Goal: Task Accomplishment & Management: Use online tool/utility

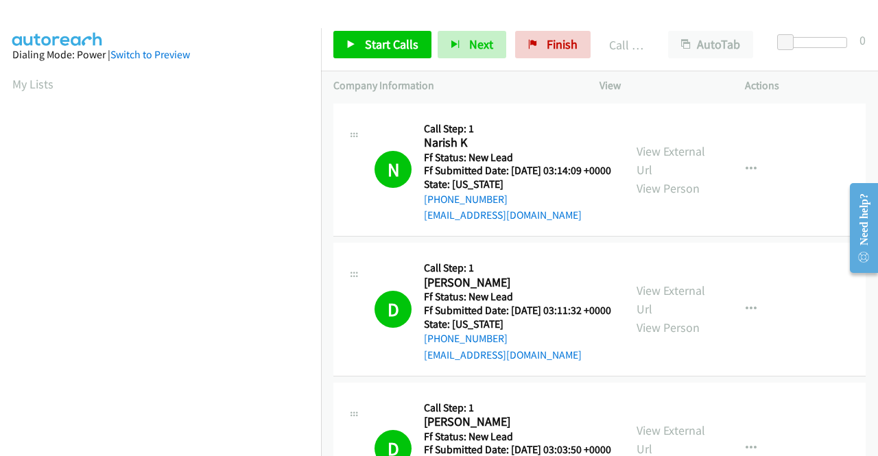
scroll to position [313, 0]
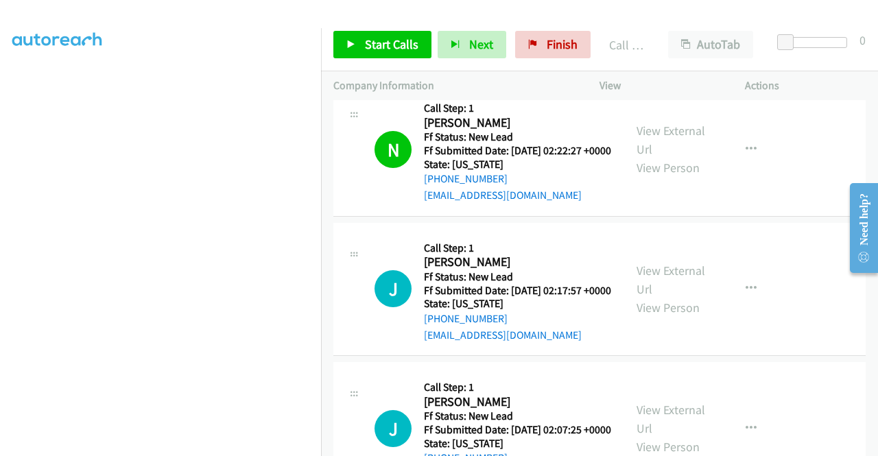
drag, startPoint x: 783, startPoint y: 187, endPoint x: 738, endPoint y: 193, distance: 45.7
click at [783, 187] on td "N Callback Scheduled Call Step: 1 [PERSON_NAME] America/New_York Ff Status: New…" at bounding box center [599, 150] width 557 height 140
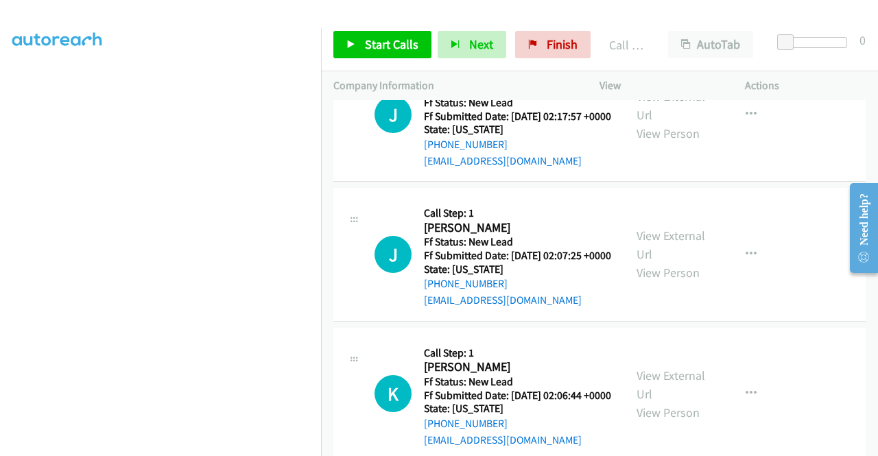
scroll to position [1373, 0]
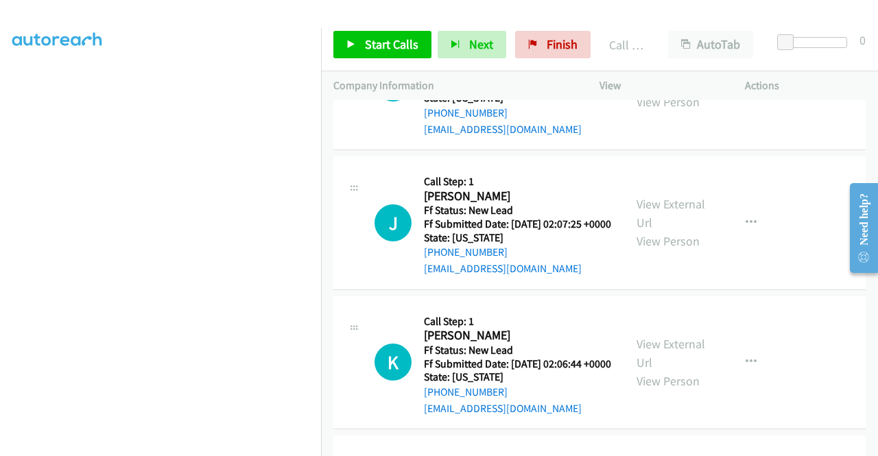
click at [673, 91] on link "View External Url" at bounding box center [671, 74] width 69 height 34
click at [675, 231] on link "View External Url" at bounding box center [671, 213] width 69 height 34
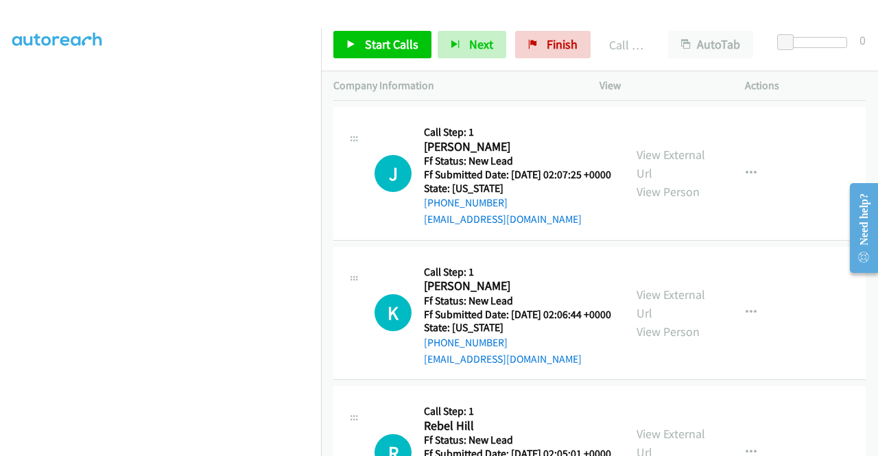
scroll to position [1510, 0]
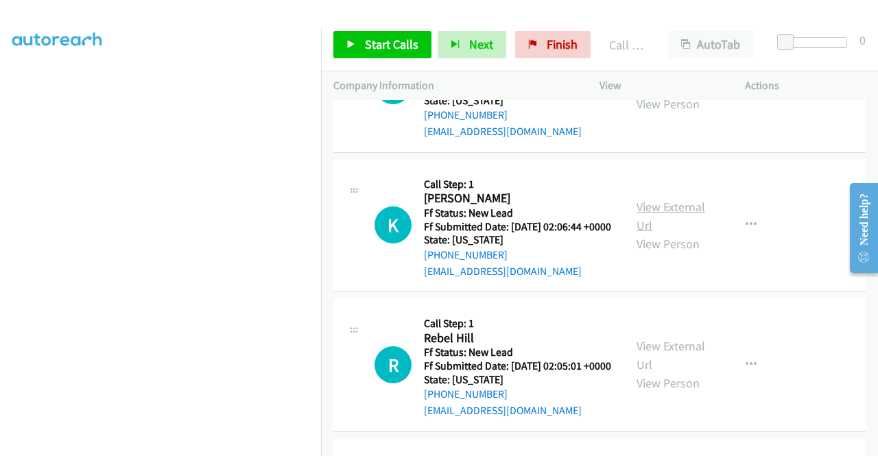
click at [652, 233] on link "View External Url" at bounding box center [671, 216] width 69 height 34
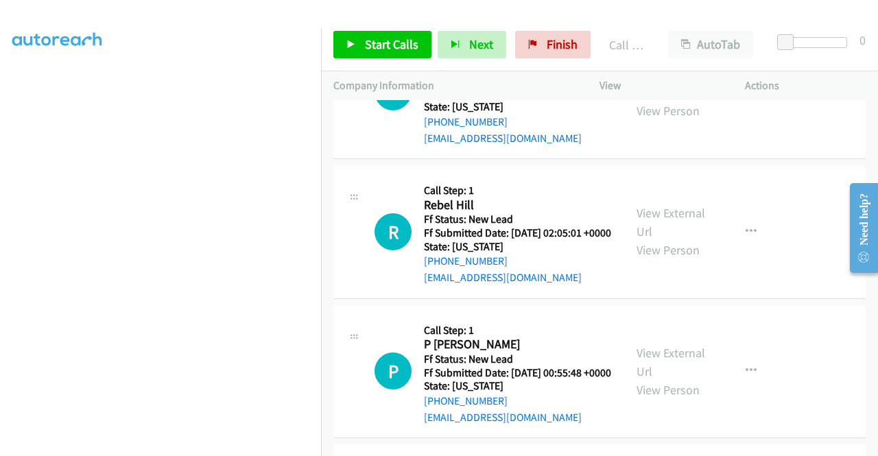
scroll to position [1647, 0]
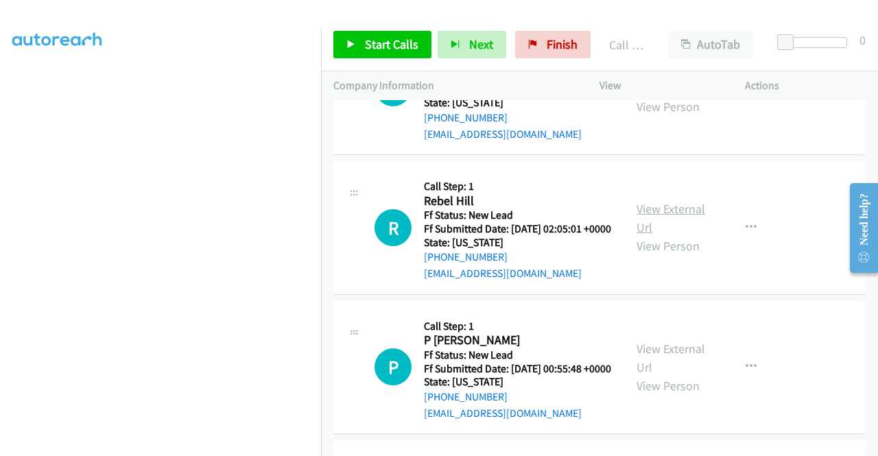
click at [681, 235] on link "View External Url" at bounding box center [671, 218] width 69 height 34
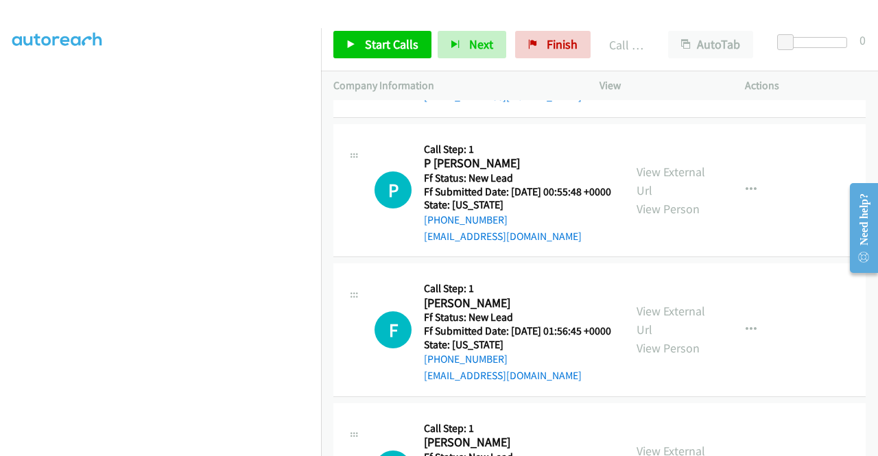
scroll to position [1853, 0]
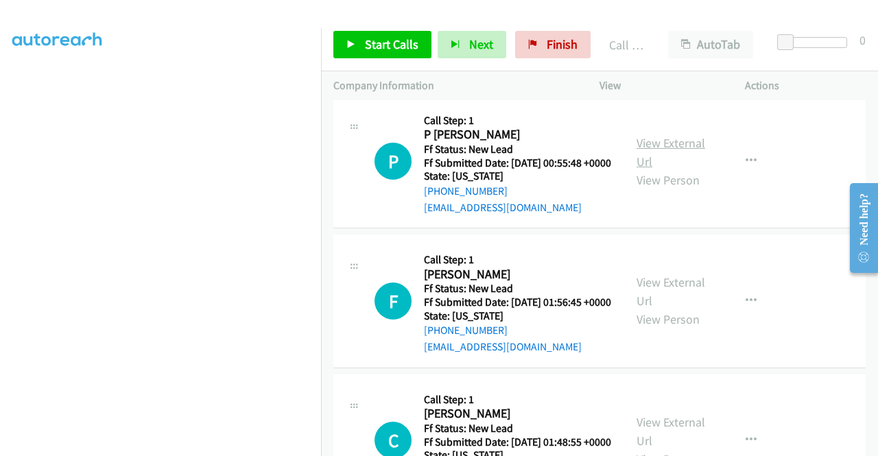
click at [659, 170] on link "View External Url" at bounding box center [671, 152] width 69 height 34
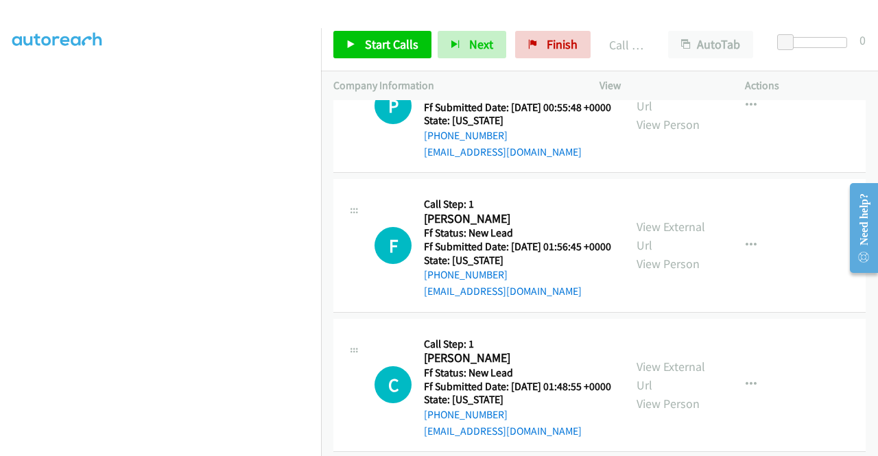
scroll to position [1922, 0]
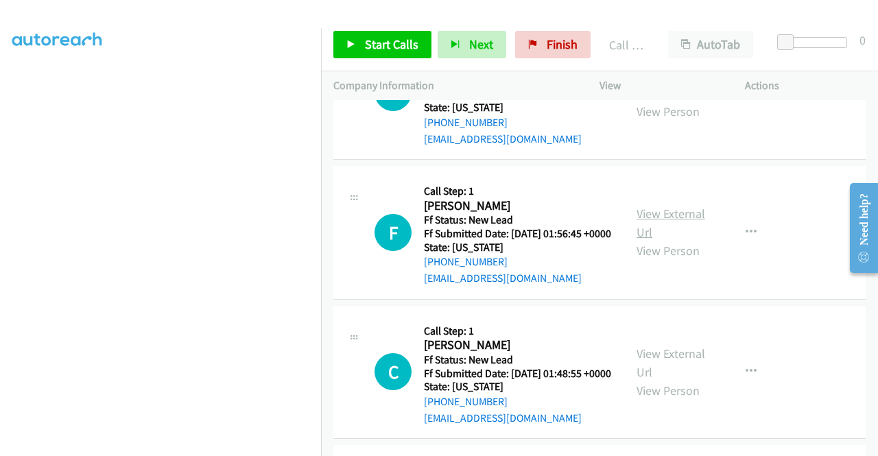
click at [664, 240] on link "View External Url" at bounding box center [671, 223] width 69 height 34
click at [402, 41] on span "Start Calls" at bounding box center [392, 44] width 54 height 16
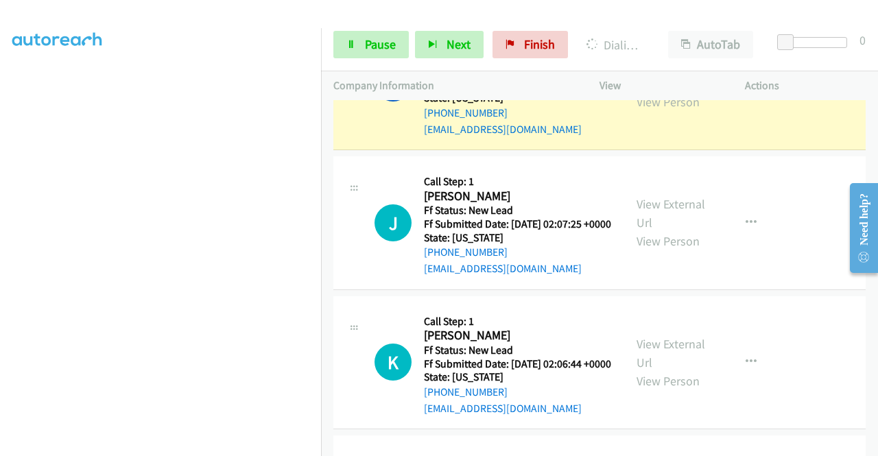
scroll to position [0, 0]
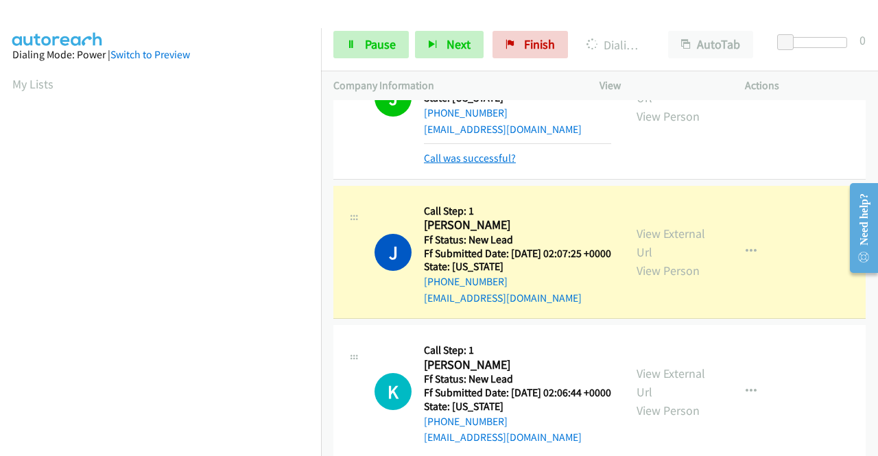
drag, startPoint x: 444, startPoint y: 290, endPoint x: 429, endPoint y: 287, distance: 15.5
click at [444, 165] on link "Call was successful?" at bounding box center [470, 158] width 92 height 13
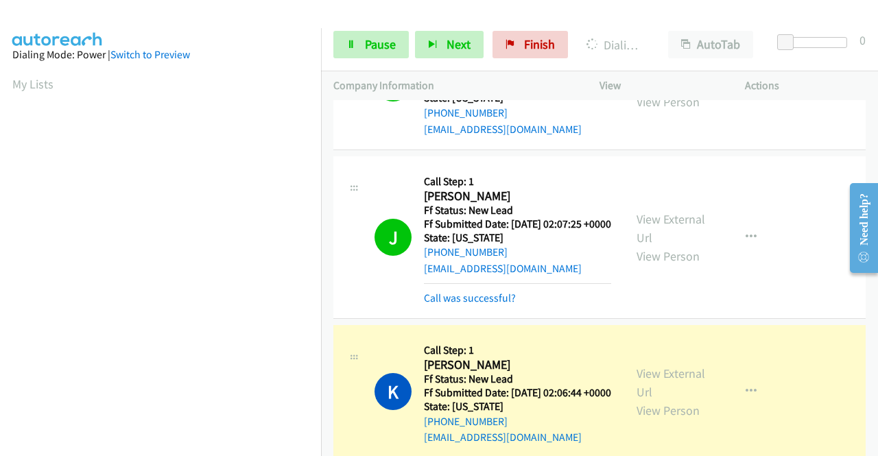
scroll to position [313, 0]
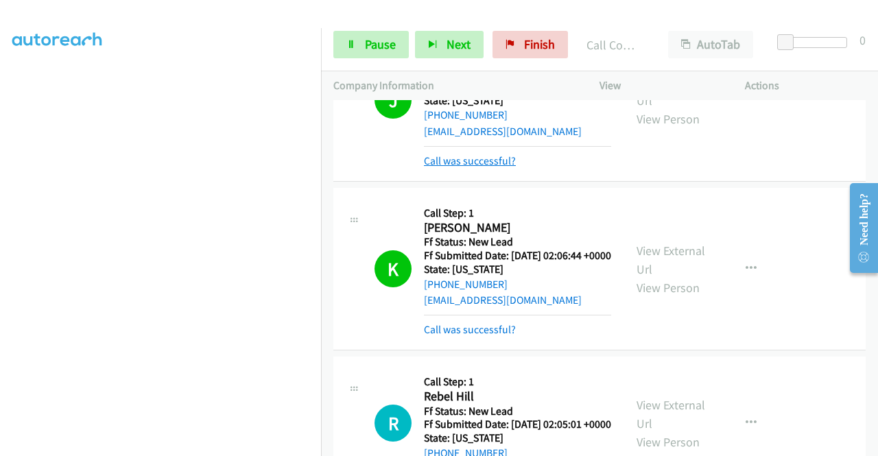
click at [487, 167] on link "Call was successful?" at bounding box center [470, 160] width 92 height 13
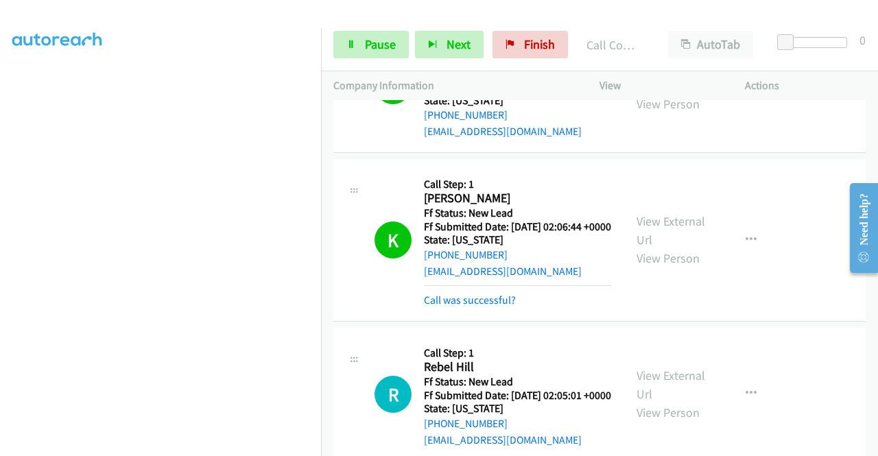
scroll to position [1716, 0]
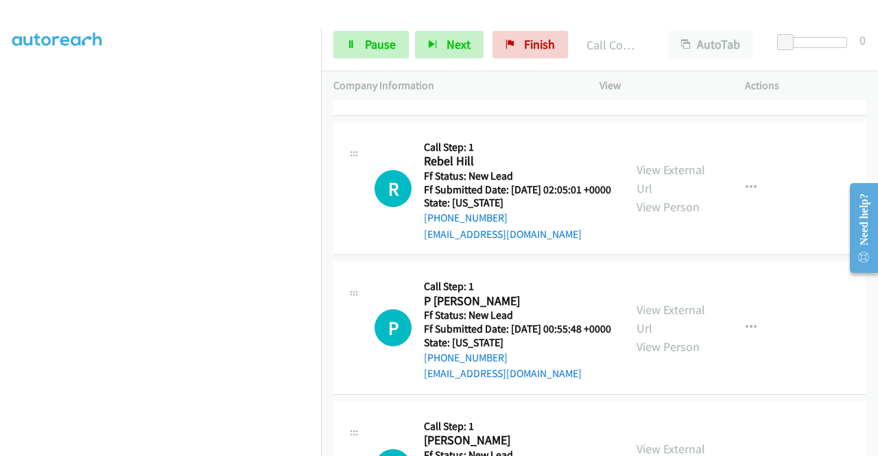
click at [487, 101] on link "Call was successful?" at bounding box center [470, 94] width 92 height 13
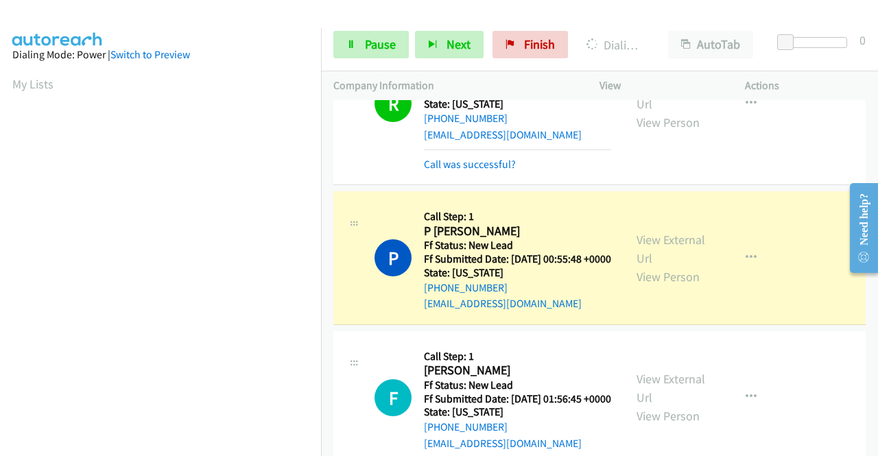
scroll to position [1922, 0]
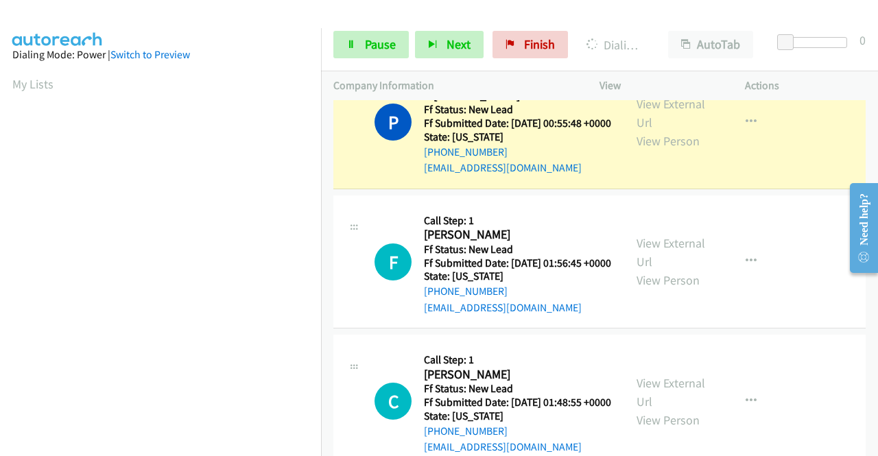
click at [498, 37] on div "Call was successful?" at bounding box center [517, 29] width 187 height 16
click at [497, 37] on div "Call was successful?" at bounding box center [517, 29] width 187 height 16
click at [494, 35] on link "Call was successful?" at bounding box center [470, 28] width 92 height 13
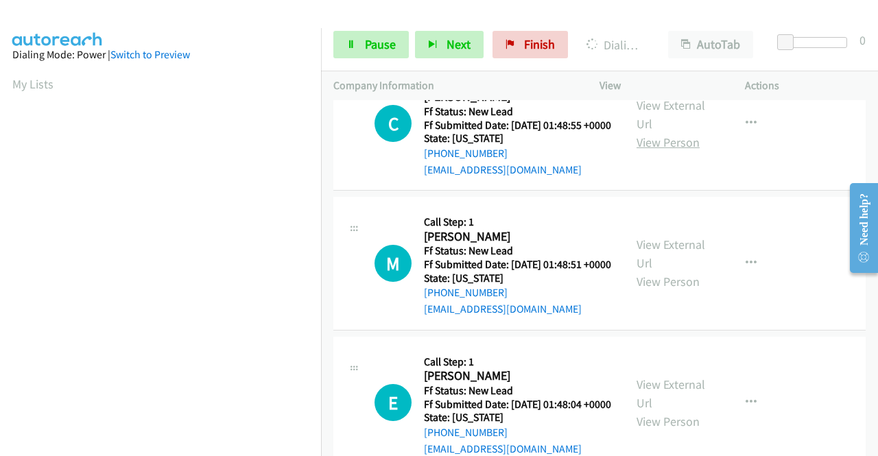
scroll to position [2250, 0]
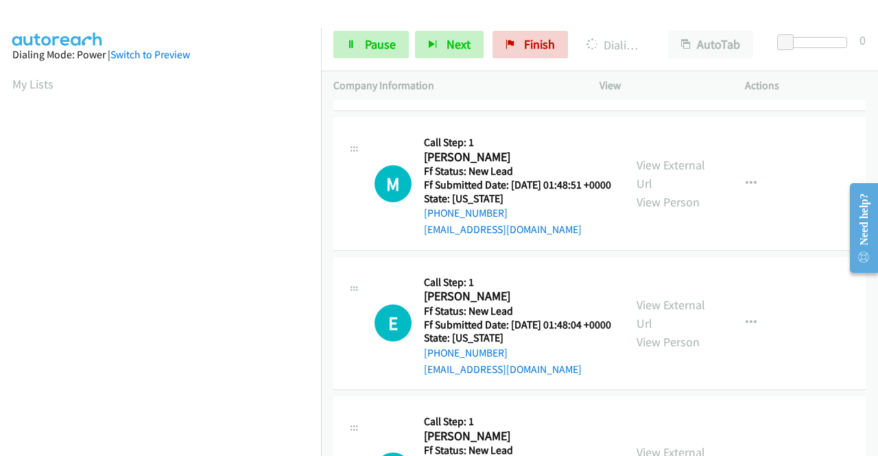
click at [673, 52] on link "View External Url" at bounding box center [671, 35] width 69 height 34
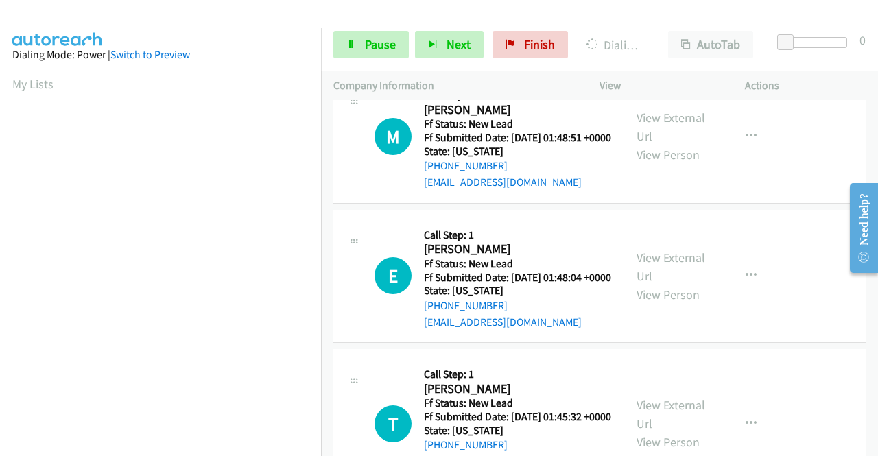
scroll to position [2318, 0]
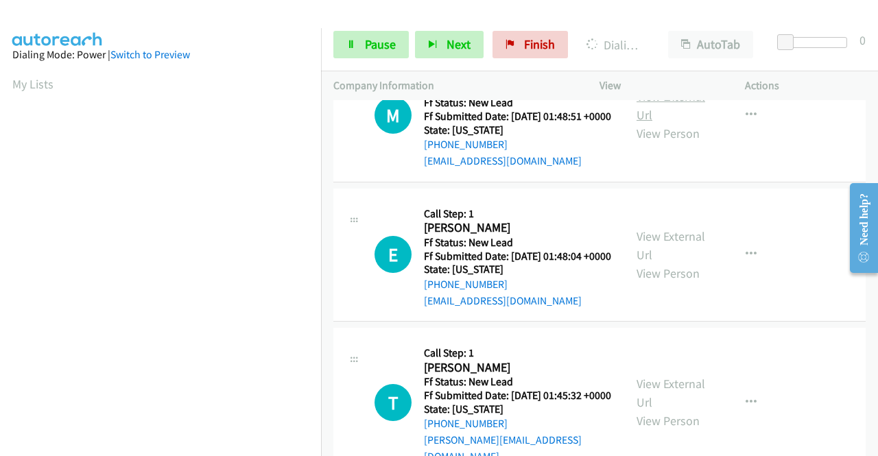
click at [681, 123] on link "View External Url" at bounding box center [671, 106] width 69 height 34
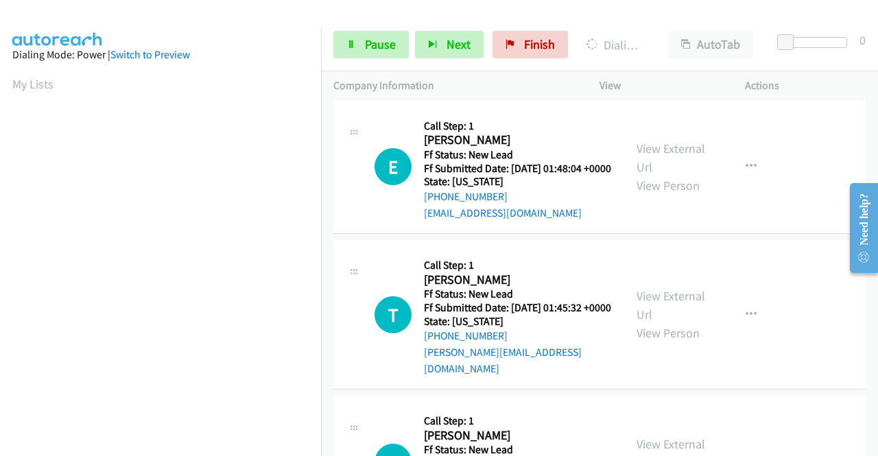
scroll to position [2455, 0]
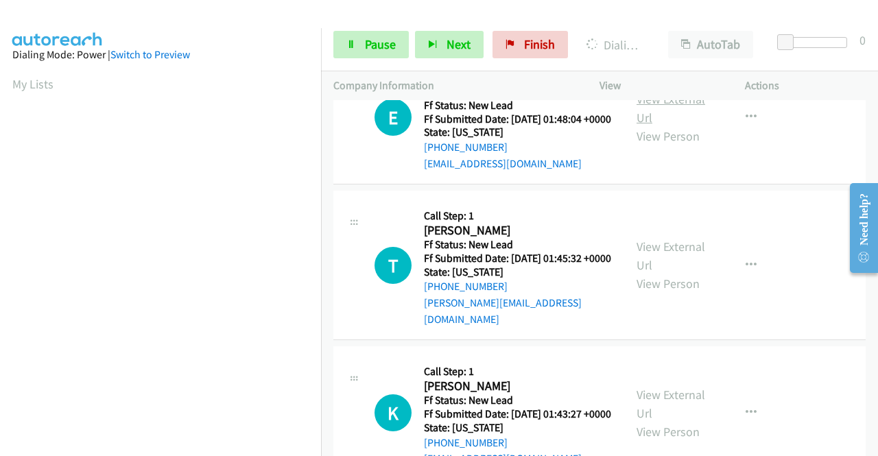
click at [657, 126] on link "View External Url" at bounding box center [671, 108] width 69 height 34
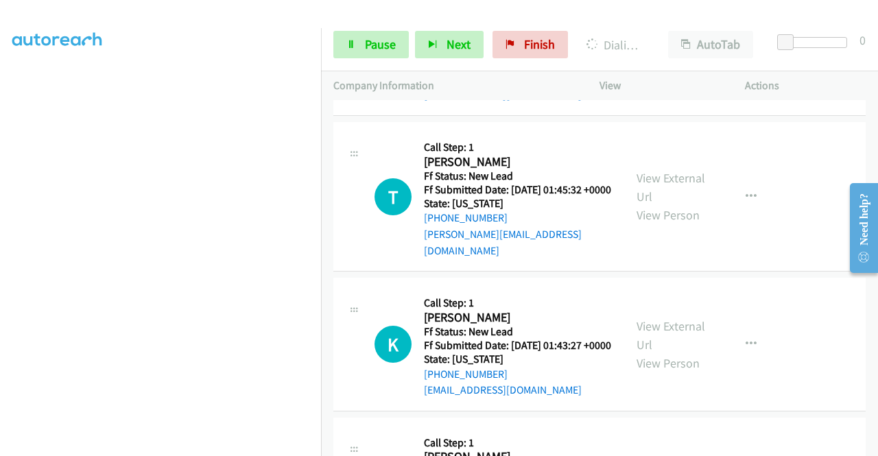
scroll to position [2661, 0]
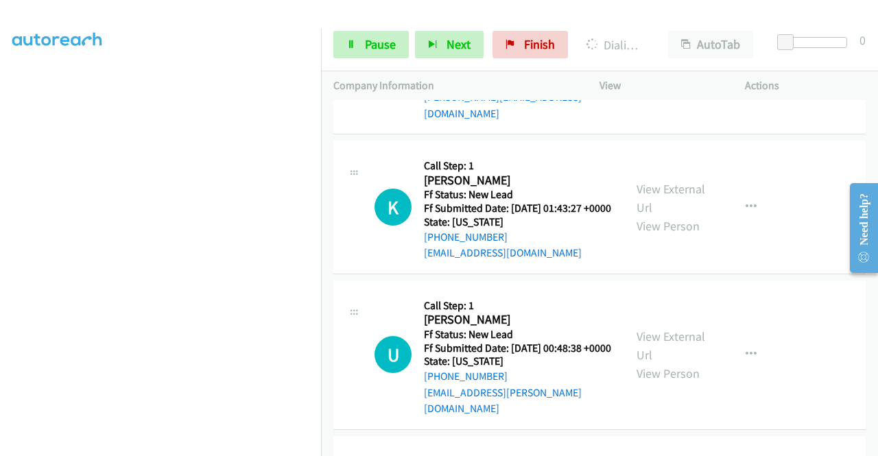
click at [672, 67] on link "View External Url" at bounding box center [671, 50] width 69 height 34
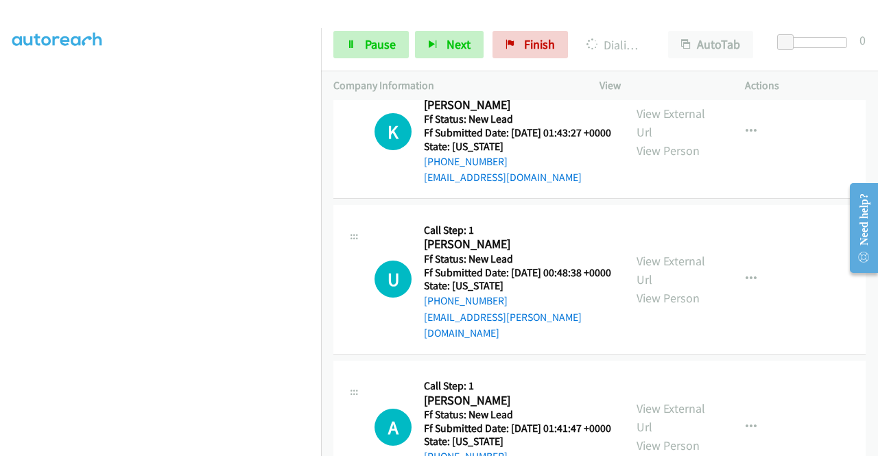
scroll to position [2799, 0]
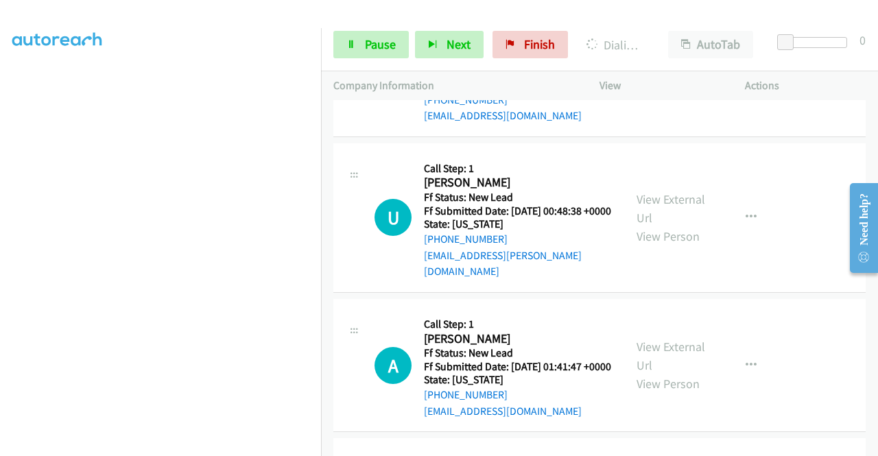
click at [679, 78] on link "View External Url" at bounding box center [671, 61] width 69 height 34
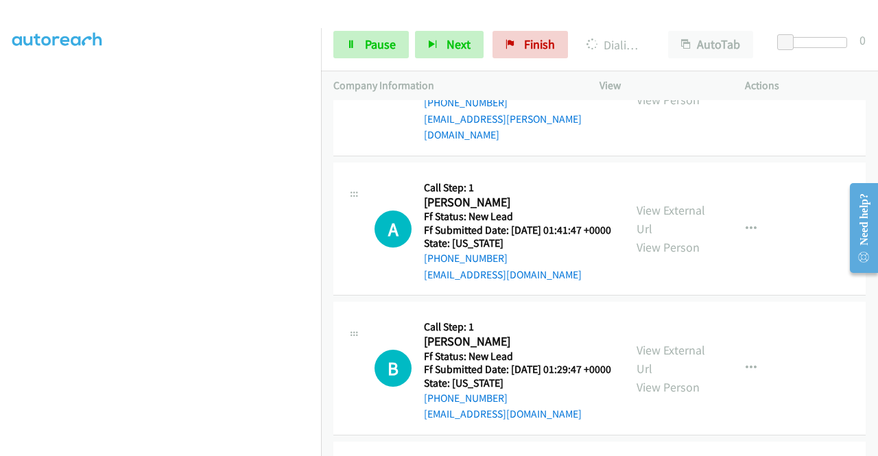
scroll to position [2936, 0]
click at [673, 89] on link "View External Url" at bounding box center [671, 71] width 69 height 34
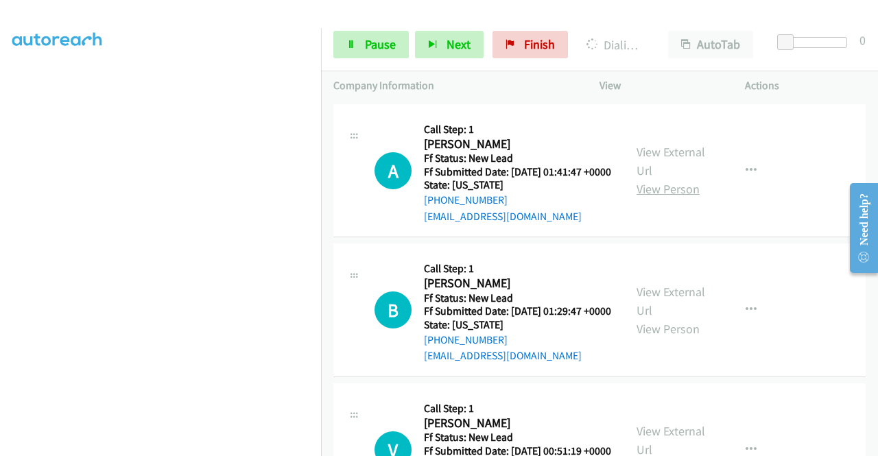
scroll to position [3073, 0]
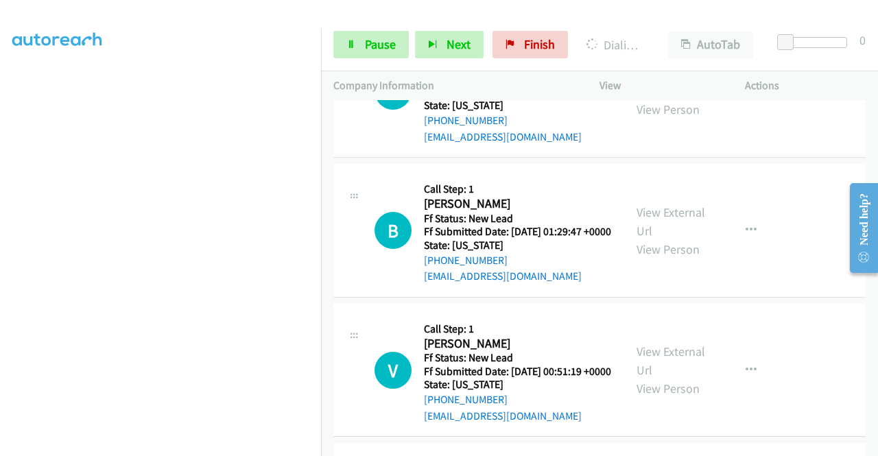
click at [673, 99] on link "View External Url" at bounding box center [671, 82] width 69 height 34
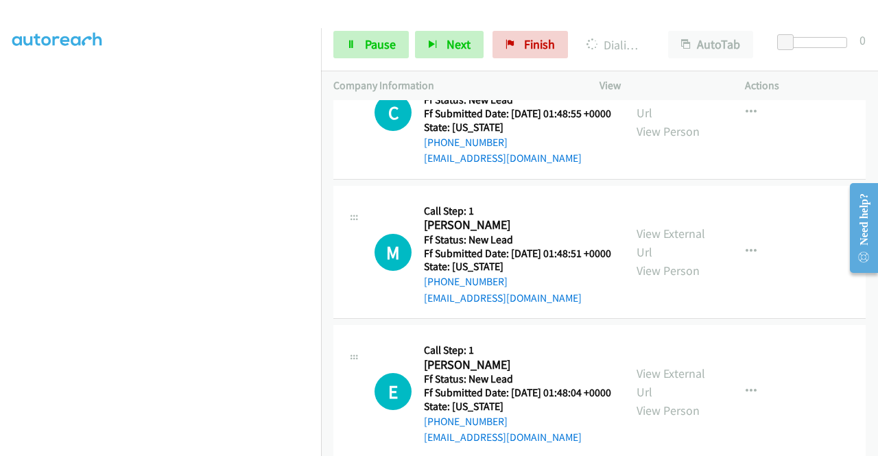
scroll to position [0, 0]
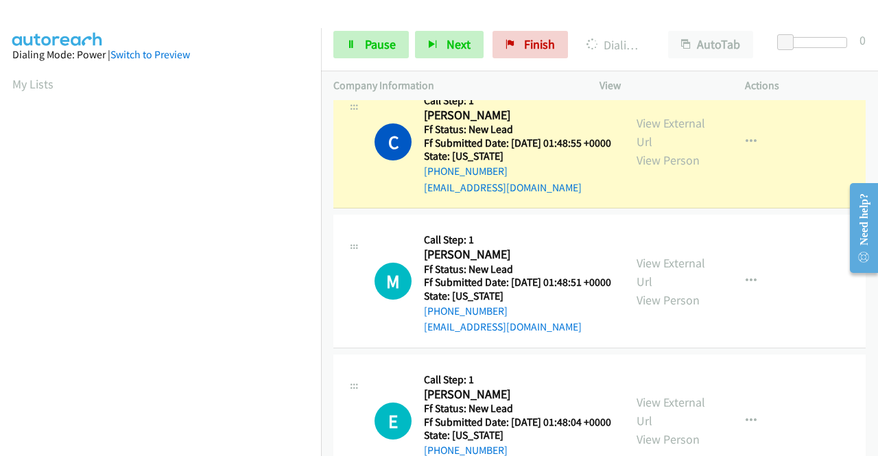
drag, startPoint x: 441, startPoint y: 246, endPoint x: 382, endPoint y: 248, distance: 59.0
click at [440, 54] on link "Call was successful?" at bounding box center [470, 47] width 92 height 13
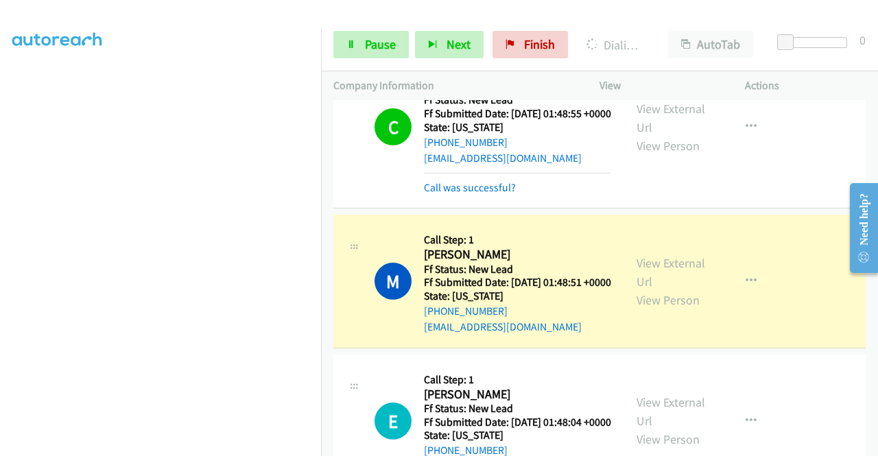
scroll to position [2279, 0]
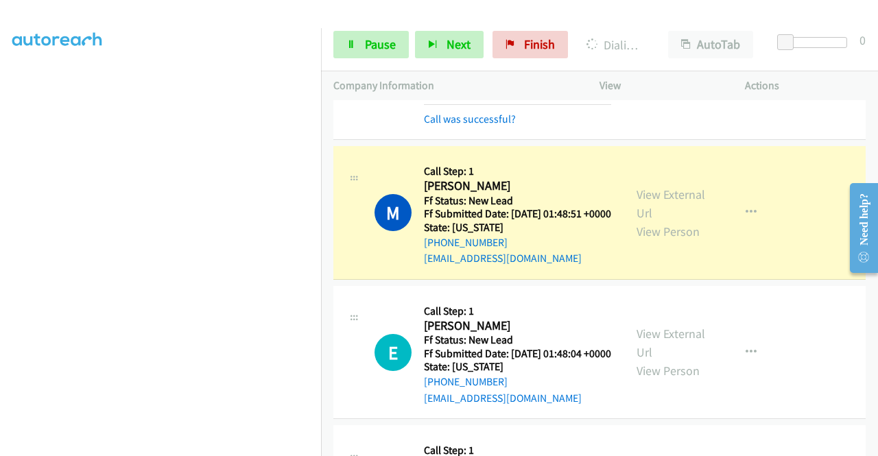
drag, startPoint x: 475, startPoint y: 330, endPoint x: 393, endPoint y: 312, distance: 84.3
click at [475, 126] on link "Call was successful?" at bounding box center [470, 119] width 92 height 13
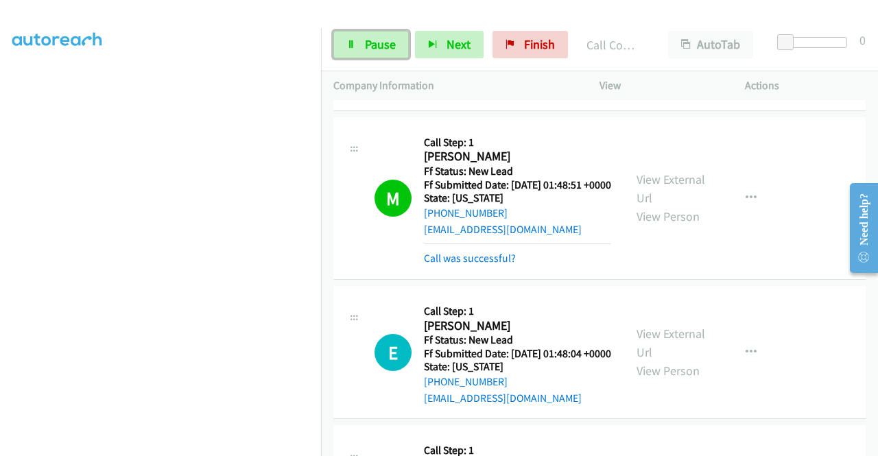
scroll to position [2416, 0]
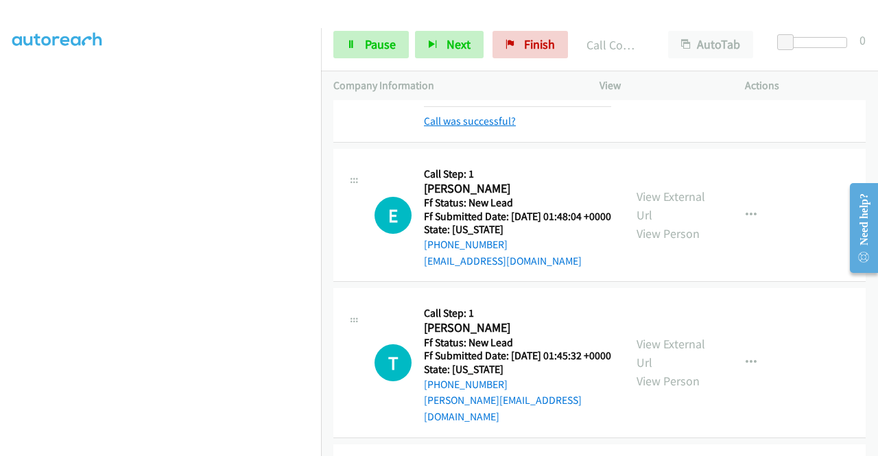
click at [454, 128] on link "Call was successful?" at bounding box center [470, 121] width 92 height 13
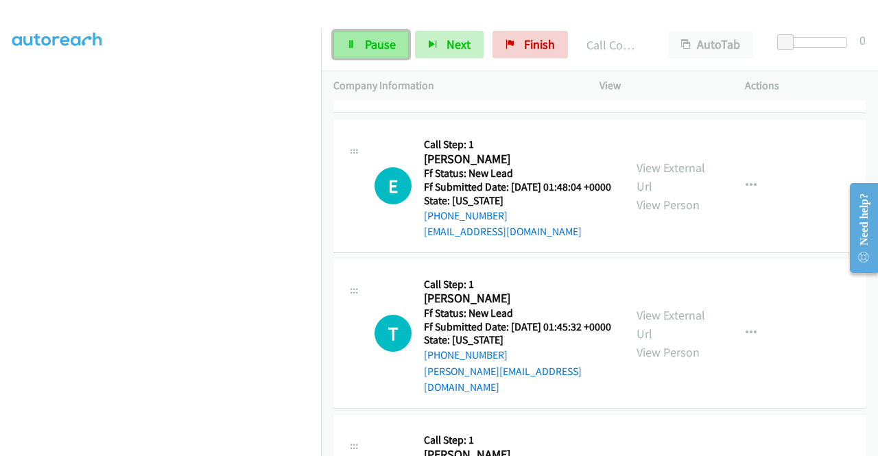
click at [377, 46] on span "Pause" at bounding box center [380, 44] width 31 height 16
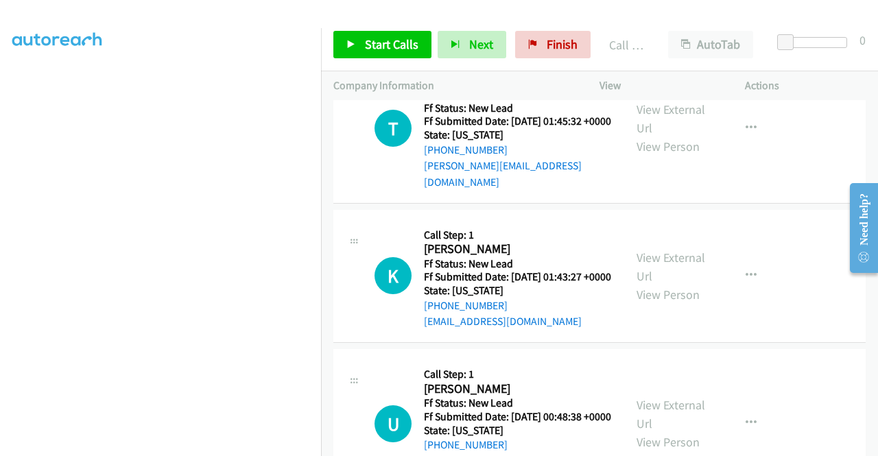
scroll to position [2691, 0]
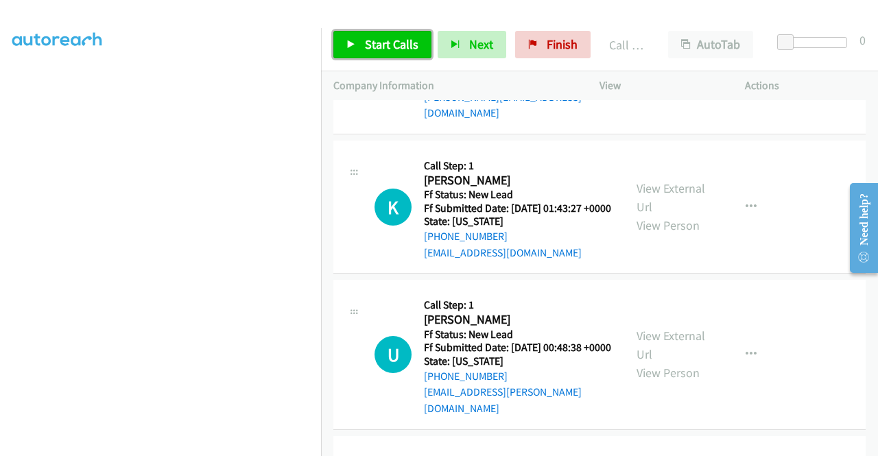
click at [386, 52] on link "Start Calls" at bounding box center [383, 44] width 98 height 27
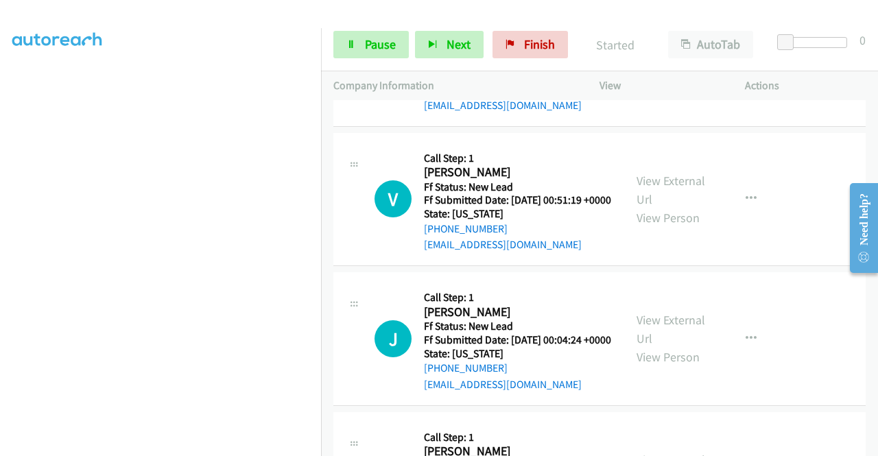
scroll to position [3308, 0]
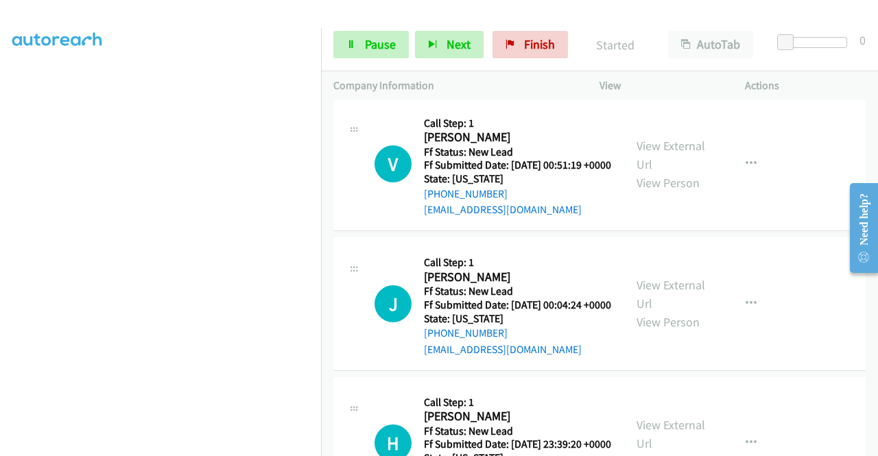
click at [668, 32] on link "View External Url" at bounding box center [671, 15] width 69 height 34
click at [664, 172] on link "View External Url" at bounding box center [671, 155] width 69 height 34
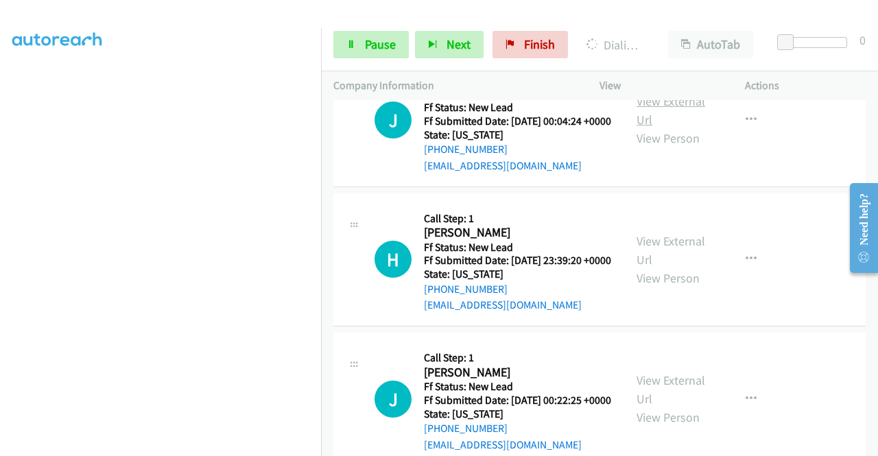
scroll to position [3514, 0]
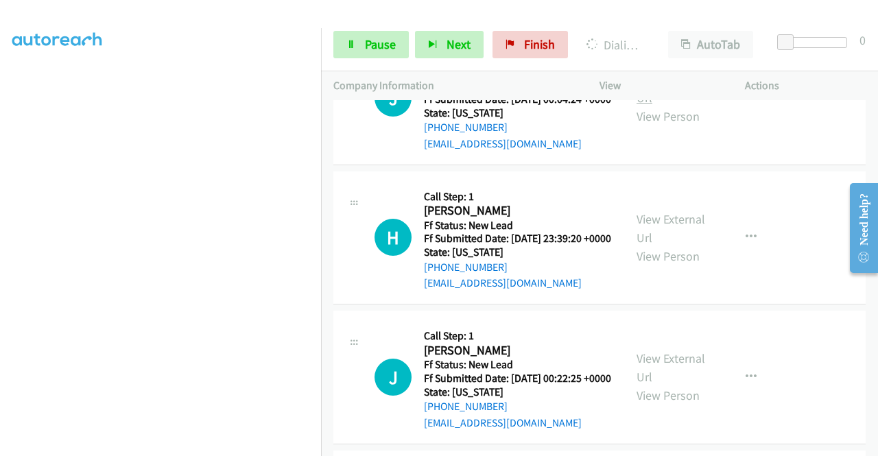
click at [657, 106] on link "View External Url" at bounding box center [671, 88] width 69 height 34
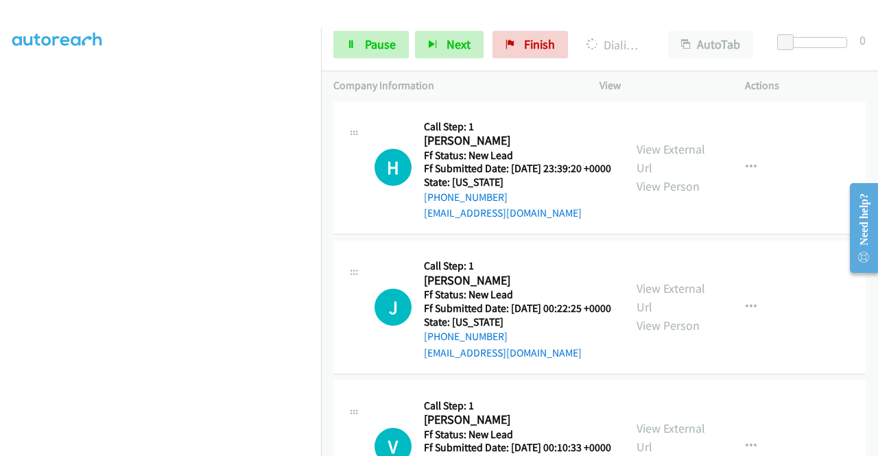
scroll to position [3652, 0]
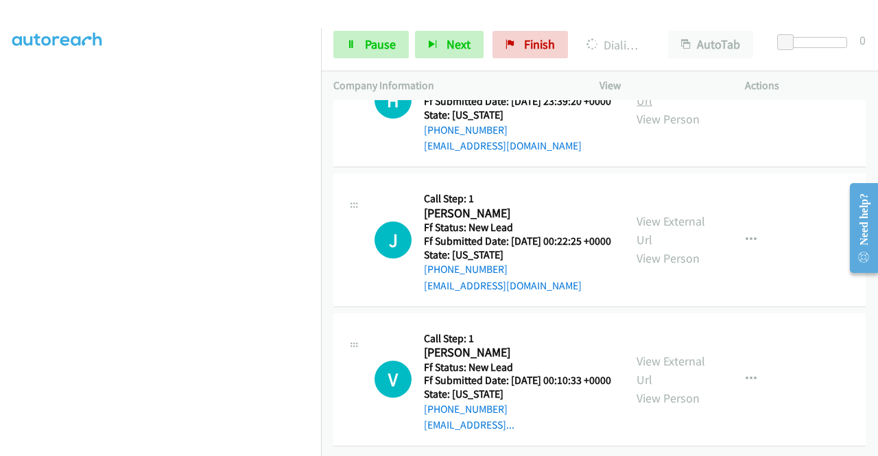
click at [649, 108] on link "View External Url" at bounding box center [671, 91] width 69 height 34
click at [664, 247] on link "View External Url" at bounding box center [671, 230] width 69 height 34
click at [659, 353] on link "View External Url" at bounding box center [671, 370] width 69 height 34
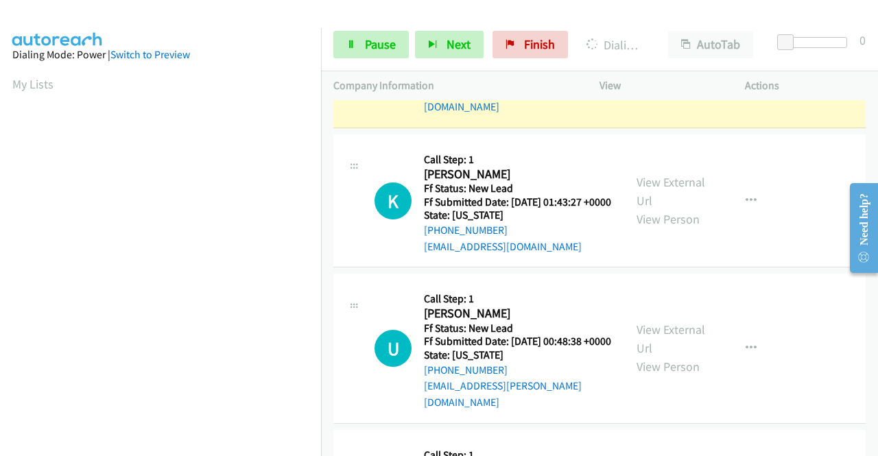
scroll to position [313, 0]
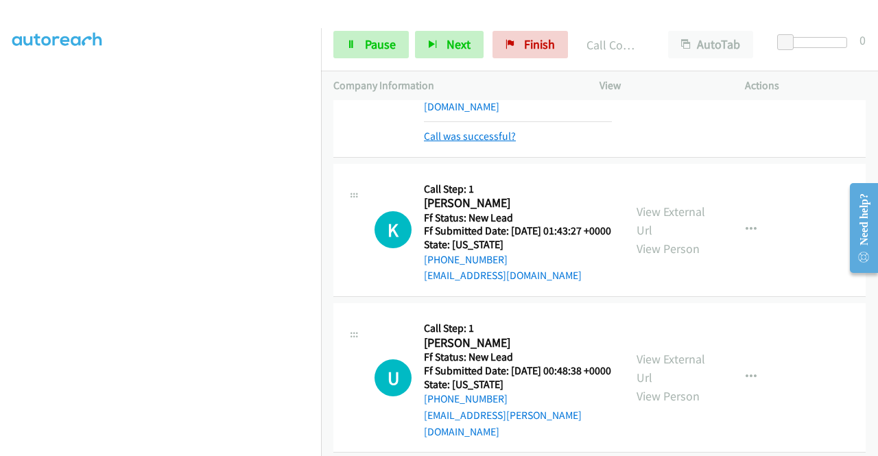
click at [460, 143] on link "Call was successful?" at bounding box center [470, 136] width 92 height 13
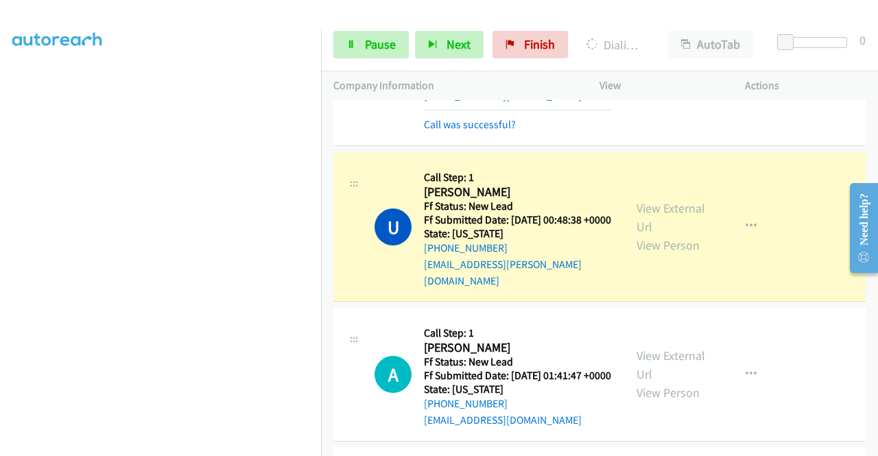
scroll to position [2971, 0]
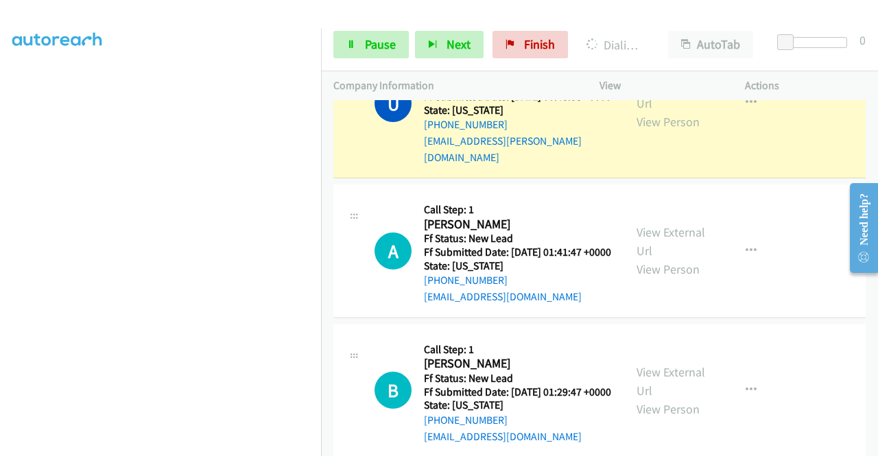
drag, startPoint x: 453, startPoint y: 248, endPoint x: 416, endPoint y: 258, distance: 38.5
click at [452, 8] on link "Call was successful?" at bounding box center [470, 1] width 92 height 13
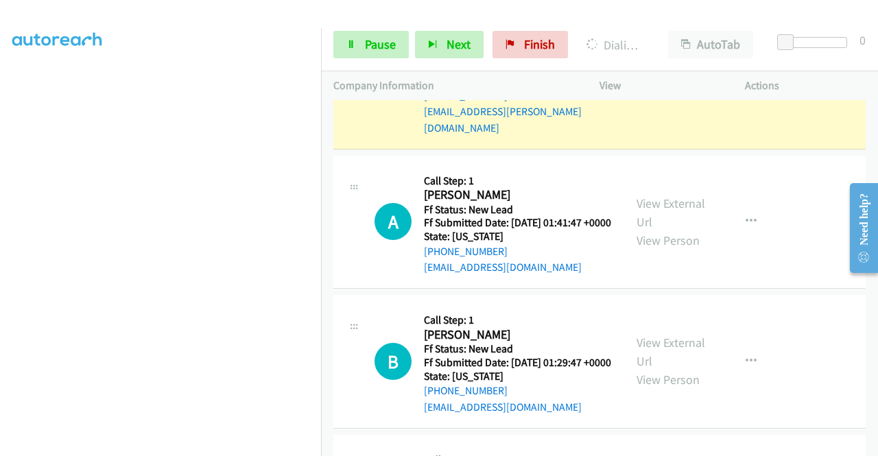
scroll to position [313, 0]
click at [349, 41] on icon at bounding box center [352, 45] width 10 height 10
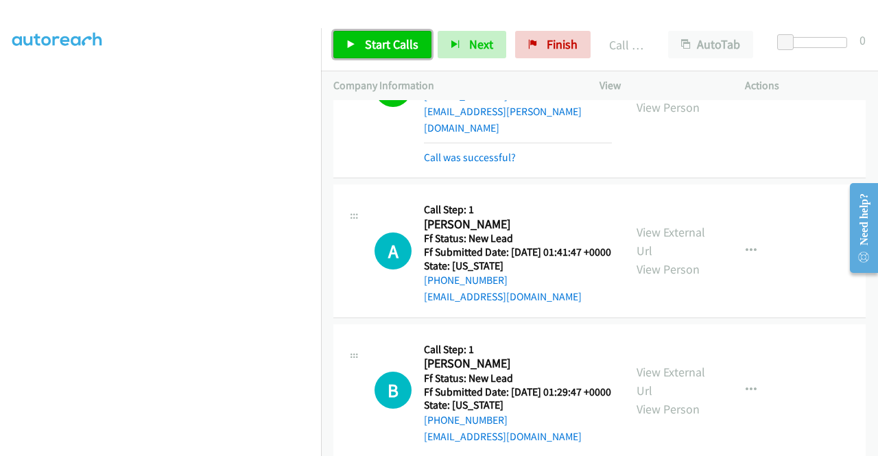
click at [382, 50] on span "Start Calls" at bounding box center [392, 44] width 54 height 16
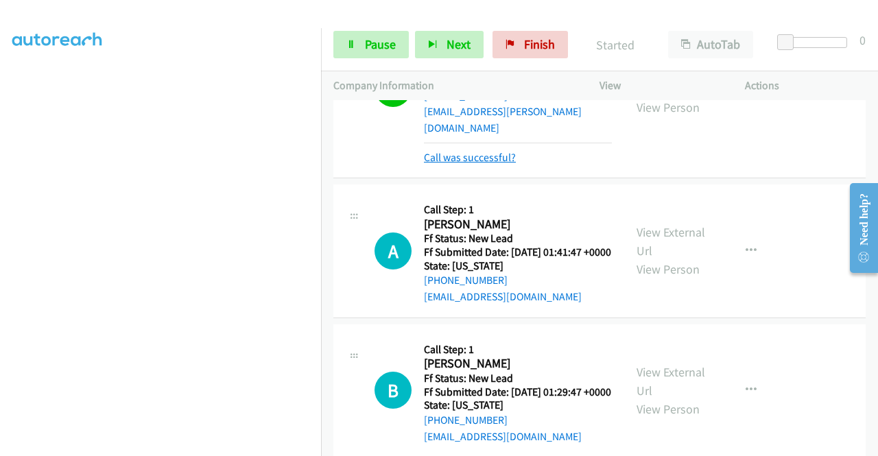
click at [477, 164] on link "Call was successful?" at bounding box center [470, 157] width 92 height 13
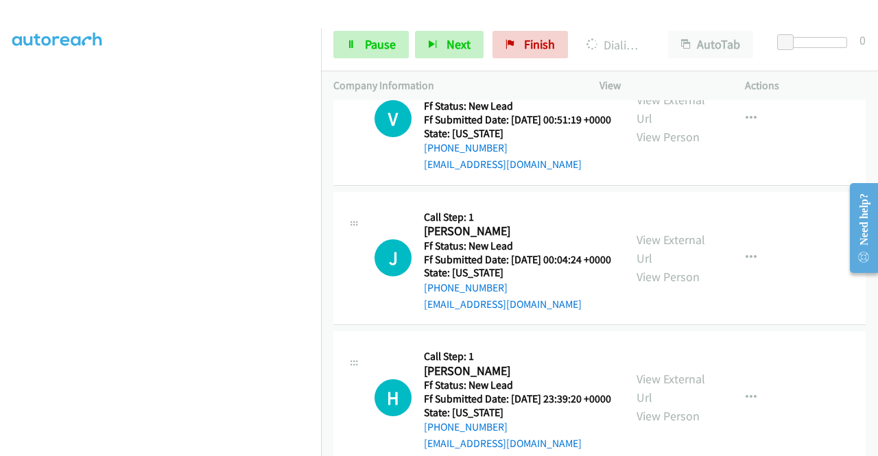
scroll to position [0, 0]
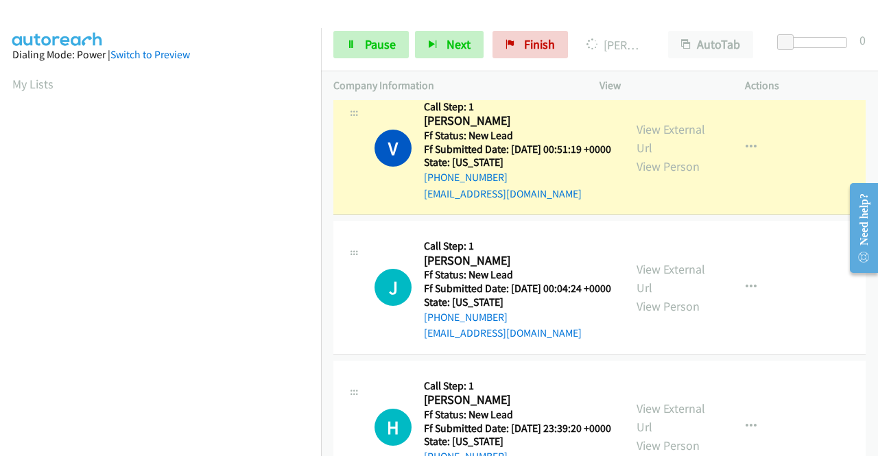
click at [505, 60] on link "Call was successful?" at bounding box center [470, 53] width 92 height 13
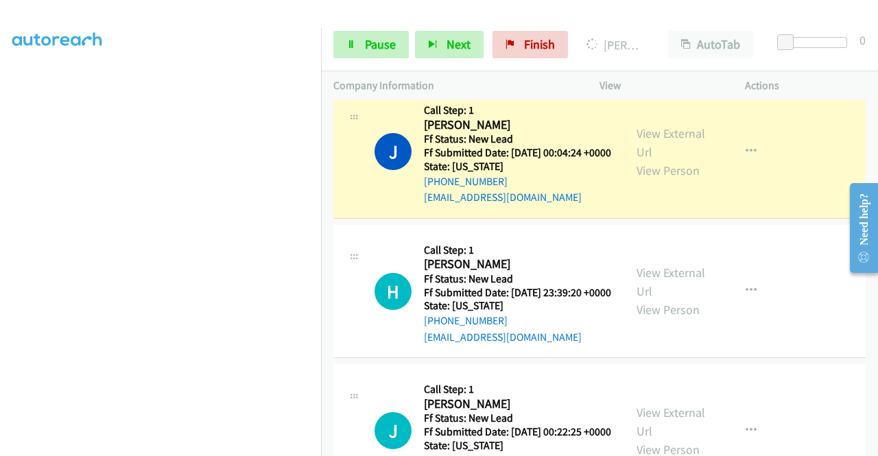
scroll to position [3521, 0]
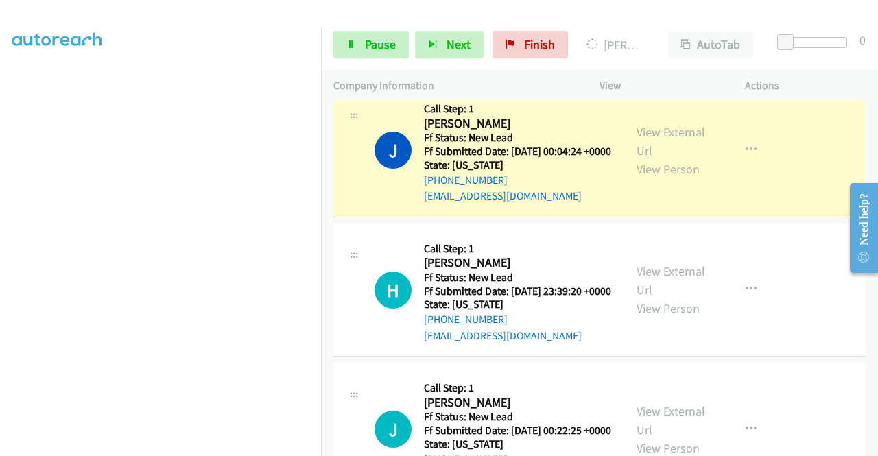
click at [504, 63] on link "Call was successful?" at bounding box center [470, 56] width 92 height 13
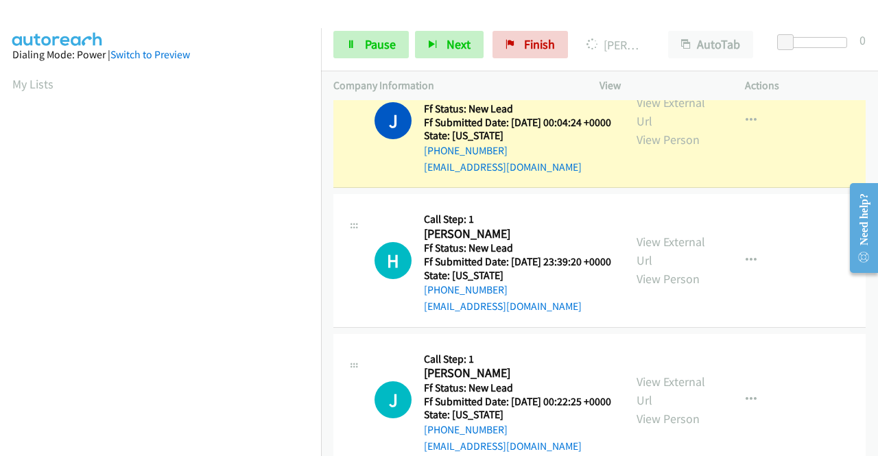
scroll to position [275, 0]
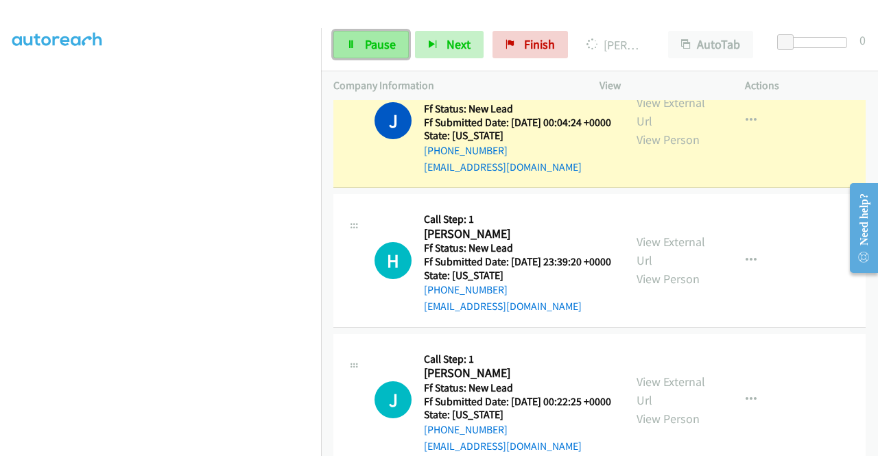
click at [367, 51] on span "Pause" at bounding box center [380, 44] width 31 height 16
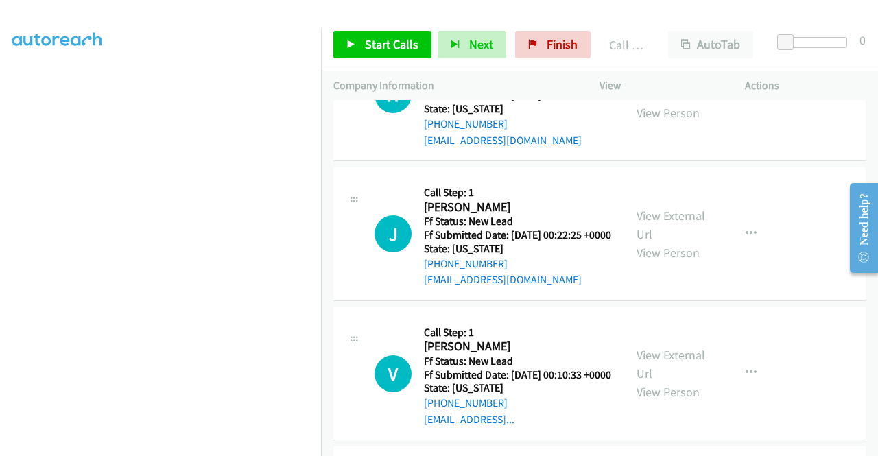
scroll to position [3726, 0]
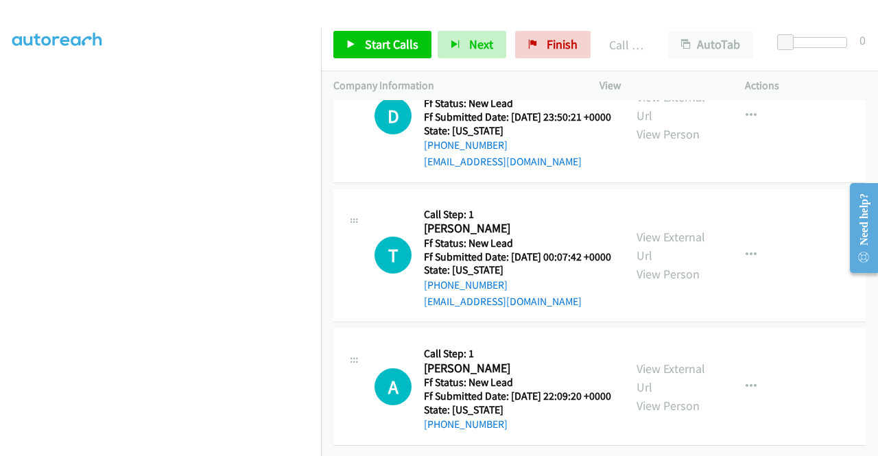
scroll to position [5238, 0]
click at [756, 300] on td "T Callback Scheduled Call Step: 1 [PERSON_NAME] America/New_York Ff Status: New…" at bounding box center [599, 256] width 557 height 140
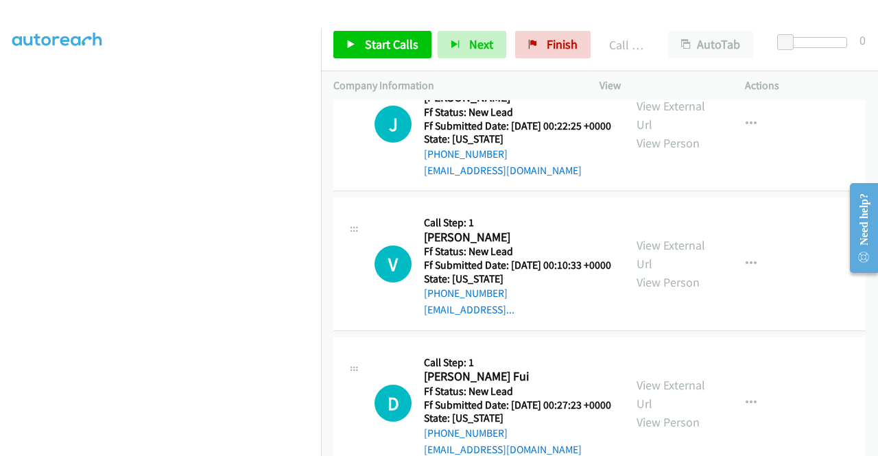
scroll to position [3591, 0]
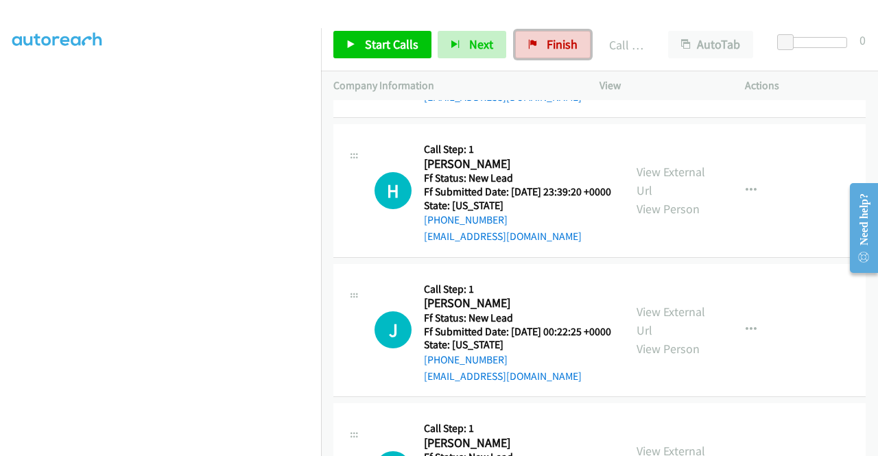
drag, startPoint x: 544, startPoint y: 50, endPoint x: 491, endPoint y: 72, distance: 56.6
click at [547, 50] on span "Finish" at bounding box center [562, 44] width 31 height 16
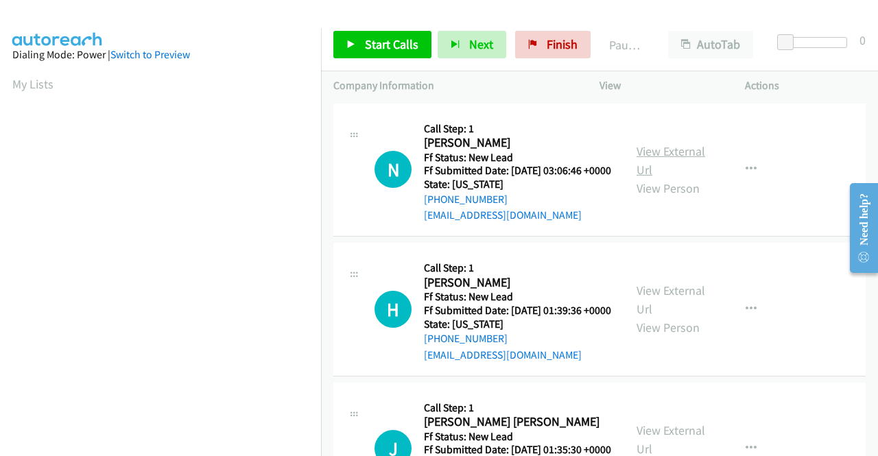
click at [675, 156] on link "View External Url" at bounding box center [671, 160] width 69 height 34
click at [675, 310] on link "View External Url" at bounding box center [671, 300] width 69 height 34
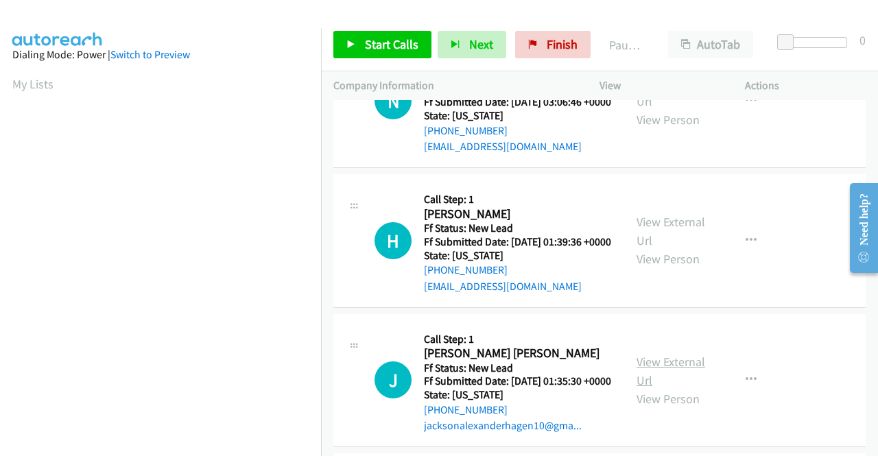
click at [689, 388] on link "View External Url" at bounding box center [671, 371] width 69 height 34
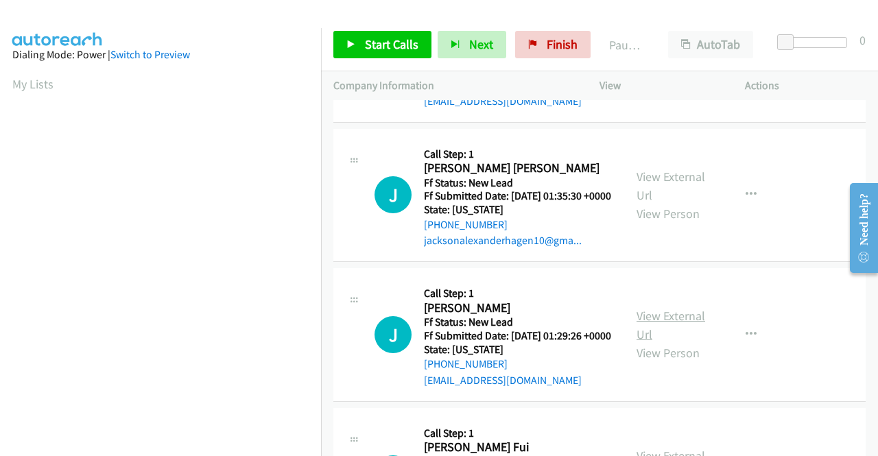
scroll to position [275, 0]
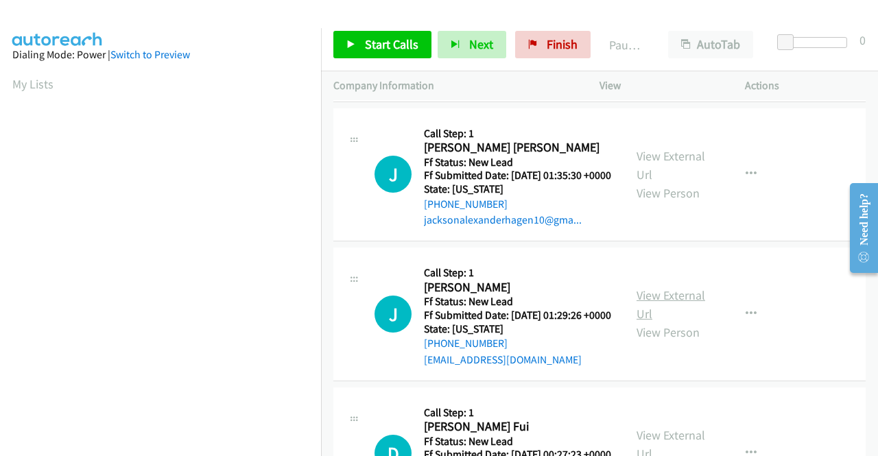
click at [678, 322] on link "View External Url" at bounding box center [671, 305] width 69 height 34
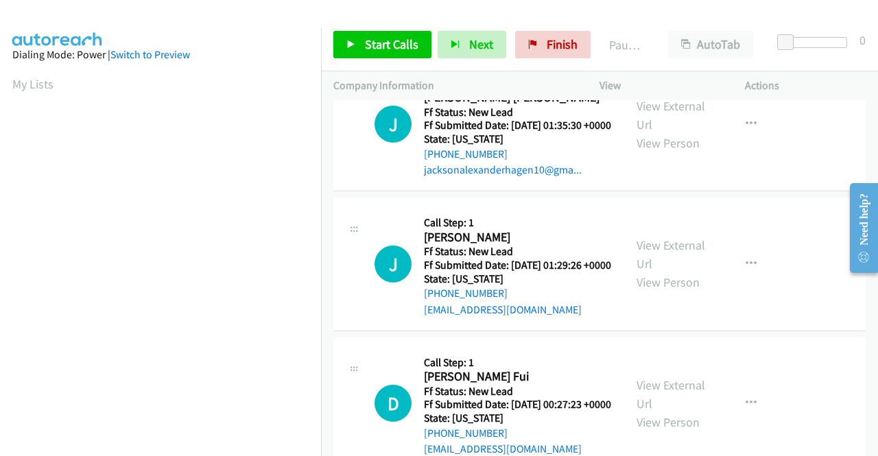
scroll to position [343, 0]
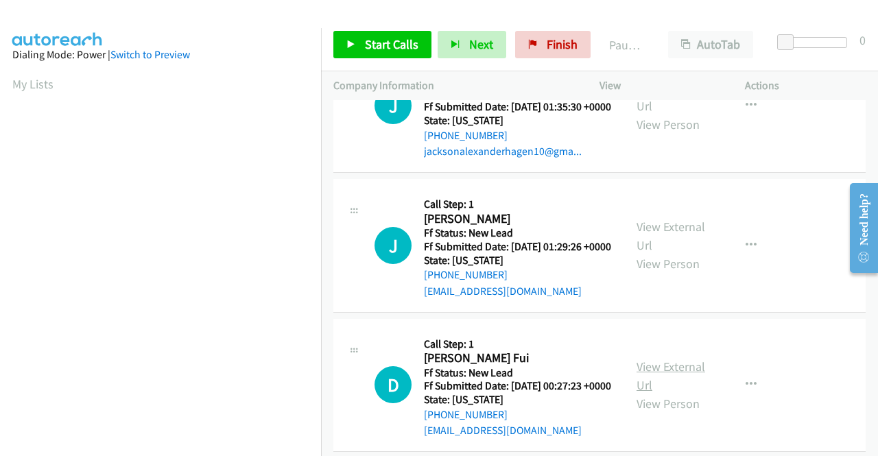
click at [656, 393] on link "View External Url" at bounding box center [671, 376] width 69 height 34
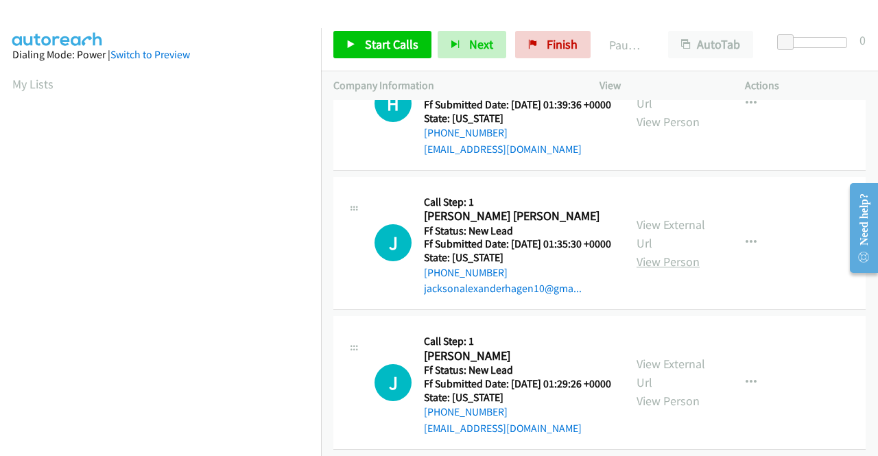
scroll to position [0, 0]
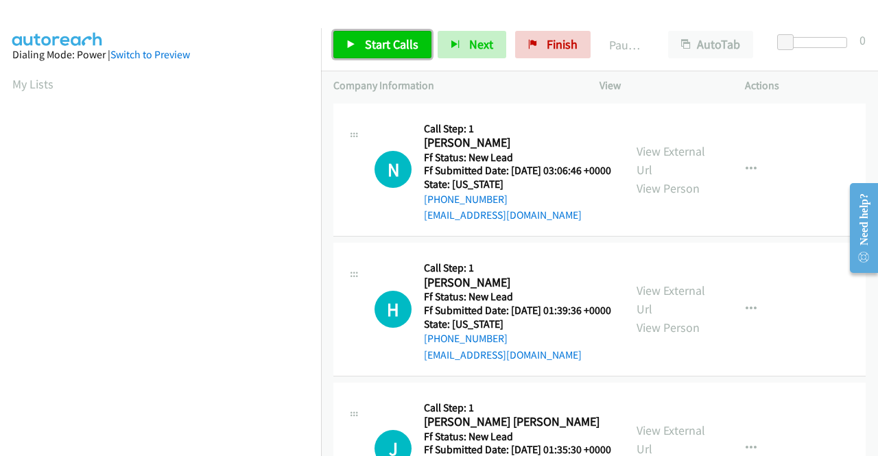
click at [387, 46] on span "Start Calls" at bounding box center [392, 44] width 54 height 16
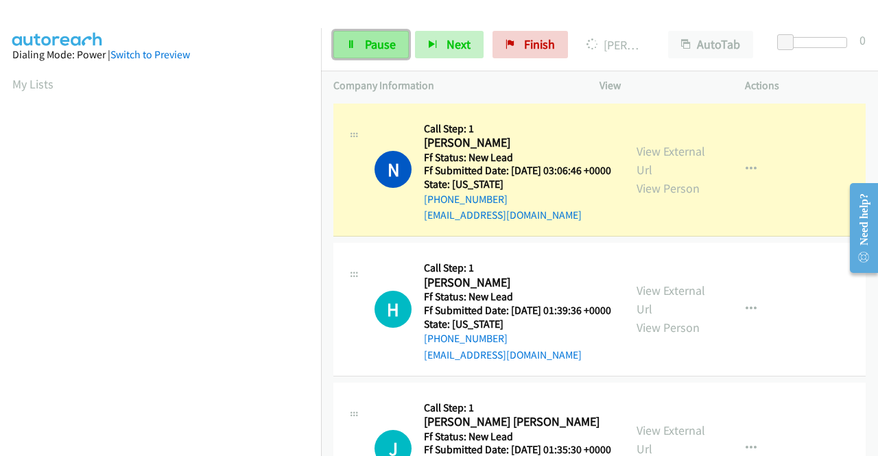
click at [353, 49] on link "Pause" at bounding box center [371, 44] width 75 height 27
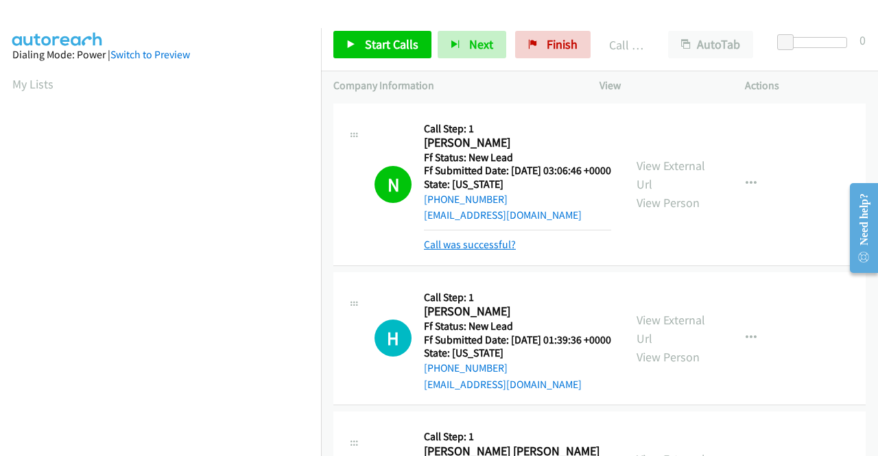
drag, startPoint x: 446, startPoint y: 261, endPoint x: 435, endPoint y: 255, distance: 12.9
click at [445, 251] on link "Call was successful?" at bounding box center [470, 244] width 92 height 13
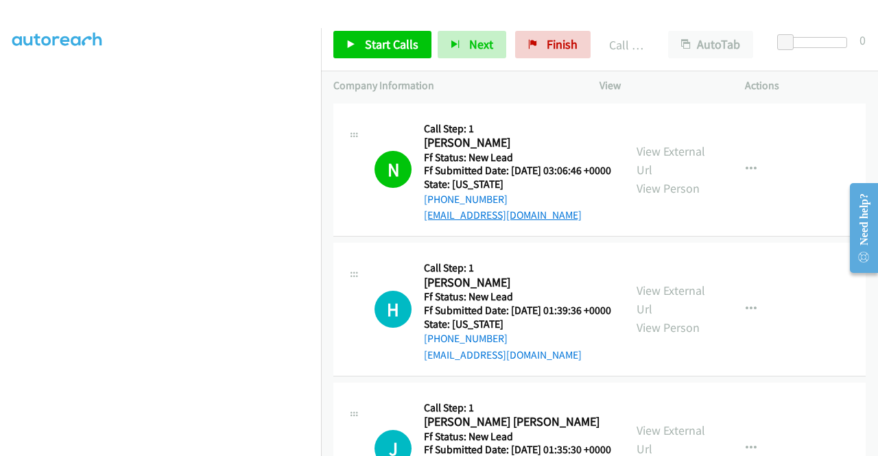
scroll to position [215, 0]
click at [411, 43] on span "Start Calls" at bounding box center [392, 44] width 54 height 16
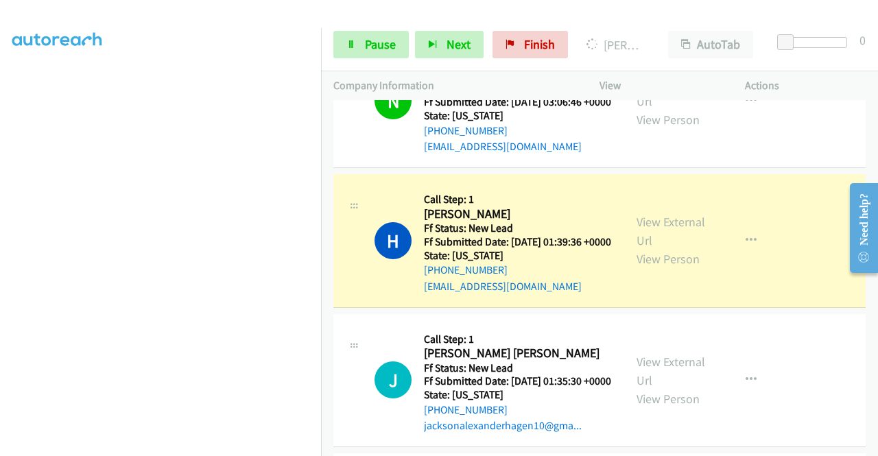
scroll to position [0, 0]
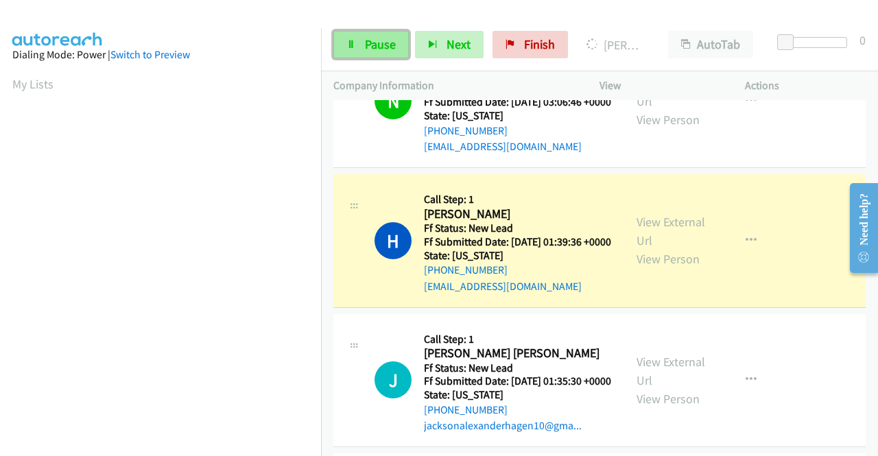
click at [373, 38] on span "Pause" at bounding box center [380, 44] width 31 height 16
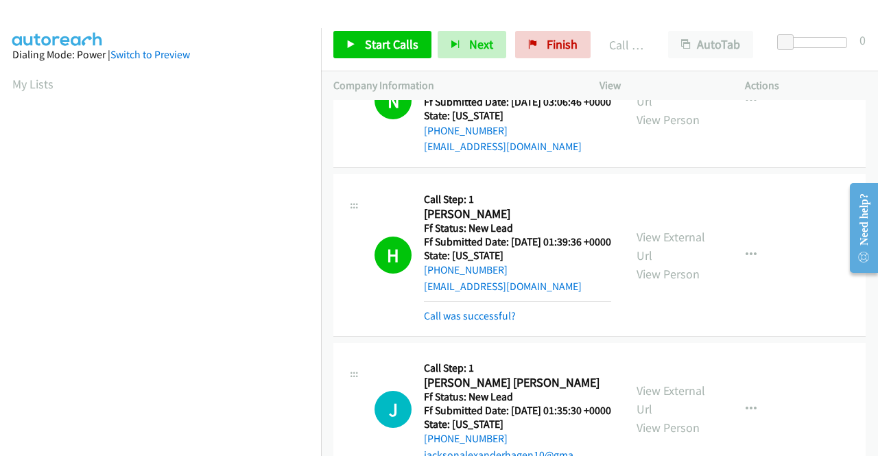
scroll to position [313, 0]
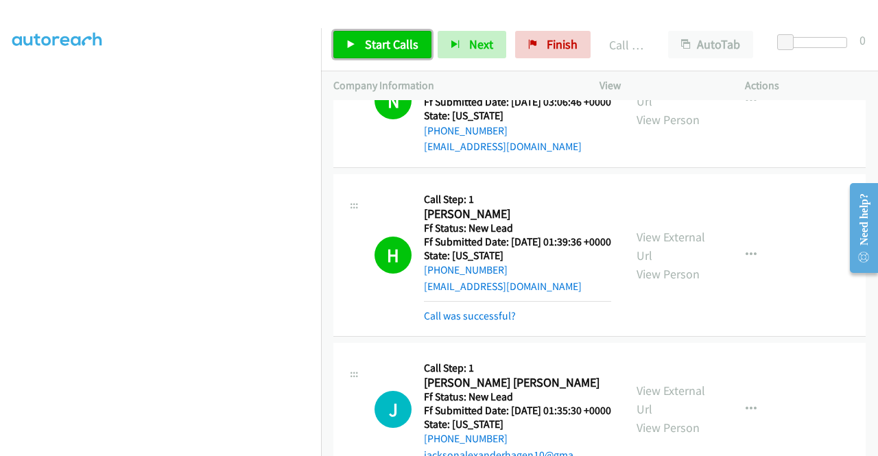
click at [377, 45] on span "Start Calls" at bounding box center [392, 44] width 54 height 16
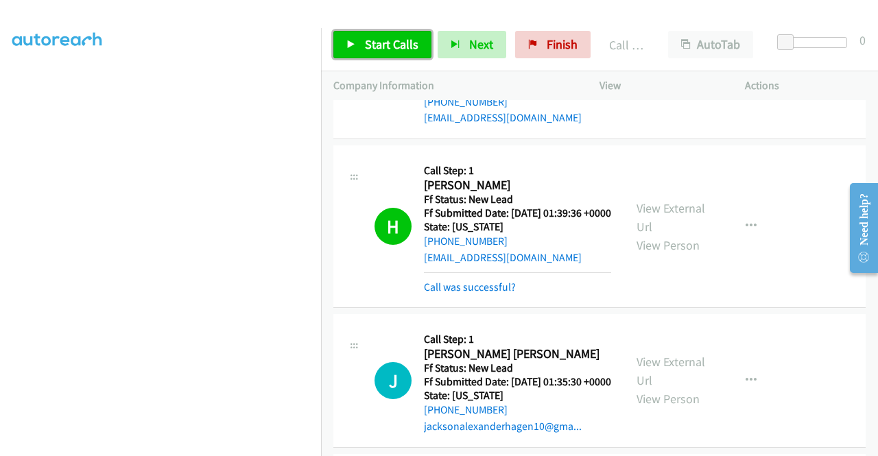
scroll to position [137, 0]
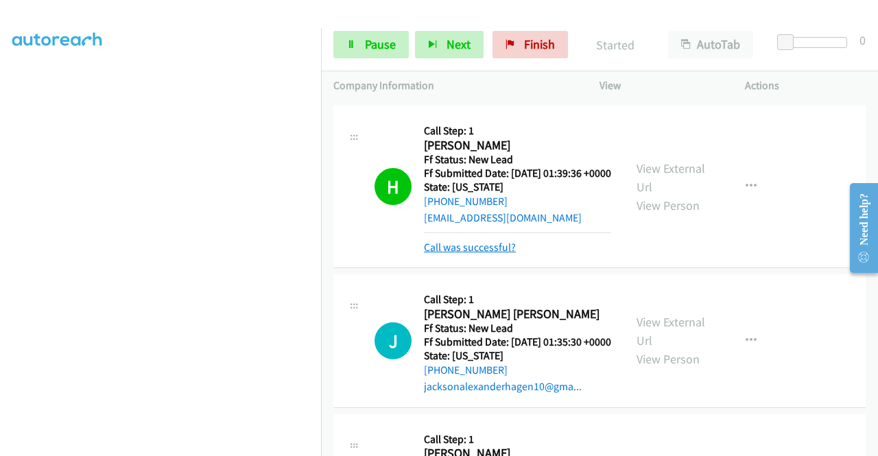
click at [508, 254] on link "Call was successful?" at bounding box center [470, 247] width 92 height 13
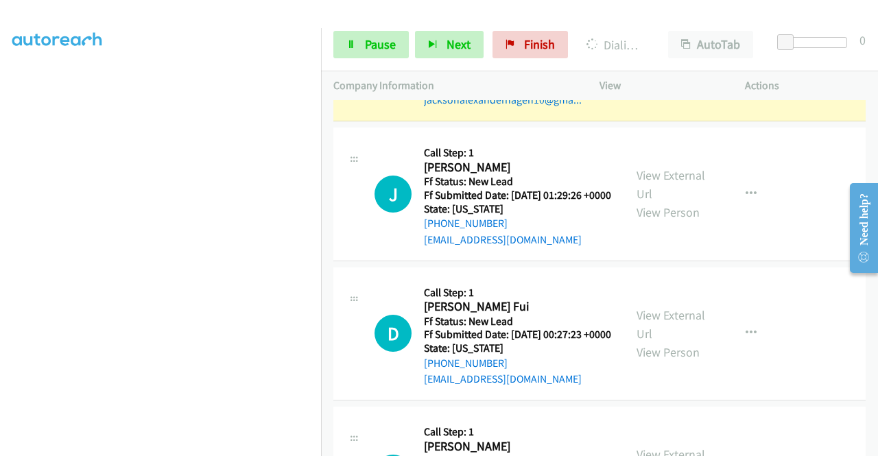
scroll to position [549, 0]
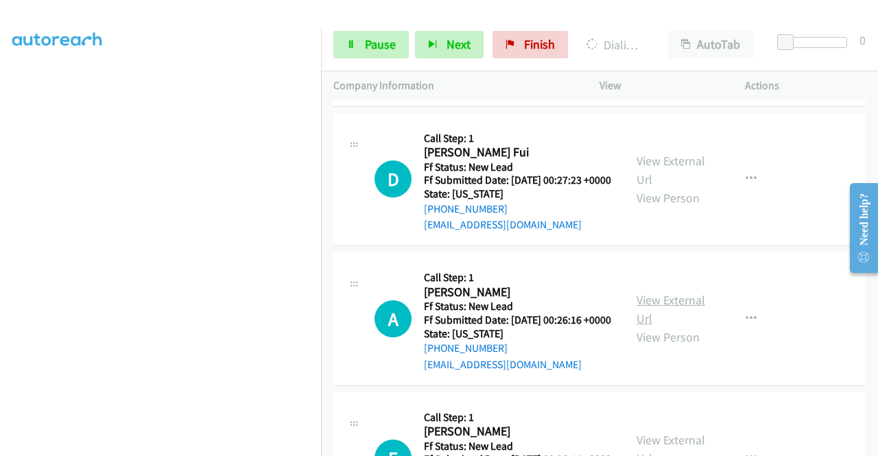
click at [675, 327] on link "View External Url" at bounding box center [671, 309] width 69 height 34
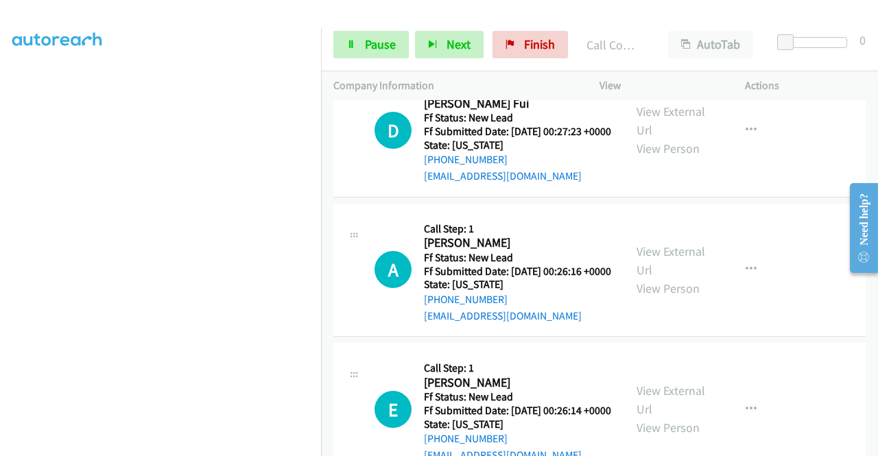
scroll to position [715, 0]
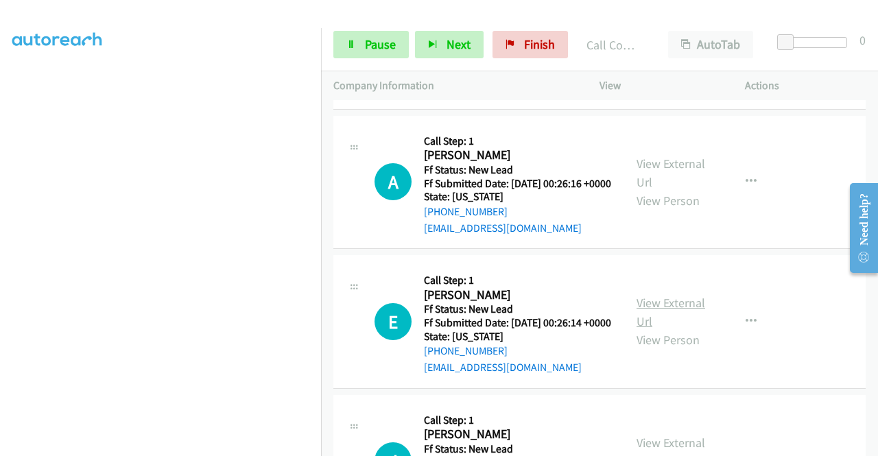
click at [670, 329] on link "View External Url" at bounding box center [671, 312] width 69 height 34
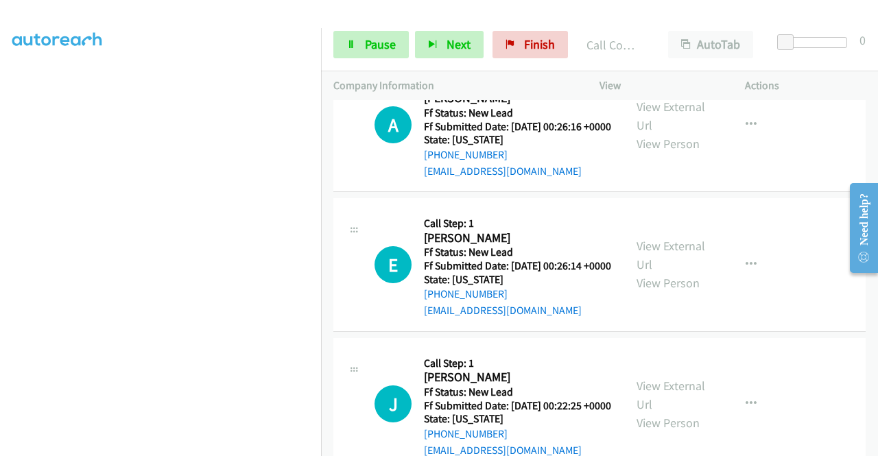
scroll to position [852, 0]
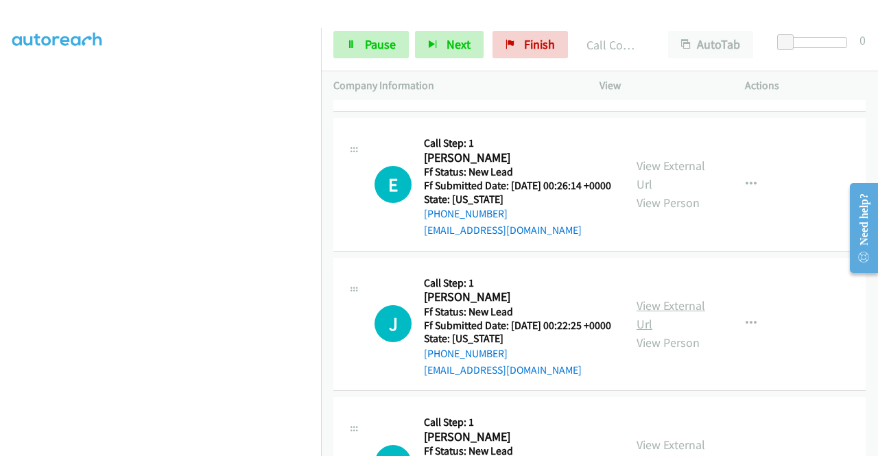
click at [671, 332] on link "View External Url" at bounding box center [671, 315] width 69 height 34
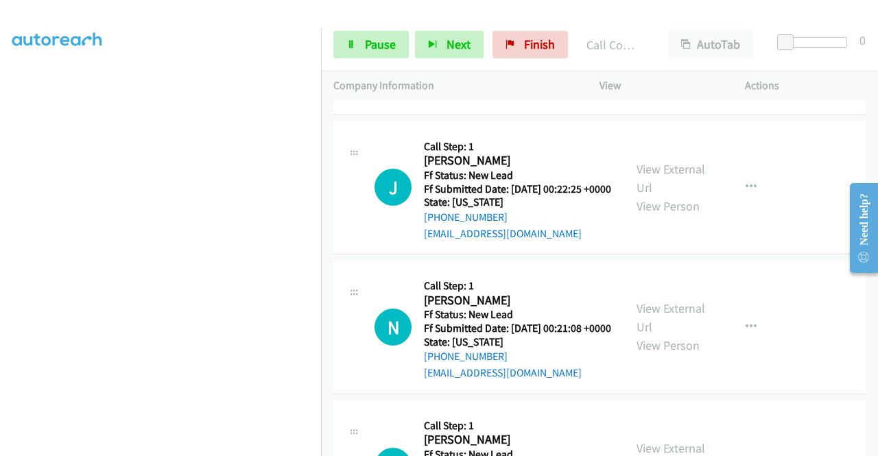
scroll to position [990, 0]
click at [687, 334] on link "View External Url" at bounding box center [671, 317] width 69 height 34
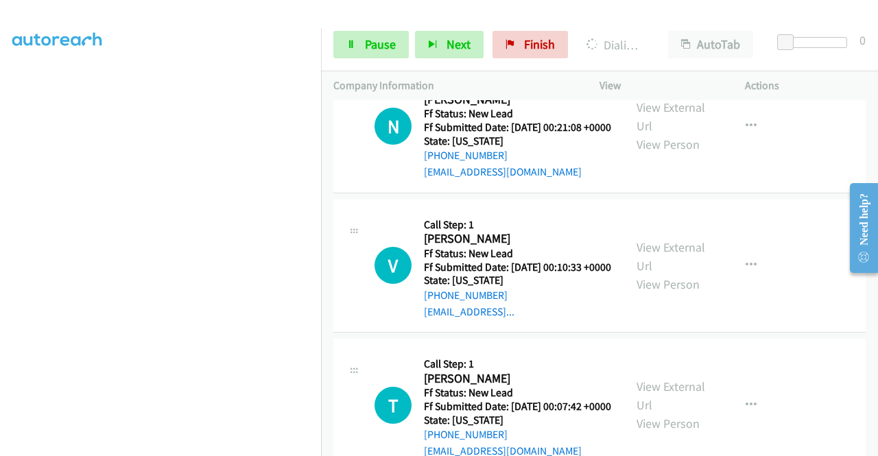
scroll to position [1195, 0]
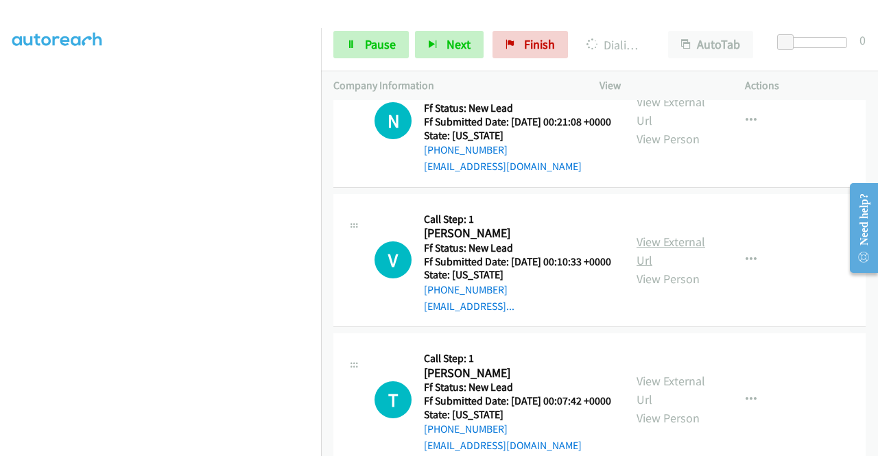
click at [651, 268] on link "View External Url" at bounding box center [671, 251] width 69 height 34
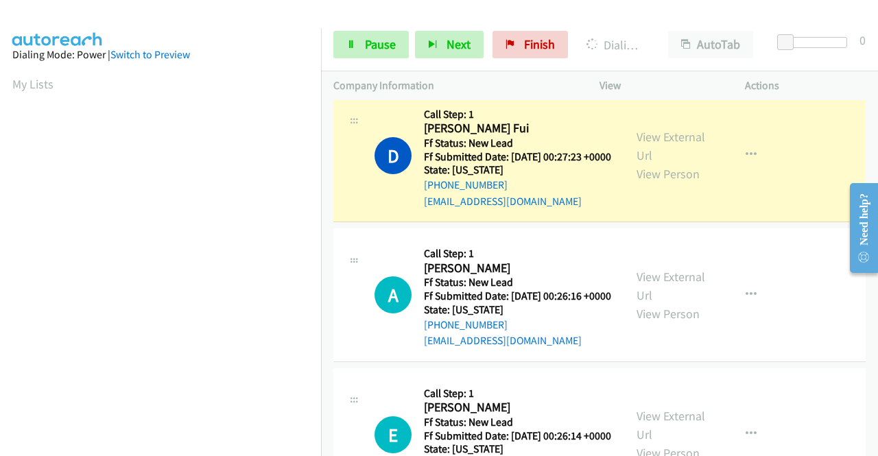
scroll to position [469, 0]
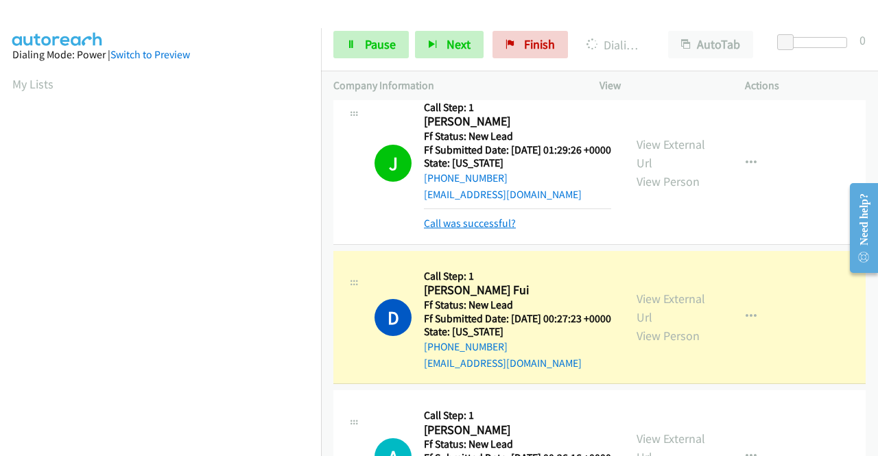
click at [484, 230] on link "Call was successful?" at bounding box center [470, 223] width 92 height 13
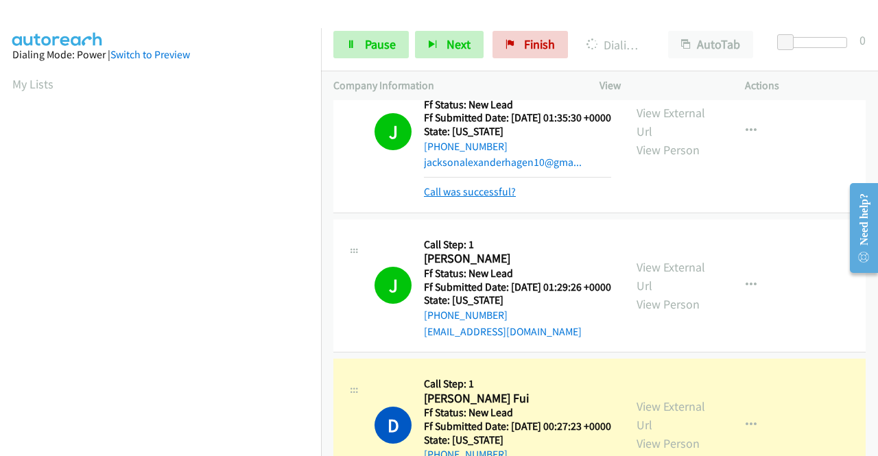
click at [474, 198] on link "Call was successful?" at bounding box center [470, 191] width 92 height 13
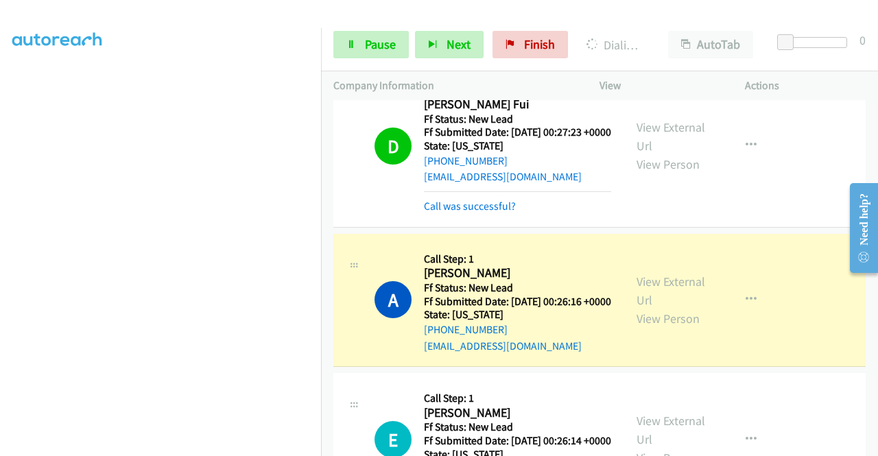
scroll to position [675, 0]
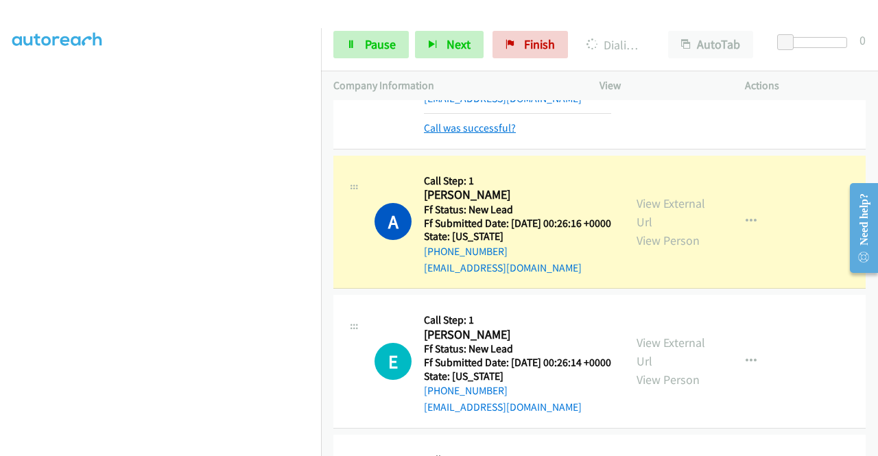
click at [509, 135] on link "Call was successful?" at bounding box center [470, 127] width 92 height 13
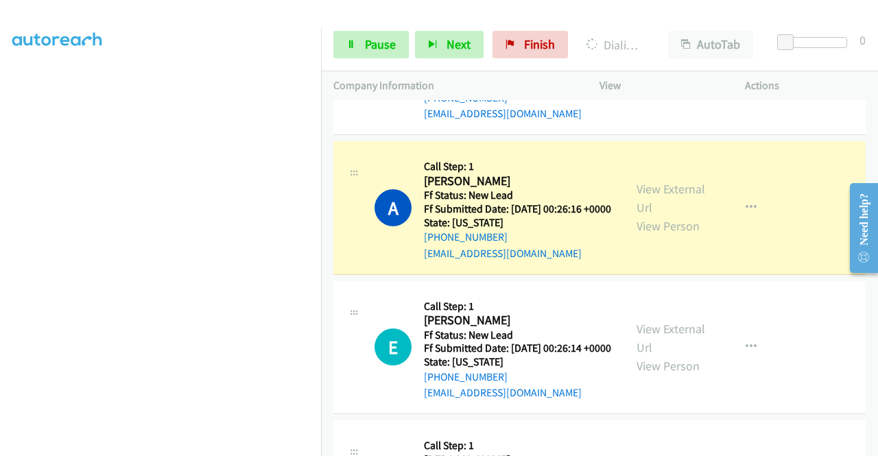
scroll to position [313, 0]
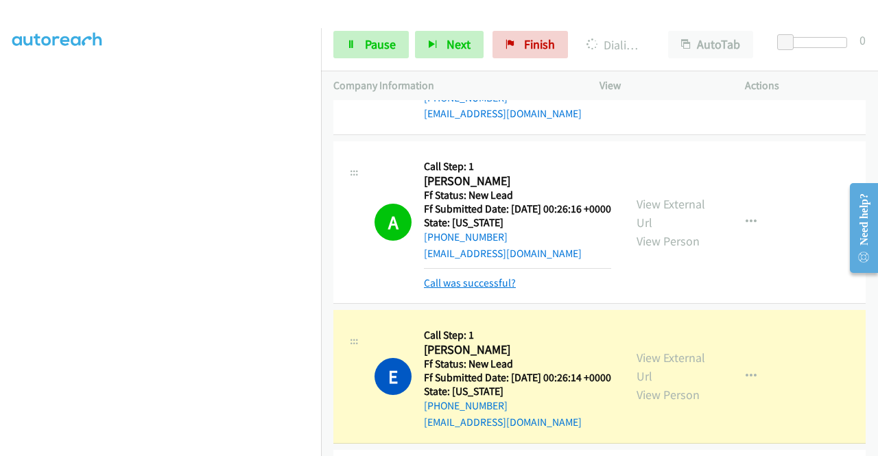
click at [479, 290] on link "Call was successful?" at bounding box center [470, 283] width 92 height 13
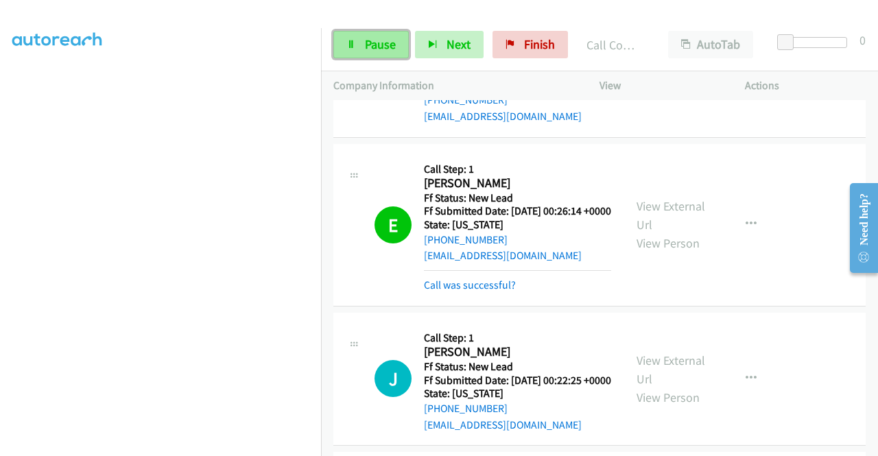
click at [388, 43] on span "Pause" at bounding box center [380, 44] width 31 height 16
click at [499, 292] on link "Call was successful?" at bounding box center [470, 285] width 92 height 13
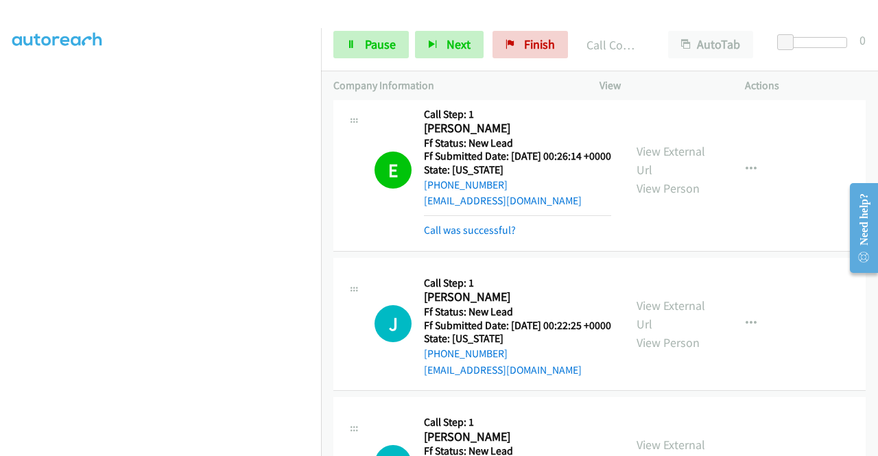
scroll to position [935, 0]
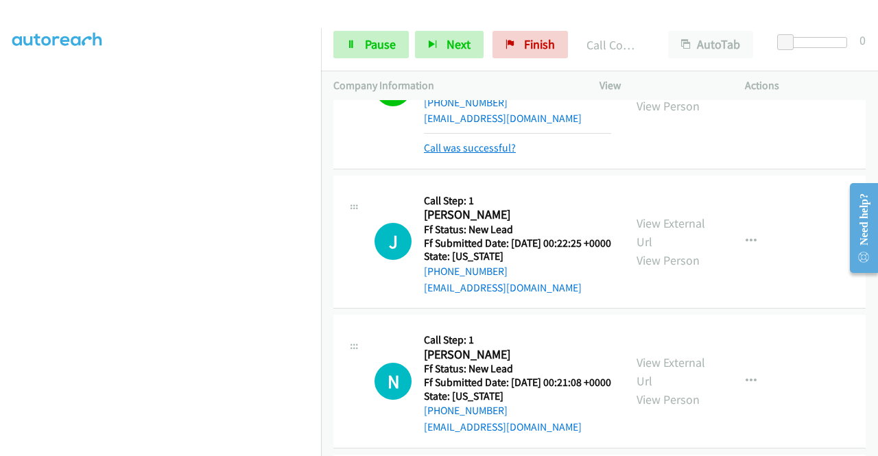
click at [503, 154] on link "Call was successful?" at bounding box center [470, 147] width 92 height 13
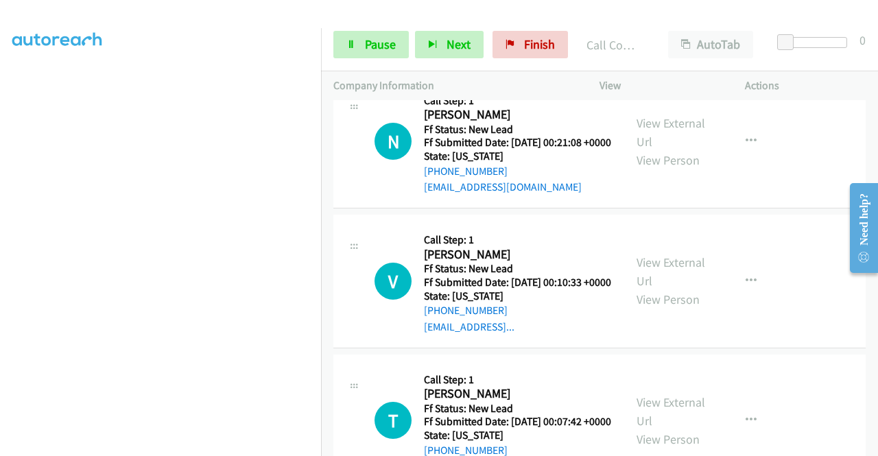
scroll to position [1278, 0]
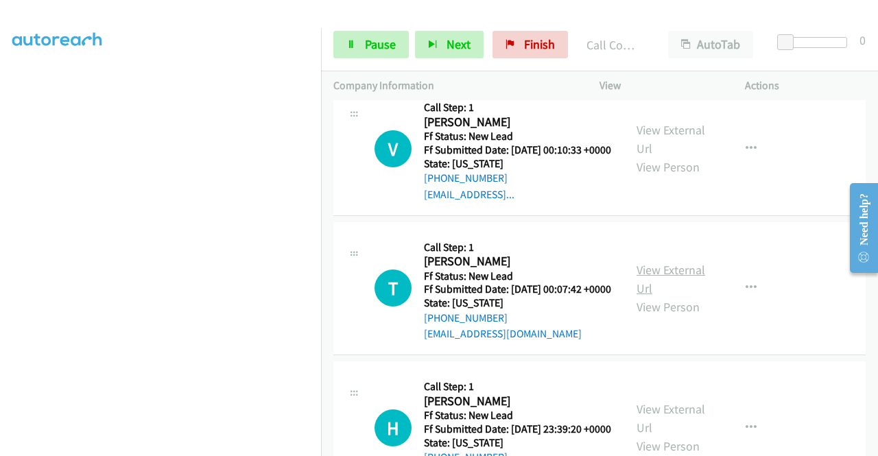
click at [677, 296] on link "View External Url" at bounding box center [671, 279] width 69 height 34
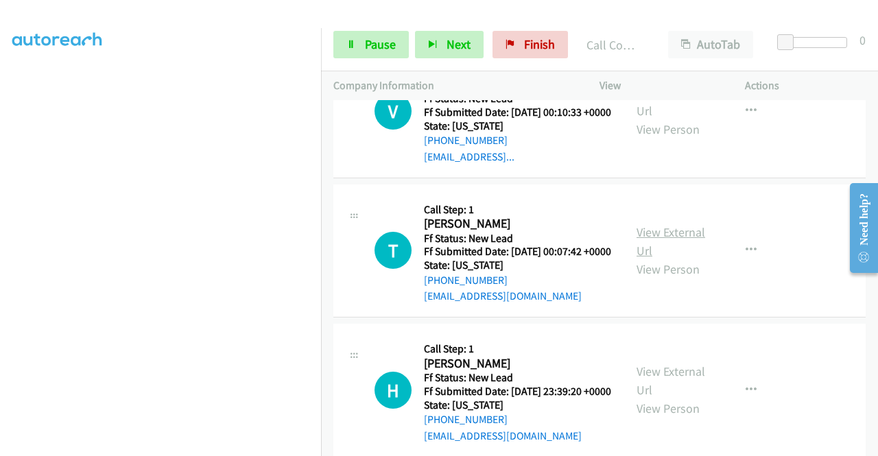
scroll to position [1415, 0]
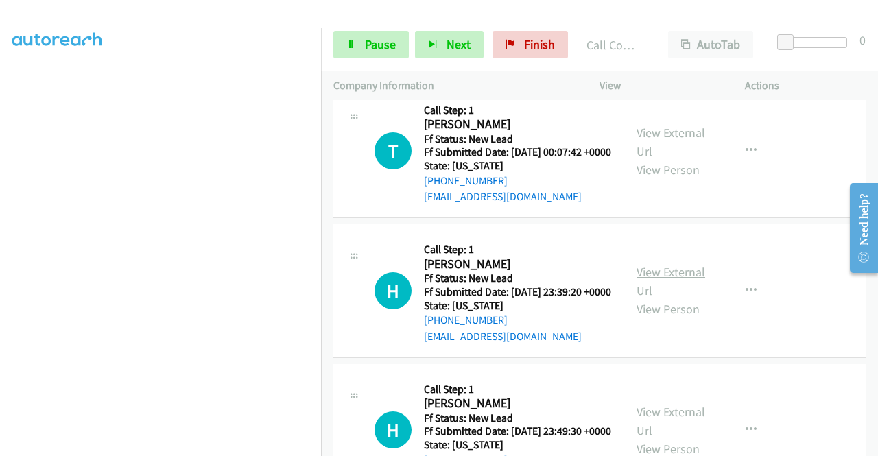
click at [664, 299] on link "View External Url" at bounding box center [671, 281] width 69 height 34
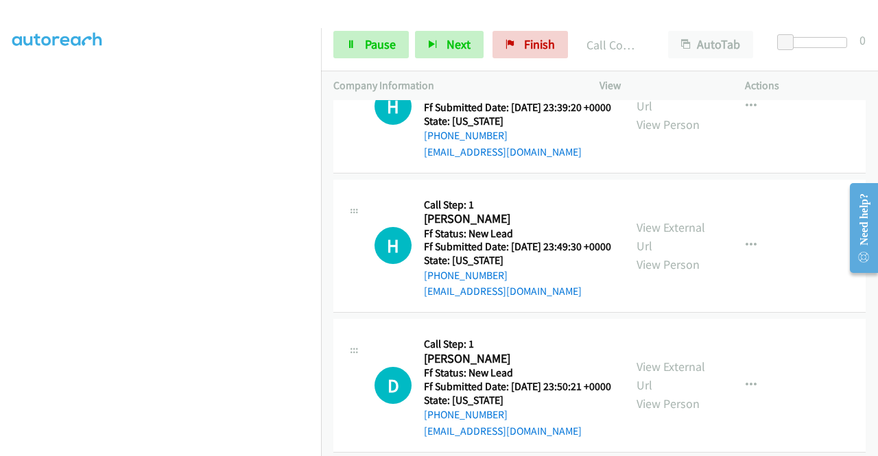
scroll to position [1621, 0]
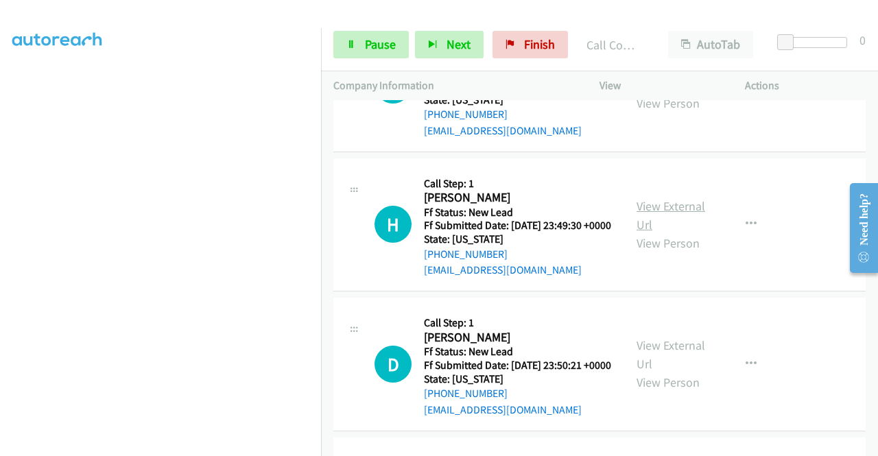
click at [660, 233] on link "View External Url" at bounding box center [671, 215] width 69 height 34
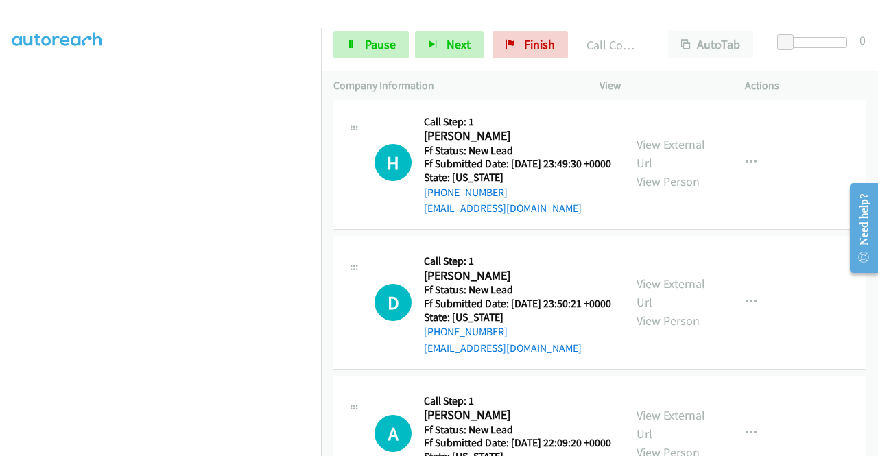
scroll to position [1758, 0]
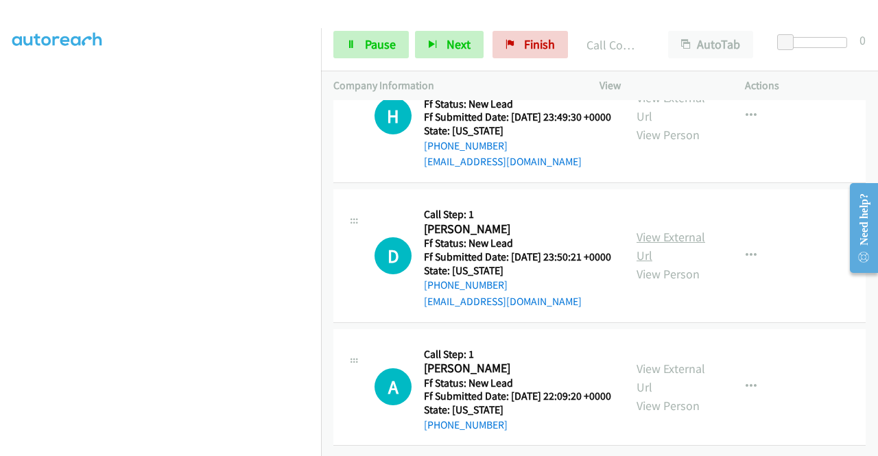
click at [685, 264] on link "View External Url" at bounding box center [671, 246] width 69 height 34
click at [688, 395] on link "View External Url" at bounding box center [671, 378] width 69 height 34
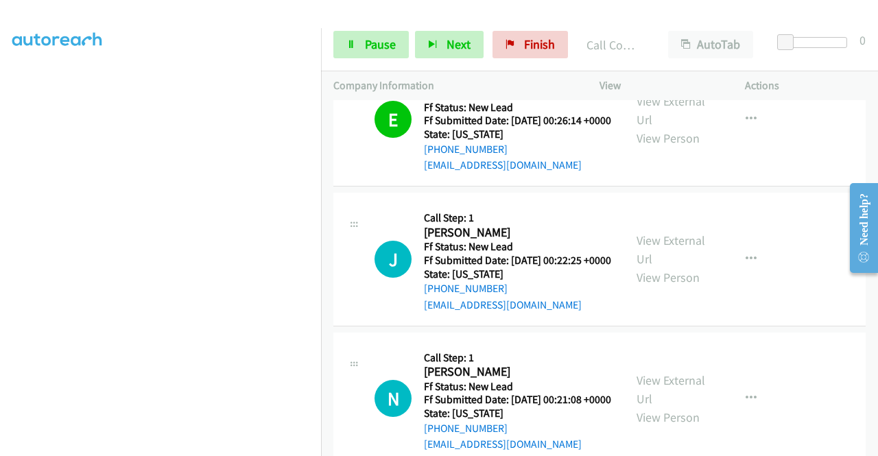
scroll to position [866, 0]
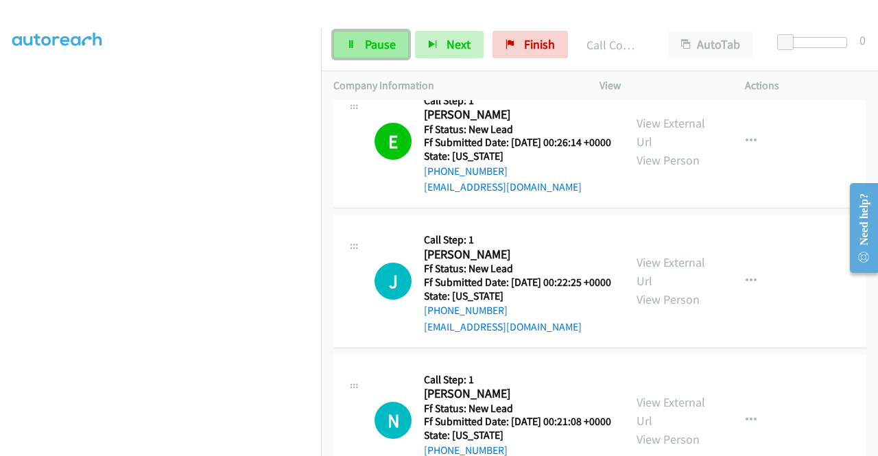
click at [379, 46] on span "Pause" at bounding box center [380, 44] width 31 height 16
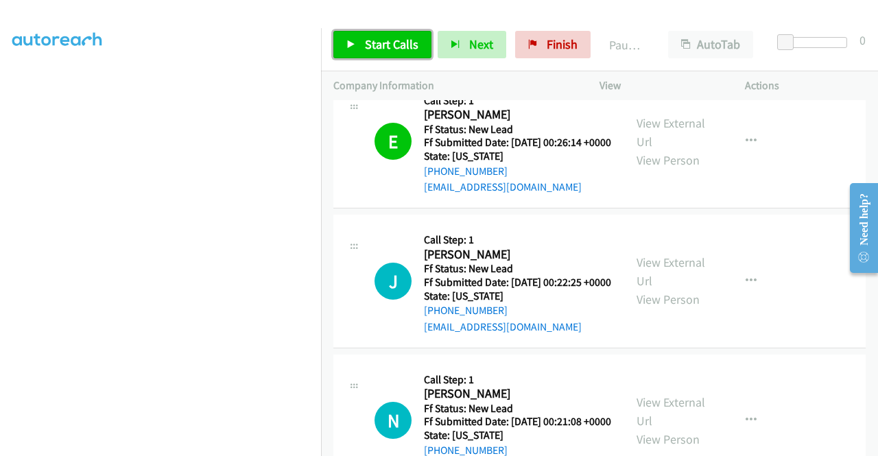
click at [394, 43] on span "Start Calls" at bounding box center [392, 44] width 54 height 16
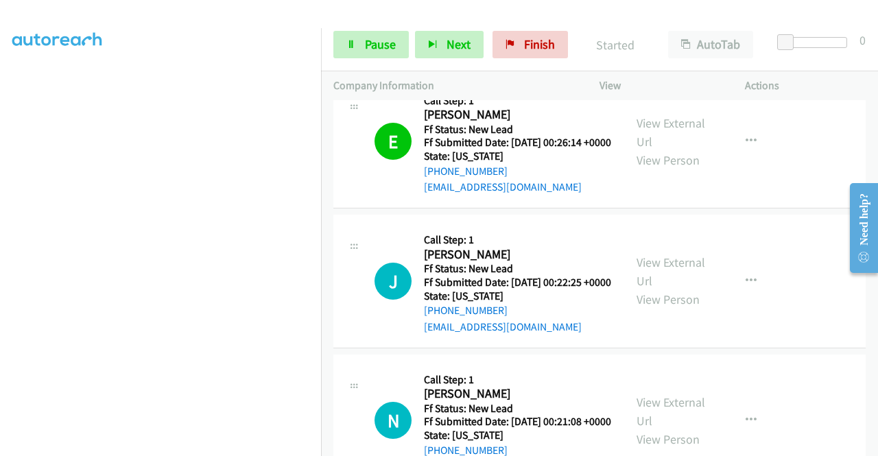
scroll to position [107, 0]
click at [358, 31] on link "Pause" at bounding box center [371, 44] width 75 height 27
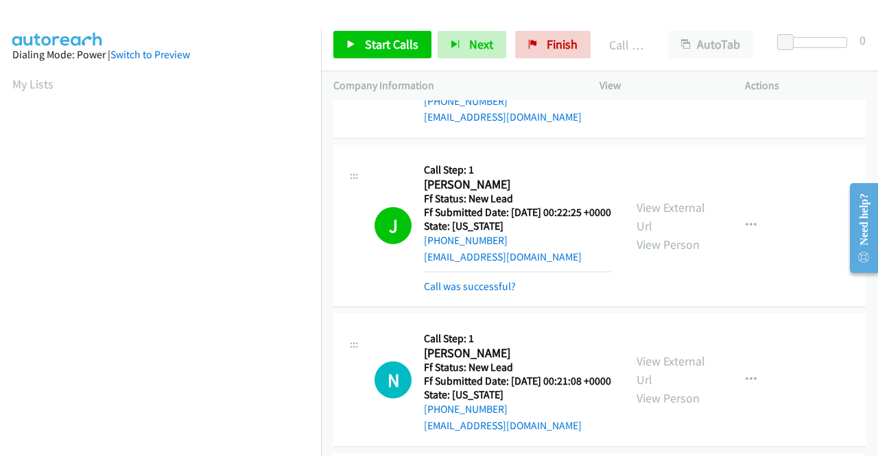
scroll to position [1003, 0]
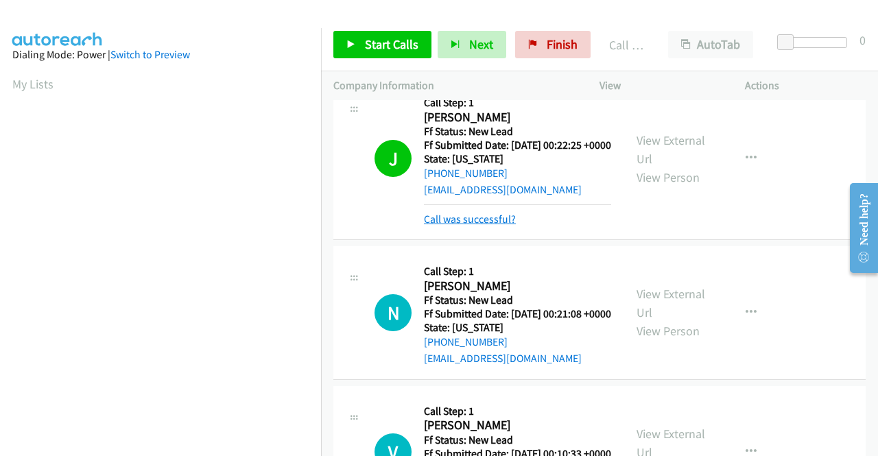
click at [482, 226] on link "Call was successful?" at bounding box center [470, 219] width 92 height 13
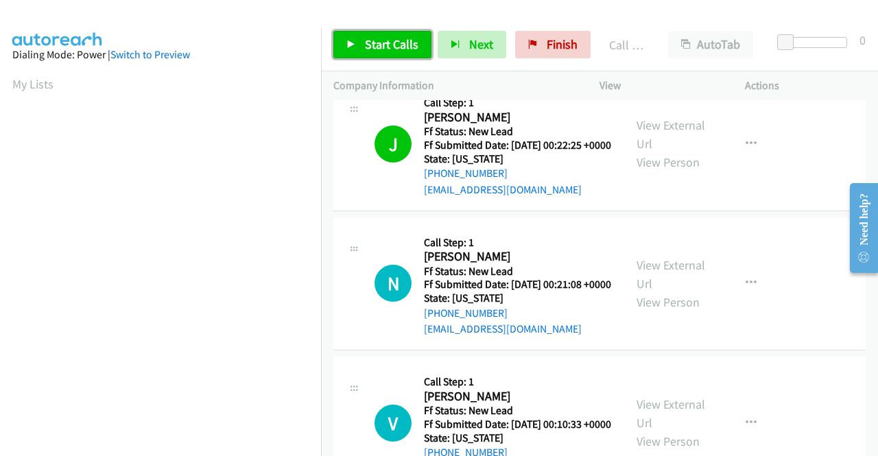
click at [365, 38] on span "Start Calls" at bounding box center [392, 44] width 54 height 16
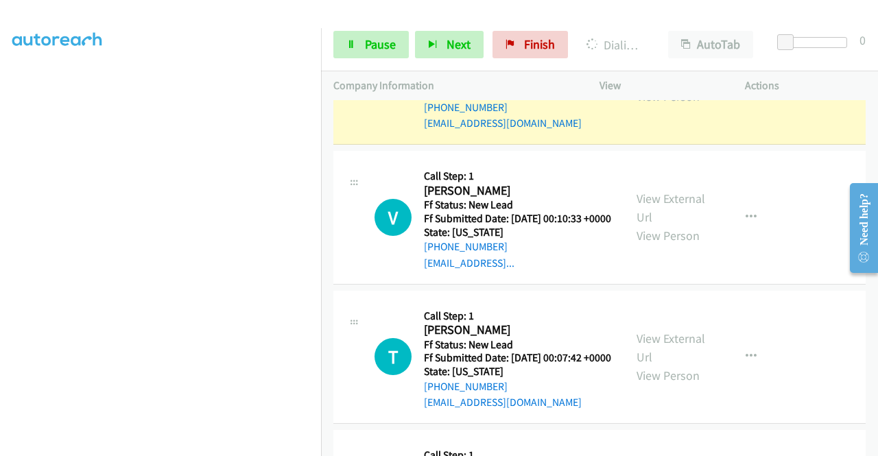
scroll to position [313, 0]
click at [358, 45] on link "Pause" at bounding box center [371, 44] width 75 height 27
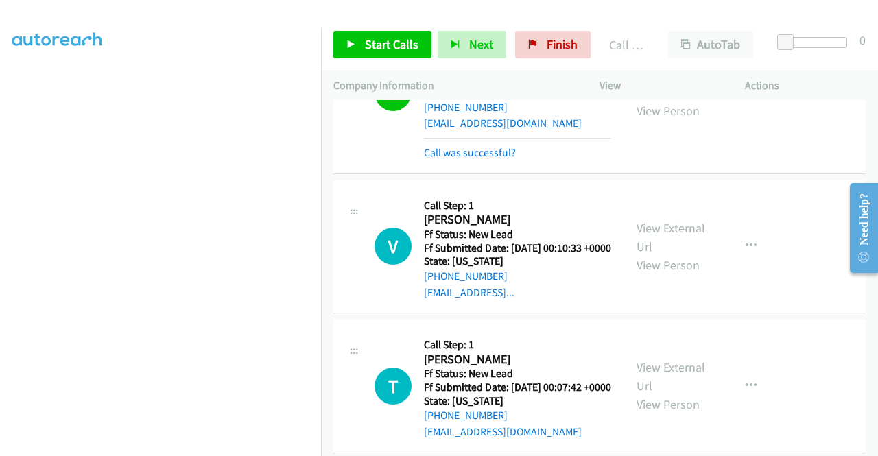
drag, startPoint x: 482, startPoint y: 268, endPoint x: 414, endPoint y: 244, distance: 72.9
click at [482, 159] on link "Call was successful?" at bounding box center [470, 152] width 92 height 13
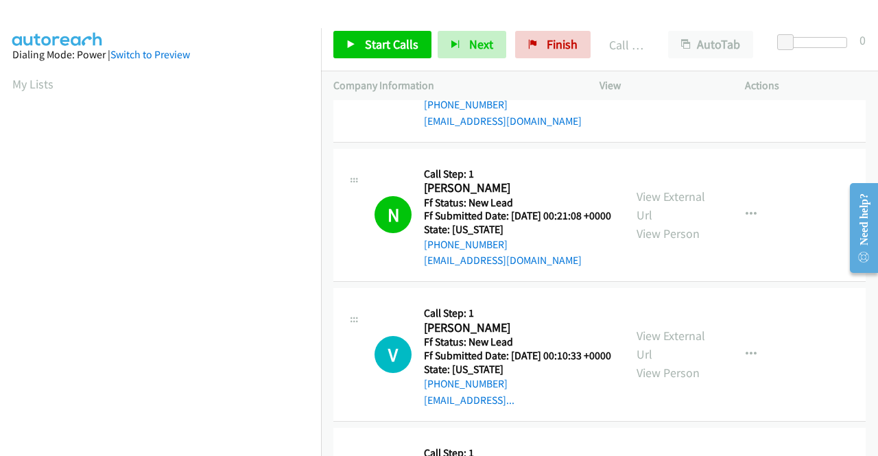
scroll to position [78, 0]
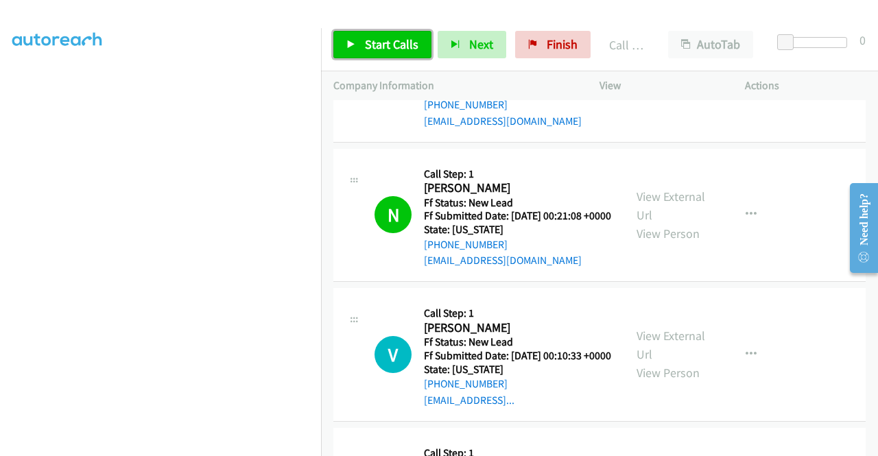
click at [401, 38] on span "Start Calls" at bounding box center [392, 44] width 54 height 16
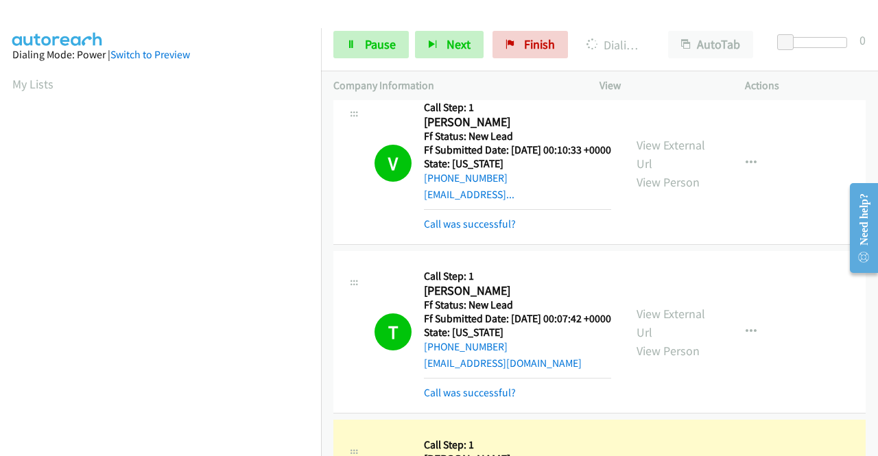
scroll to position [313, 0]
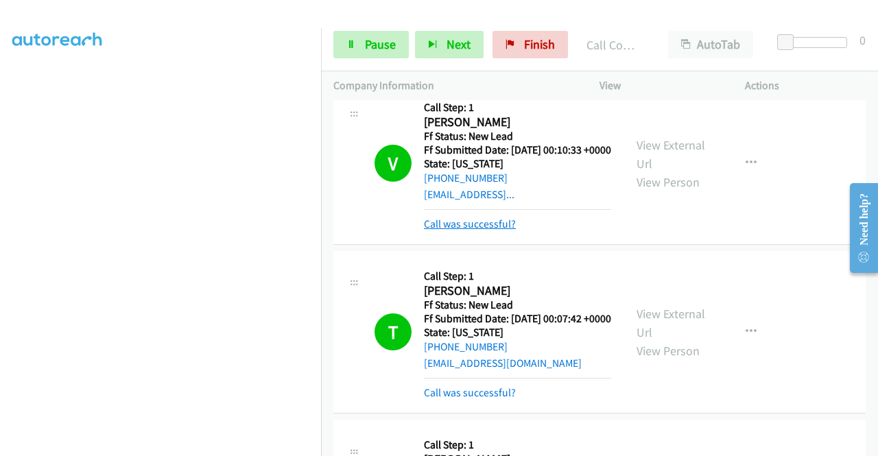
click at [430, 231] on link "Call was successful?" at bounding box center [470, 224] width 92 height 13
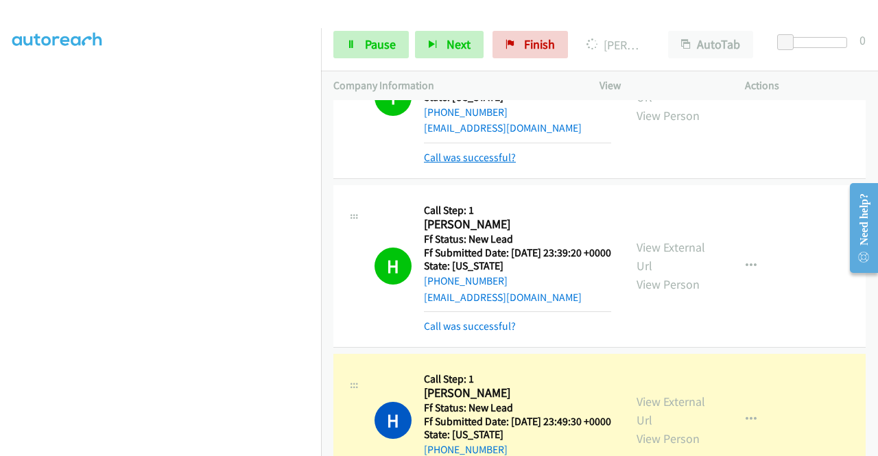
click at [467, 164] on link "Call was successful?" at bounding box center [470, 157] width 92 height 13
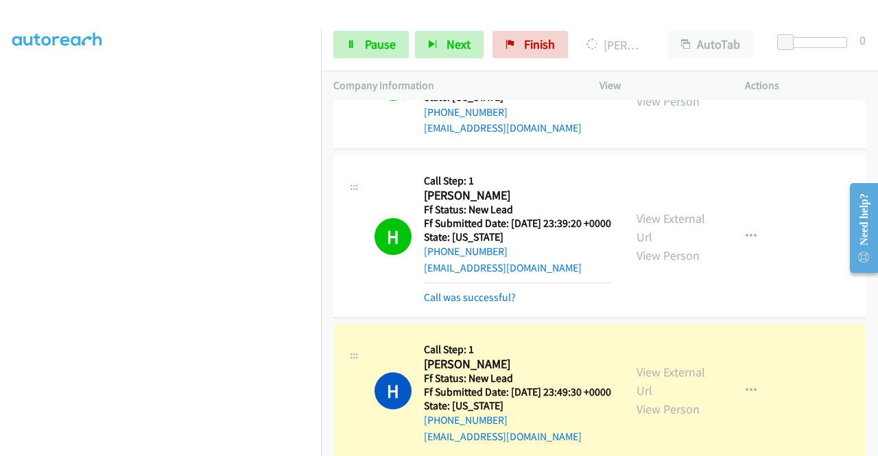
scroll to position [1621, 0]
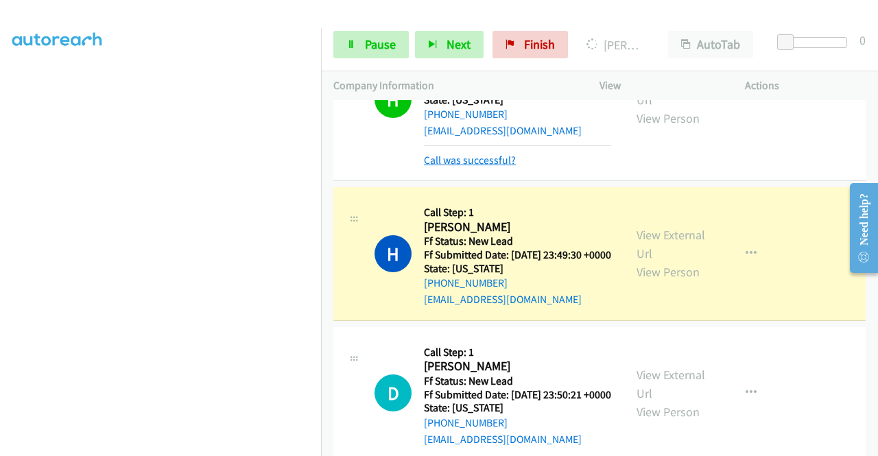
click at [467, 167] on link "Call was successful?" at bounding box center [470, 160] width 92 height 13
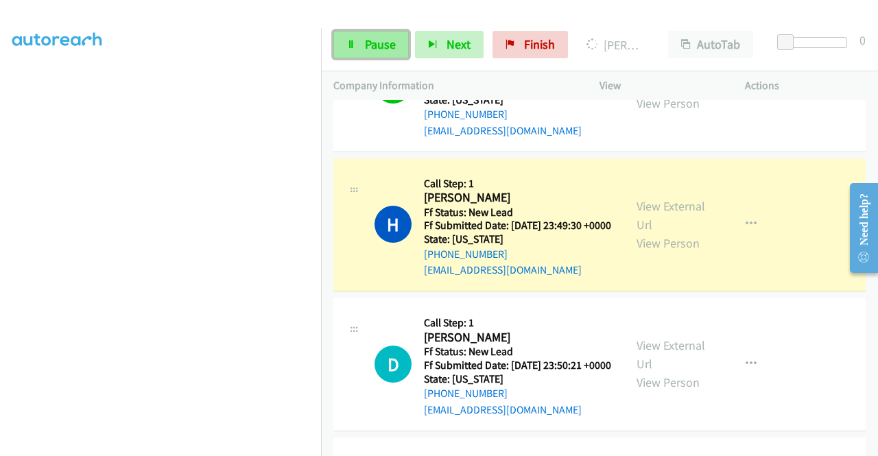
click at [386, 32] on link "Pause" at bounding box center [371, 44] width 75 height 27
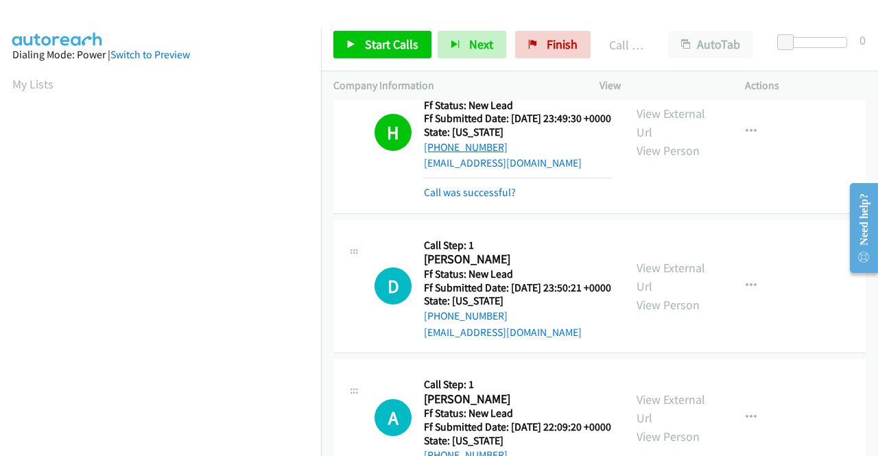
scroll to position [1758, 0]
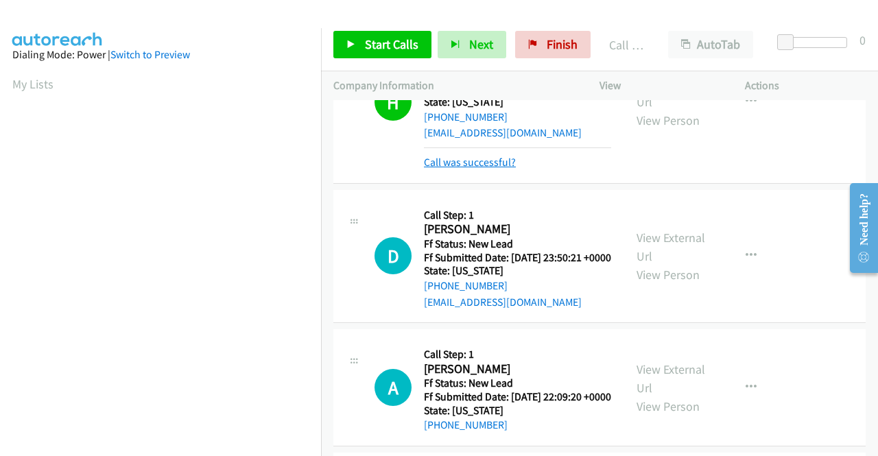
click at [442, 169] on link "Call was successful?" at bounding box center [470, 162] width 92 height 13
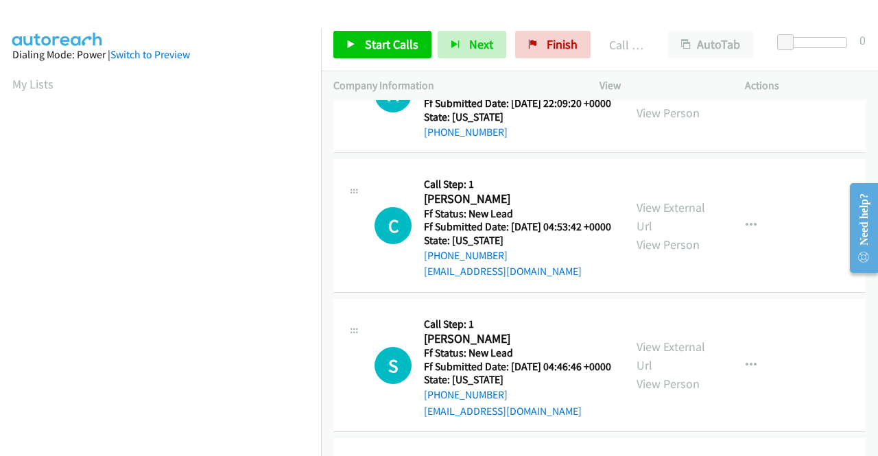
scroll to position [2033, 0]
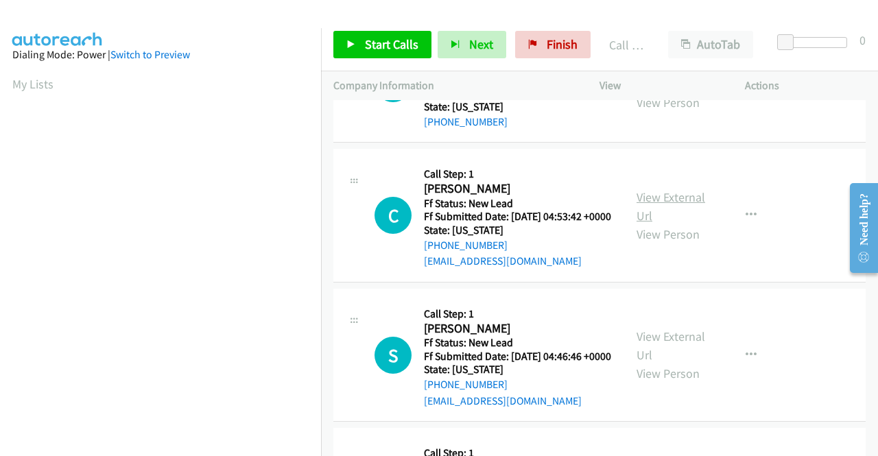
click at [656, 224] on link "View External Url" at bounding box center [671, 206] width 69 height 34
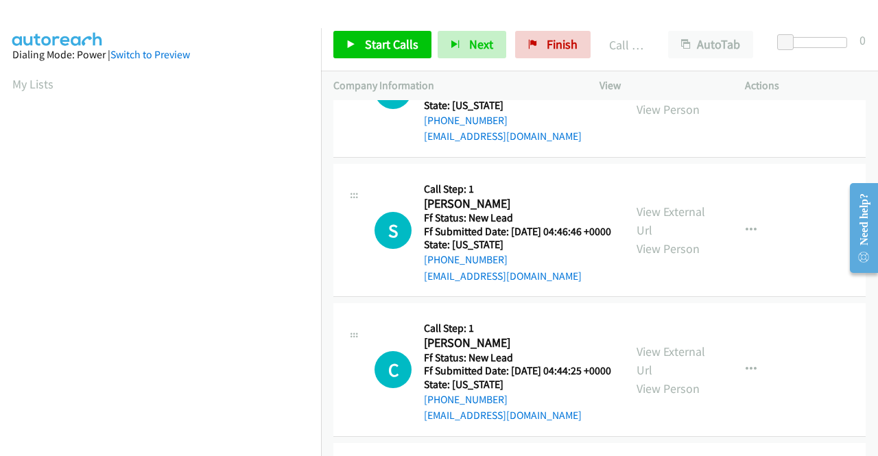
scroll to position [2170, 0]
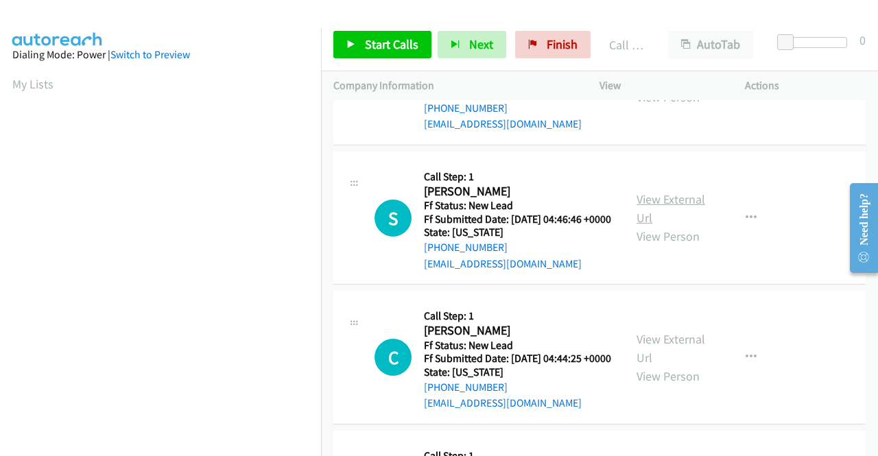
click at [689, 226] on link "View External Url" at bounding box center [671, 208] width 69 height 34
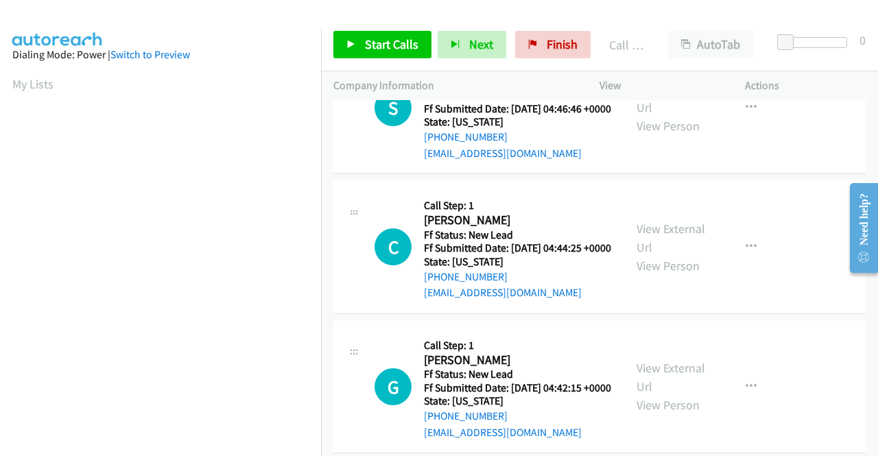
scroll to position [2307, 0]
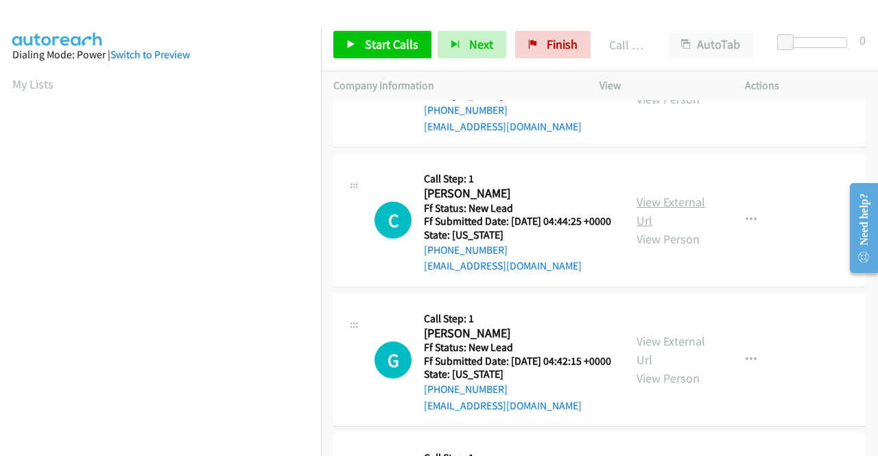
click at [670, 229] on link "View External Url" at bounding box center [671, 211] width 69 height 34
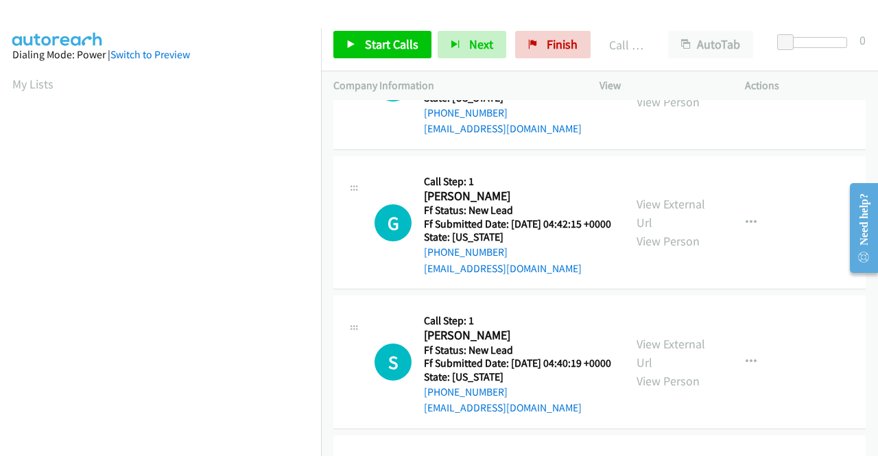
scroll to position [2513, 0]
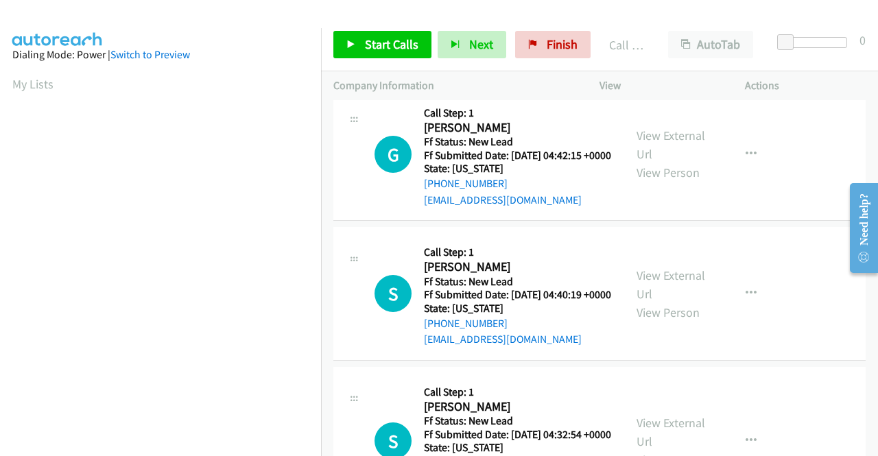
click at [670, 182] on div "View External Url View Person" at bounding box center [672, 154] width 71 height 56
click at [669, 162] on link "View External Url" at bounding box center [671, 145] width 69 height 34
click at [362, 47] on link "Start Calls" at bounding box center [383, 44] width 98 height 27
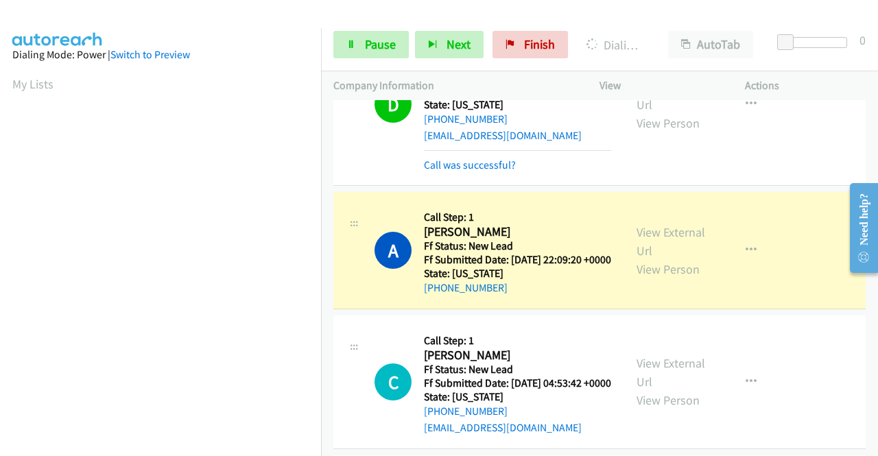
scroll to position [313, 0]
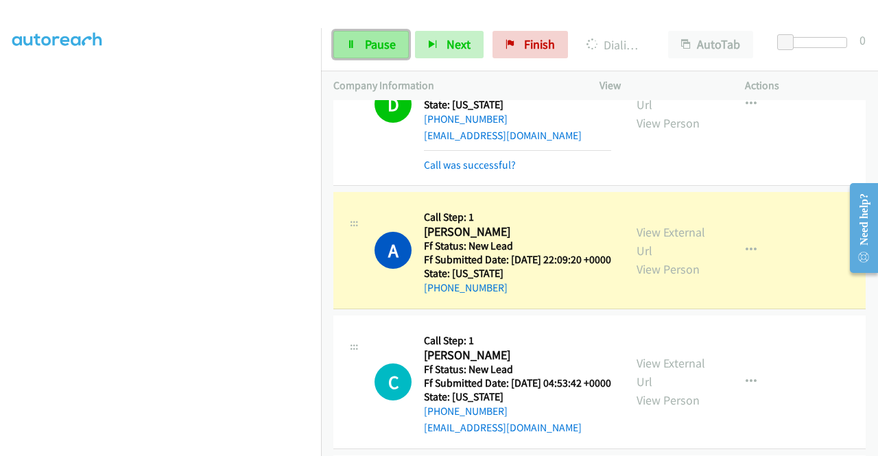
click at [354, 36] on link "Pause" at bounding box center [371, 44] width 75 height 27
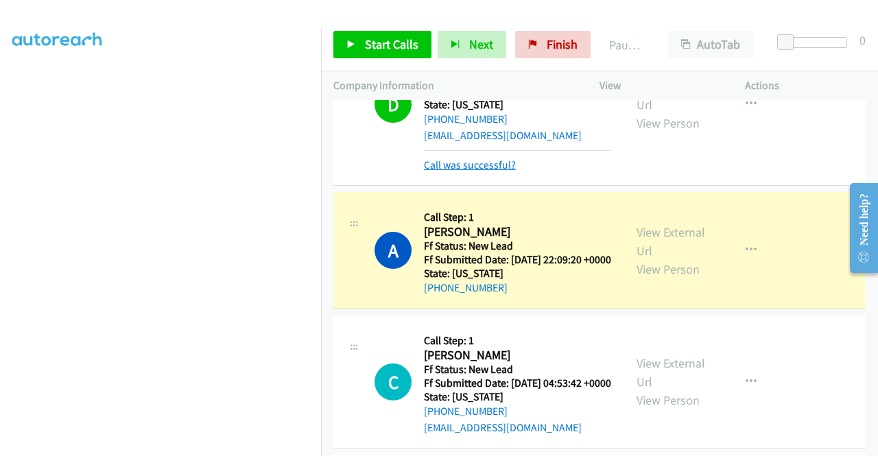
click at [469, 172] on link "Call was successful?" at bounding box center [470, 165] width 92 height 13
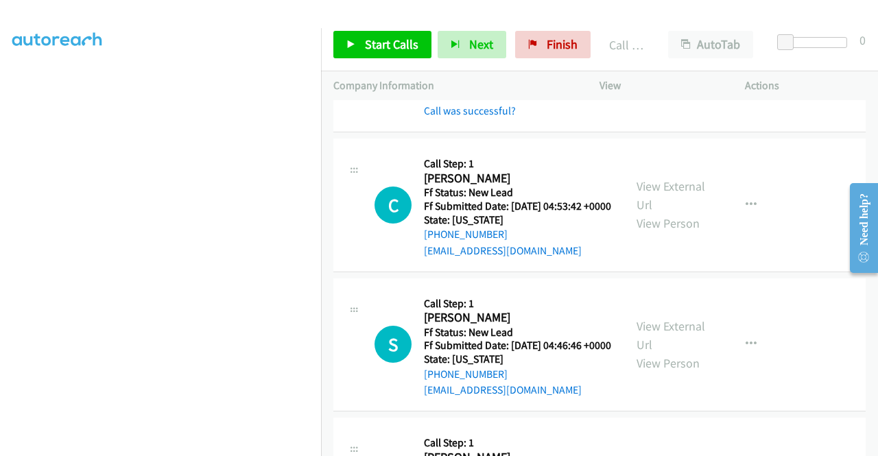
scroll to position [2101, 0]
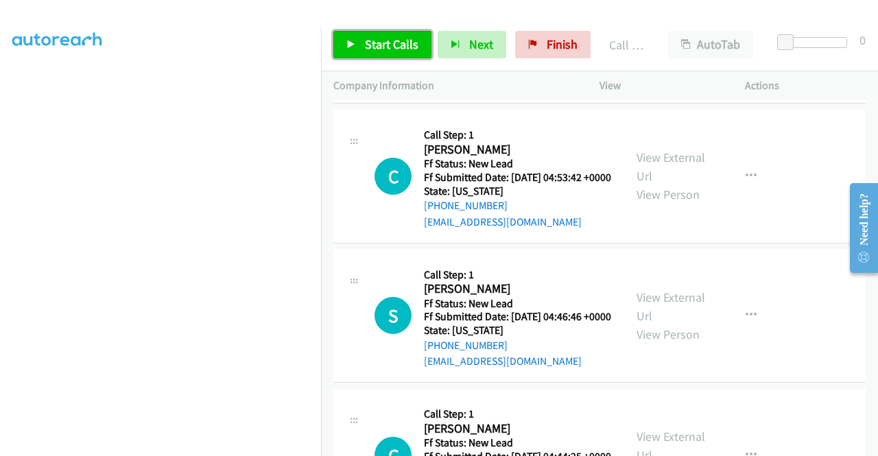
click at [382, 47] on span "Start Calls" at bounding box center [392, 44] width 54 height 16
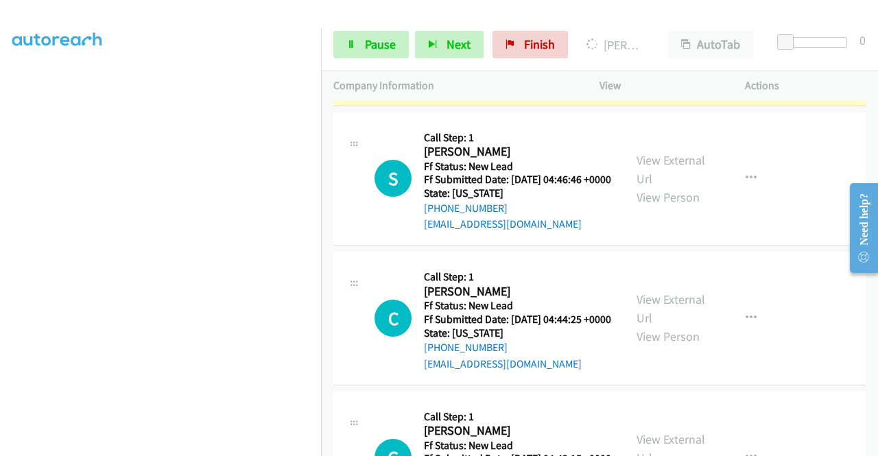
scroll to position [38, 0]
click at [360, 52] on link "Pause" at bounding box center [371, 44] width 75 height 27
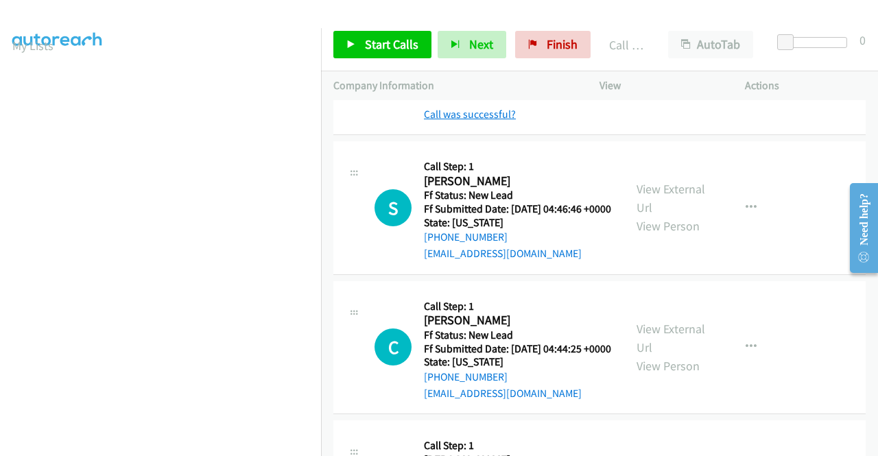
click at [467, 121] on link "Call was successful?" at bounding box center [470, 114] width 92 height 13
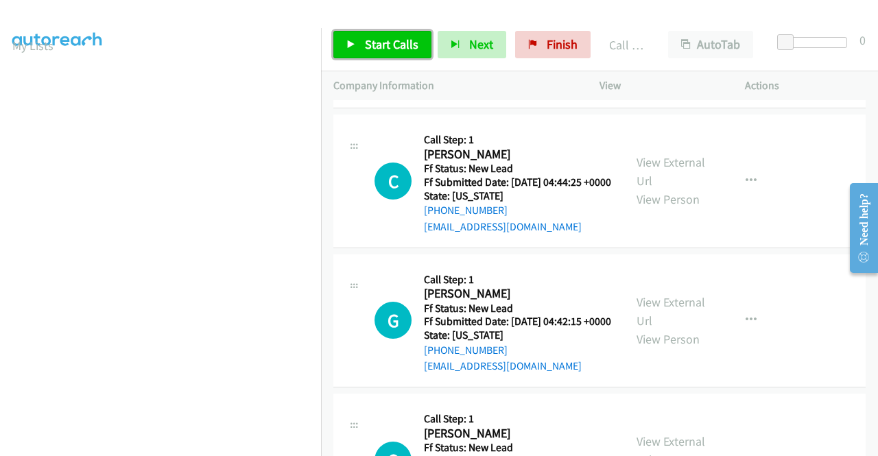
click at [372, 46] on span "Start Calls" at bounding box center [392, 44] width 54 height 16
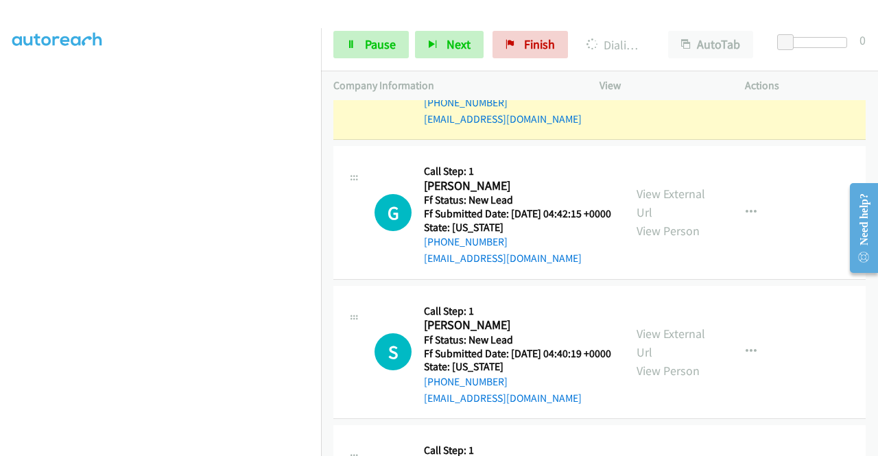
scroll to position [0, 0]
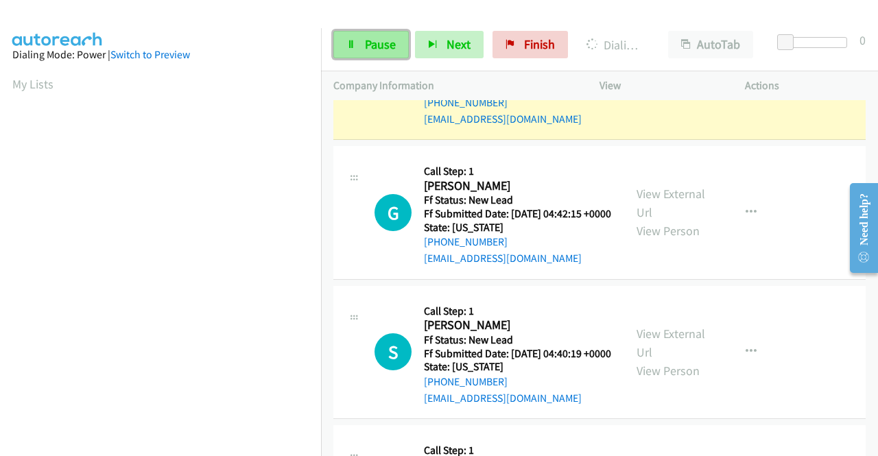
click at [371, 39] on span "Pause" at bounding box center [380, 44] width 31 height 16
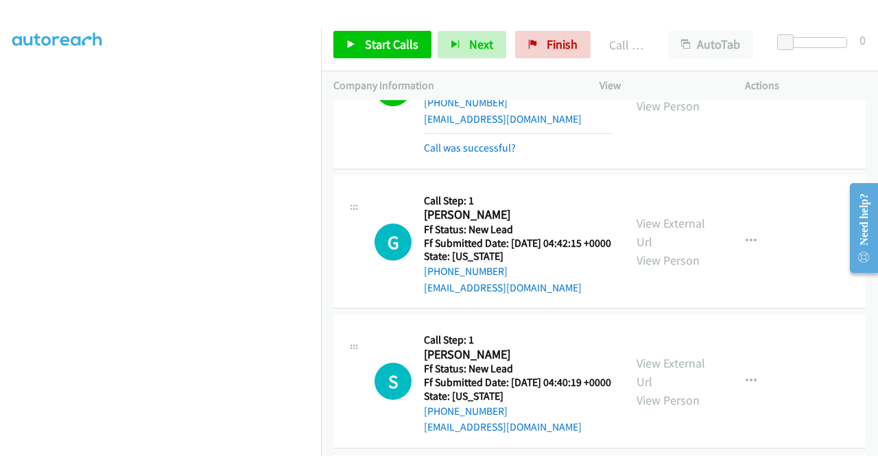
scroll to position [2582, 0]
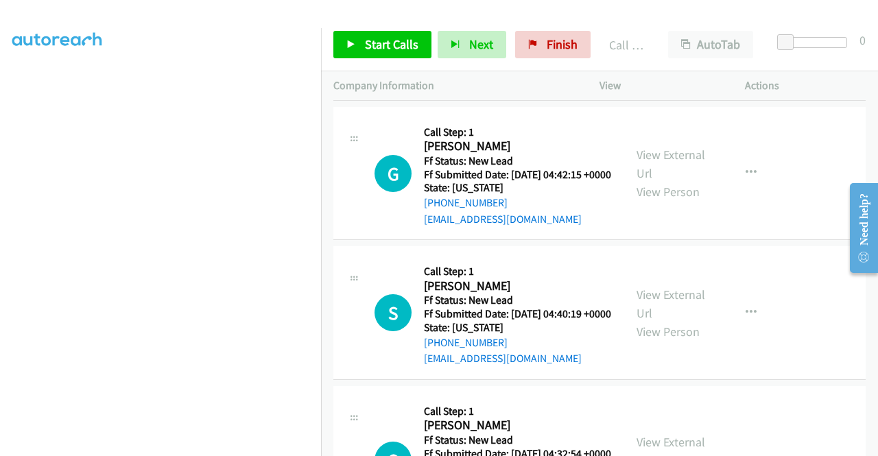
click at [500, 86] on link "Call was successful?" at bounding box center [470, 79] width 92 height 13
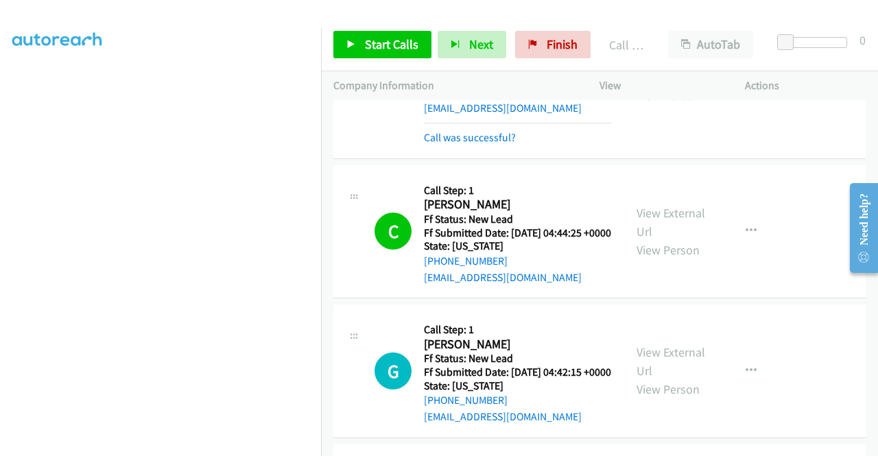
scroll to position [2376, 0]
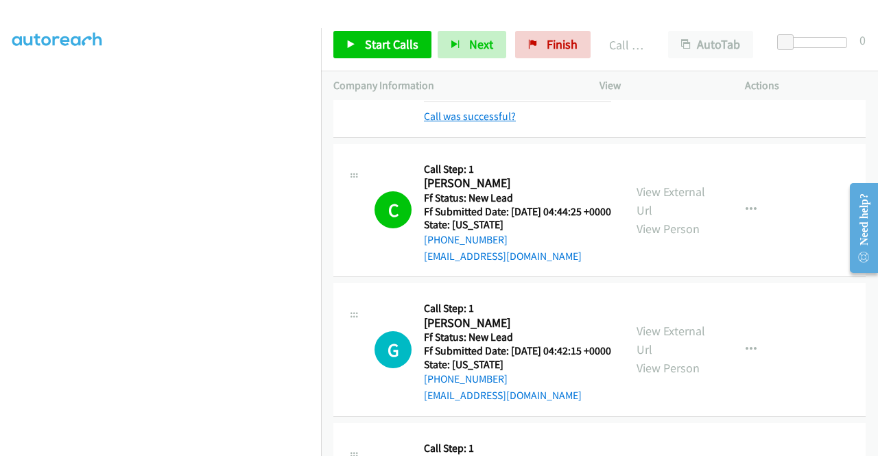
click at [498, 123] on link "Call was successful?" at bounding box center [470, 116] width 92 height 13
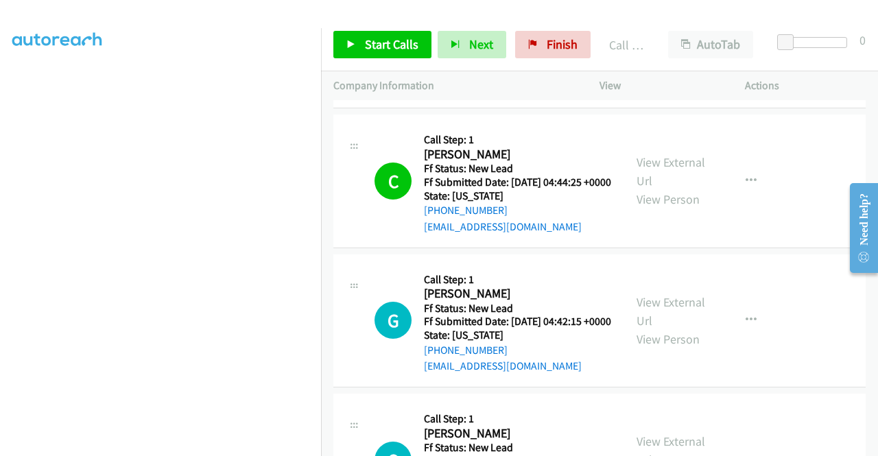
scroll to position [2444, 0]
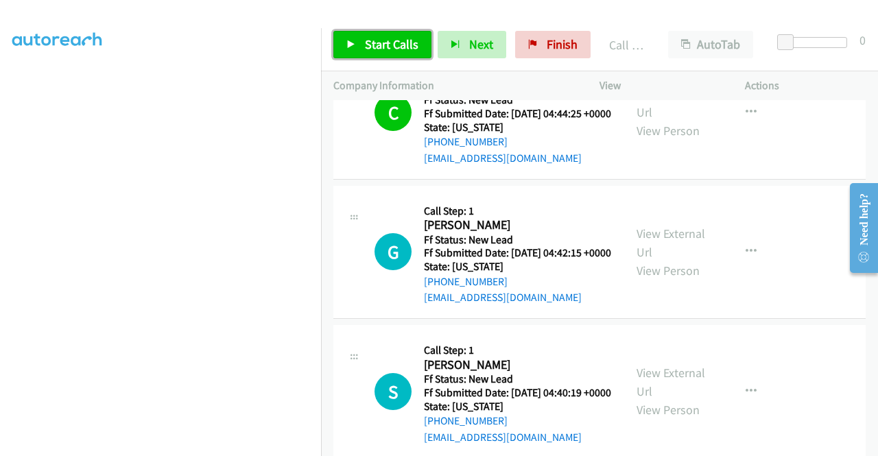
click at [392, 48] on span "Start Calls" at bounding box center [392, 44] width 54 height 16
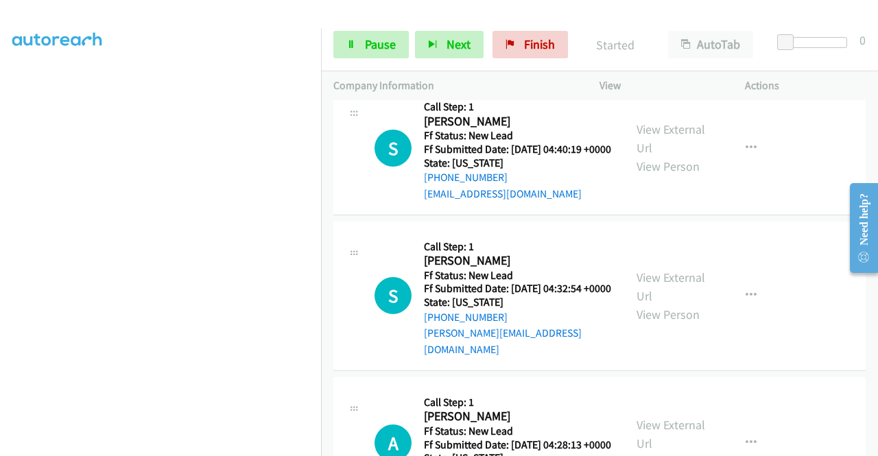
scroll to position [2719, 0]
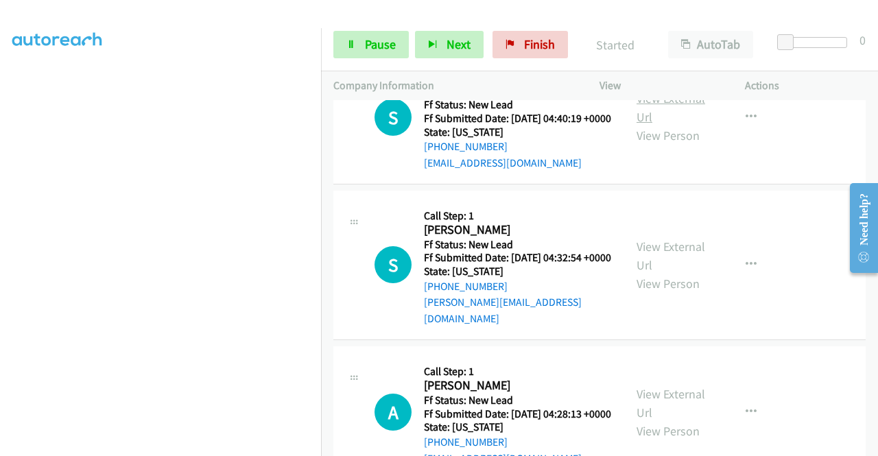
click at [669, 125] on link "View External Url" at bounding box center [671, 108] width 69 height 34
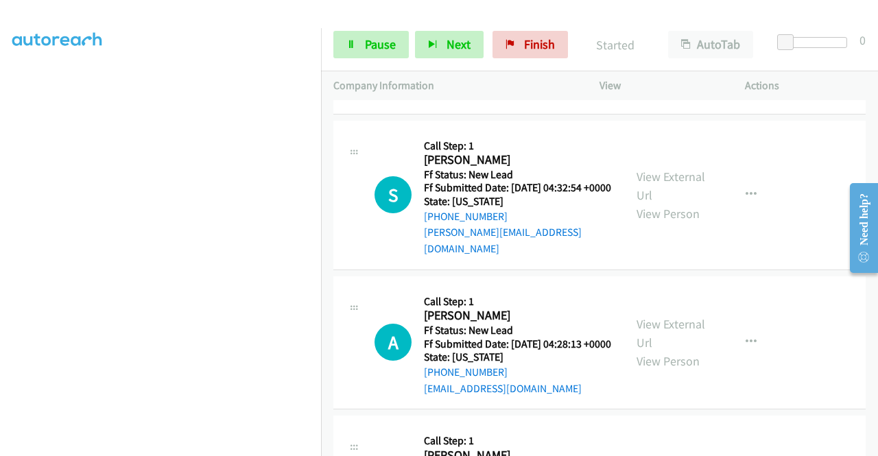
scroll to position [2856, 0]
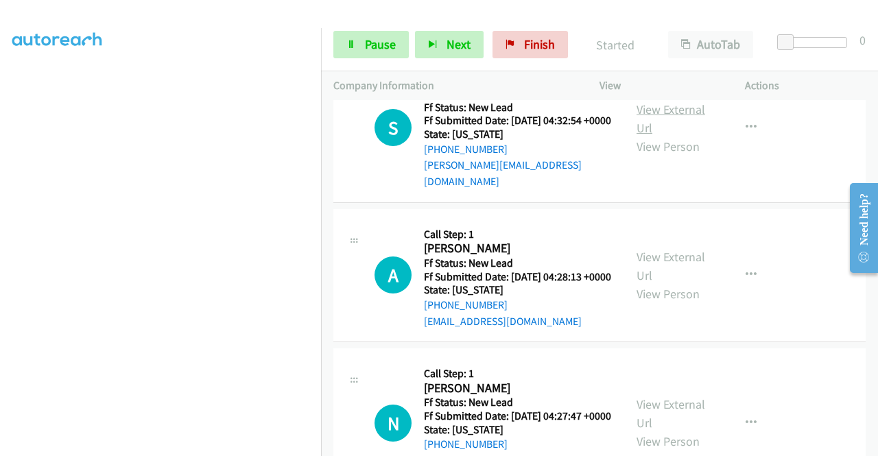
click at [679, 136] on link "View External Url" at bounding box center [671, 119] width 69 height 34
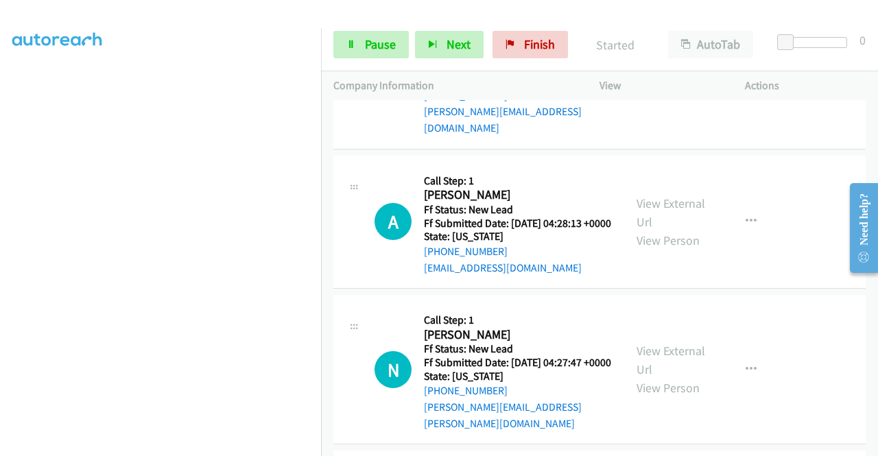
scroll to position [2993, 0]
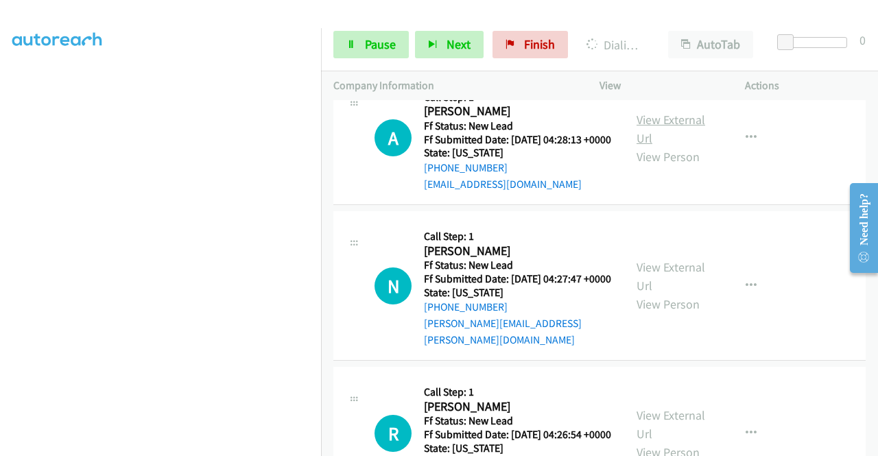
click at [666, 146] on link "View External Url" at bounding box center [671, 129] width 69 height 34
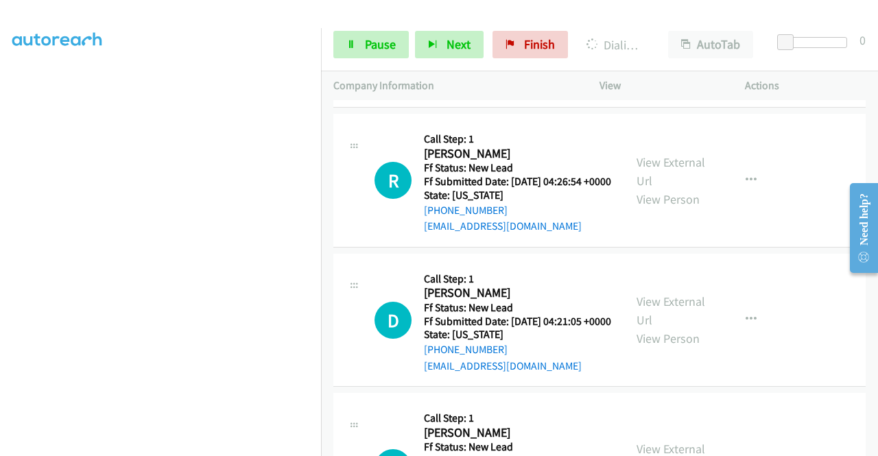
scroll to position [3268, 0]
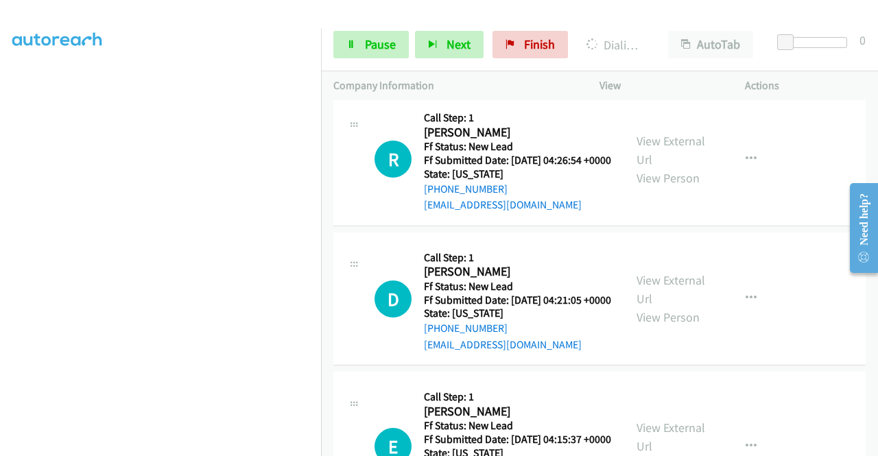
click at [659, 19] on link "View External Url" at bounding box center [671, 2] width 69 height 34
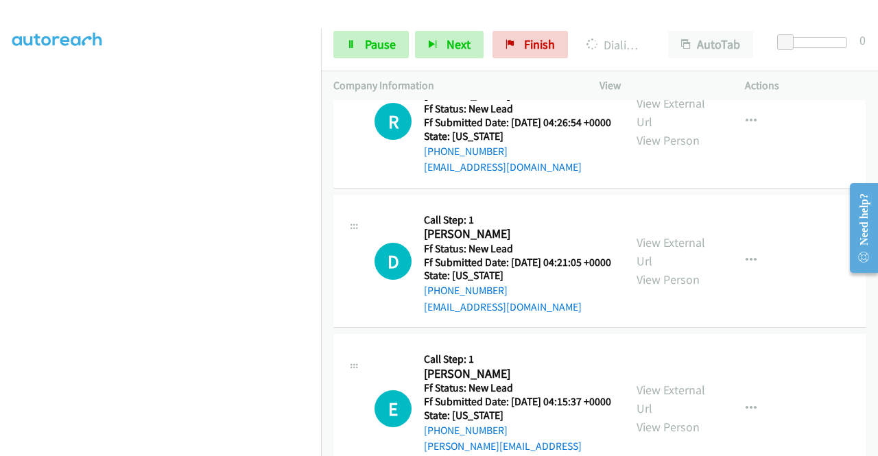
scroll to position [3337, 0]
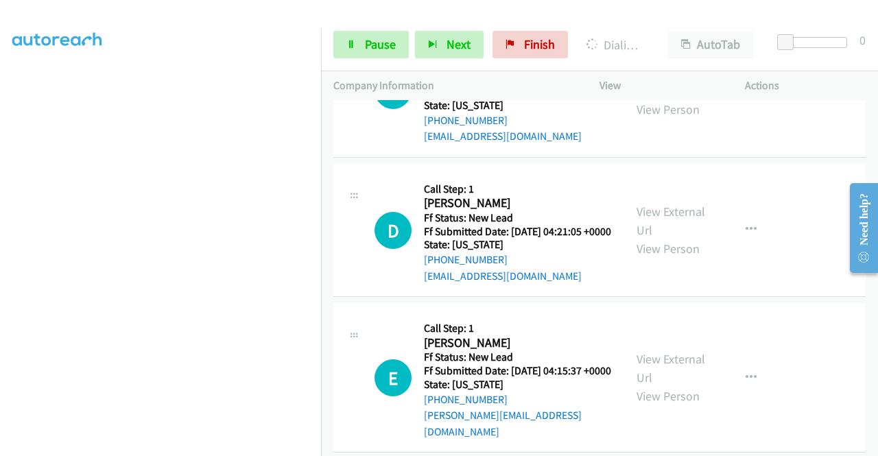
click at [677, 99] on link "View External Url" at bounding box center [671, 82] width 69 height 34
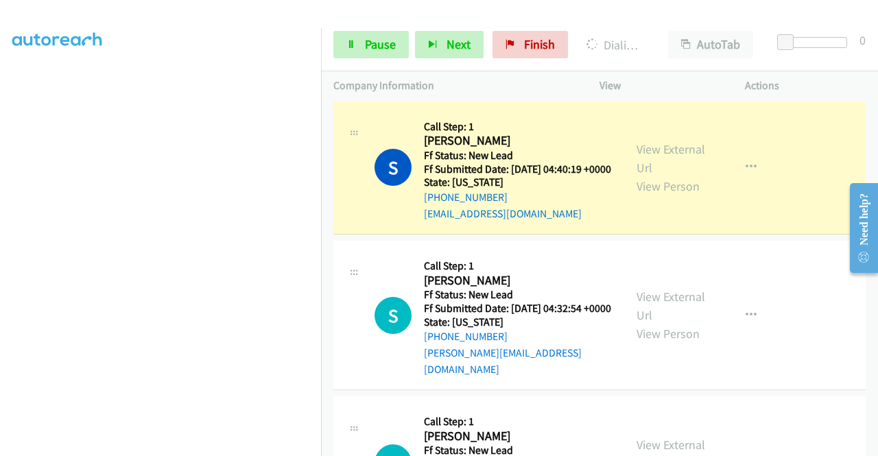
scroll to position [2719, 0]
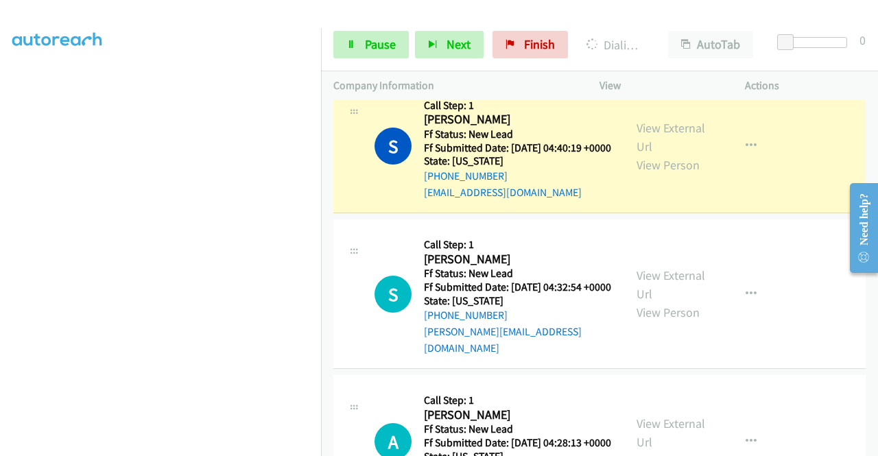
click at [502, 59] on link "Call was successful?" at bounding box center [470, 52] width 92 height 13
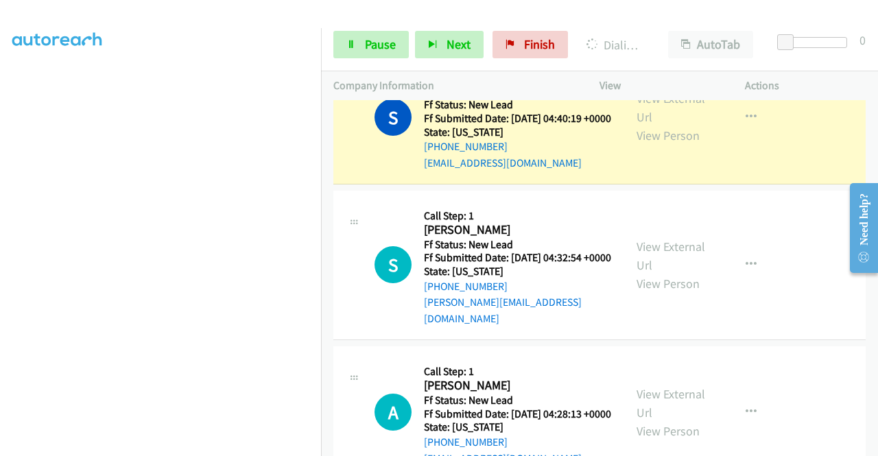
scroll to position [313, 0]
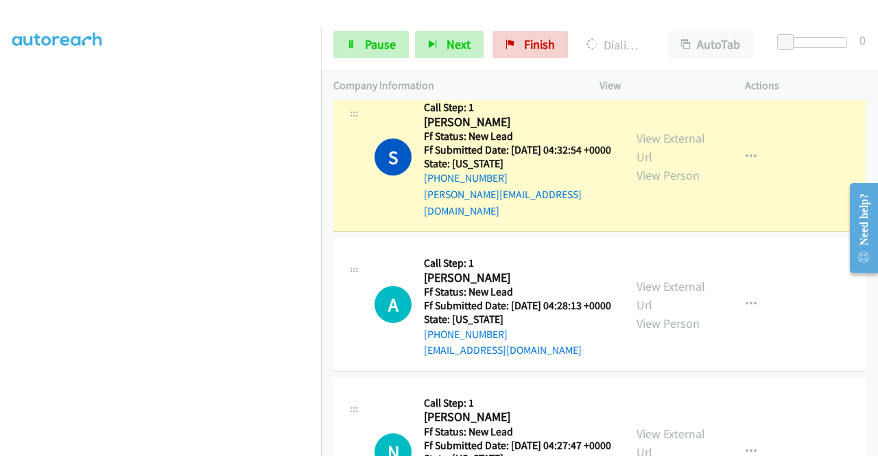
click at [493, 62] on link "Call was successful?" at bounding box center [470, 55] width 92 height 13
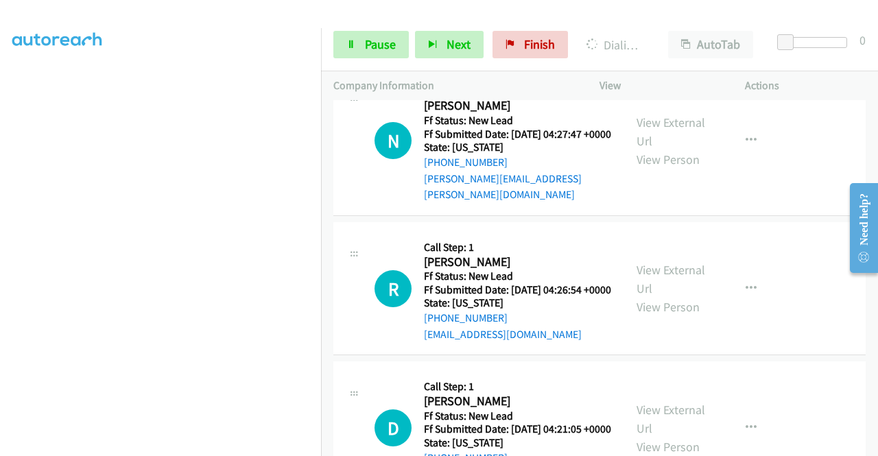
scroll to position [3199, 0]
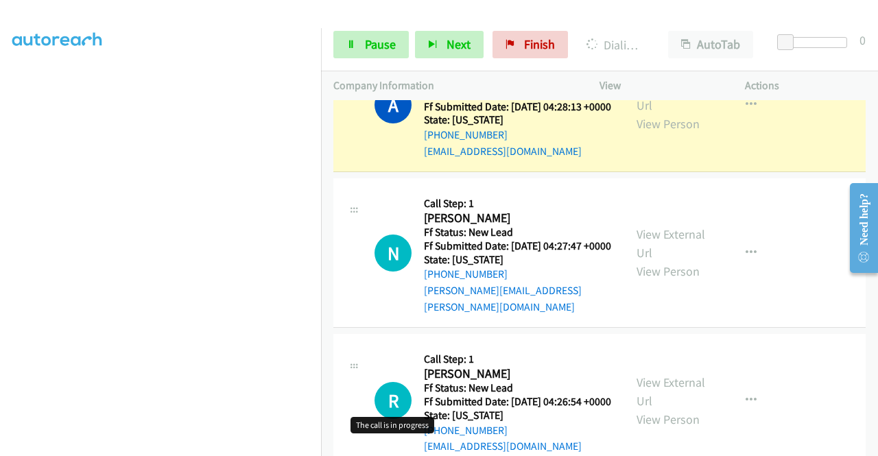
scroll to position [2993, 0]
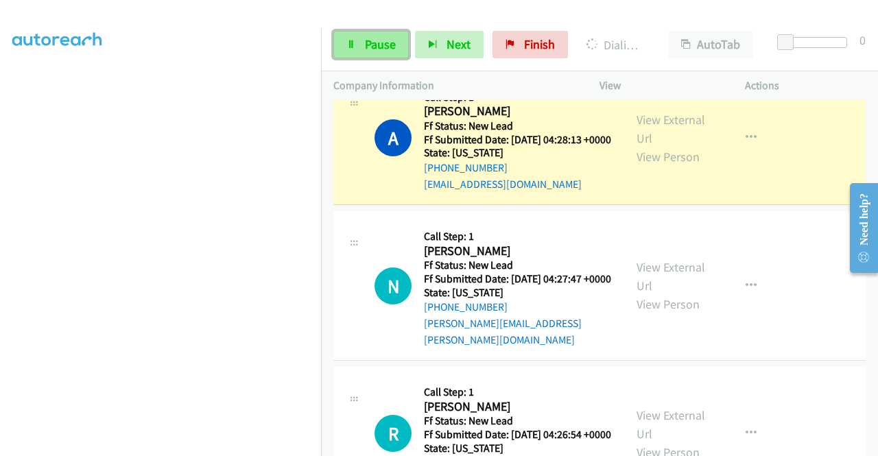
click at [349, 47] on icon at bounding box center [352, 45] width 10 height 10
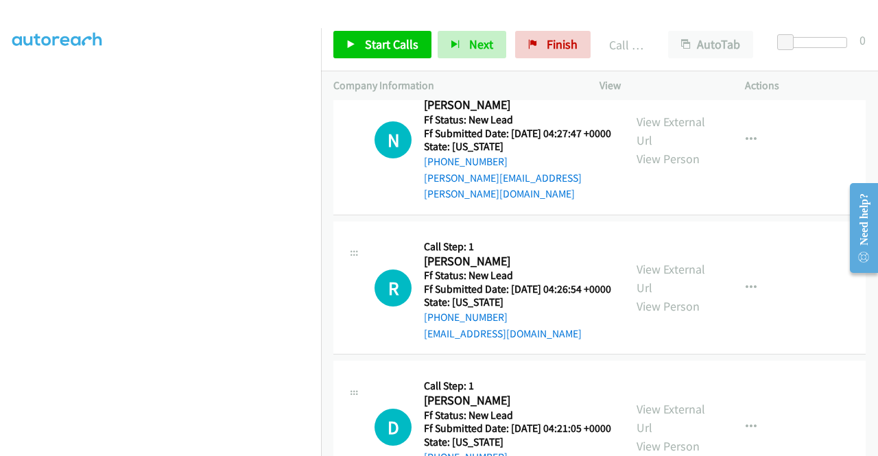
scroll to position [3199, 0]
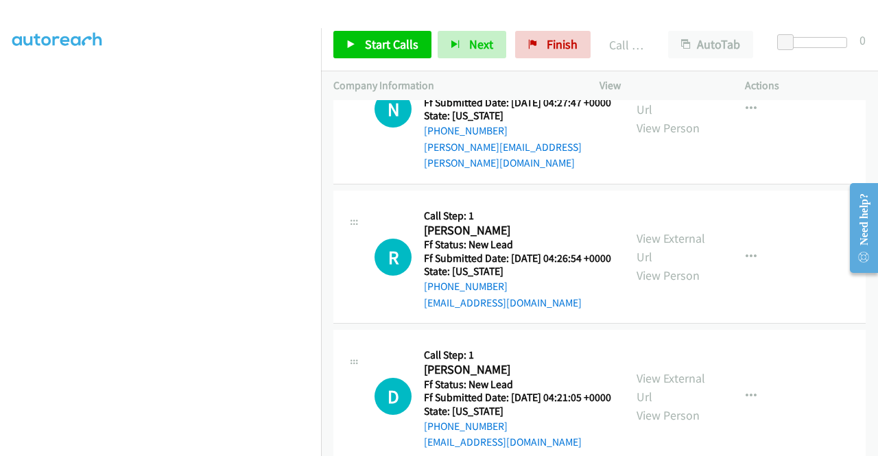
click at [450, 14] on link "Call was successful?" at bounding box center [470, 7] width 92 height 13
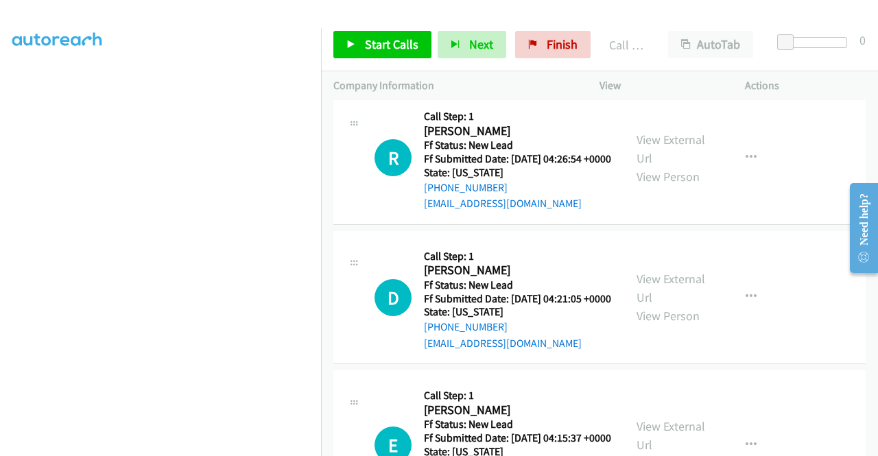
scroll to position [3131, 0]
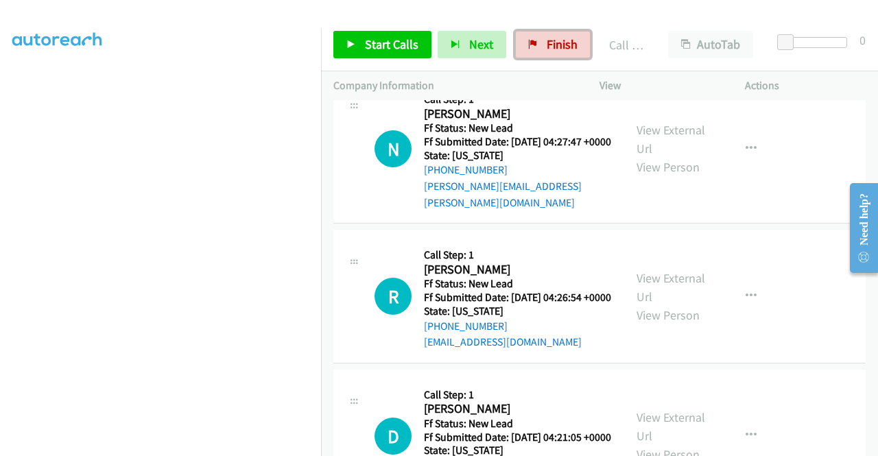
drag, startPoint x: 571, startPoint y: 49, endPoint x: 495, endPoint y: 67, distance: 78.2
click at [571, 49] on span "Finish" at bounding box center [562, 44] width 31 height 16
